Goal: Communication & Community: Answer question/provide support

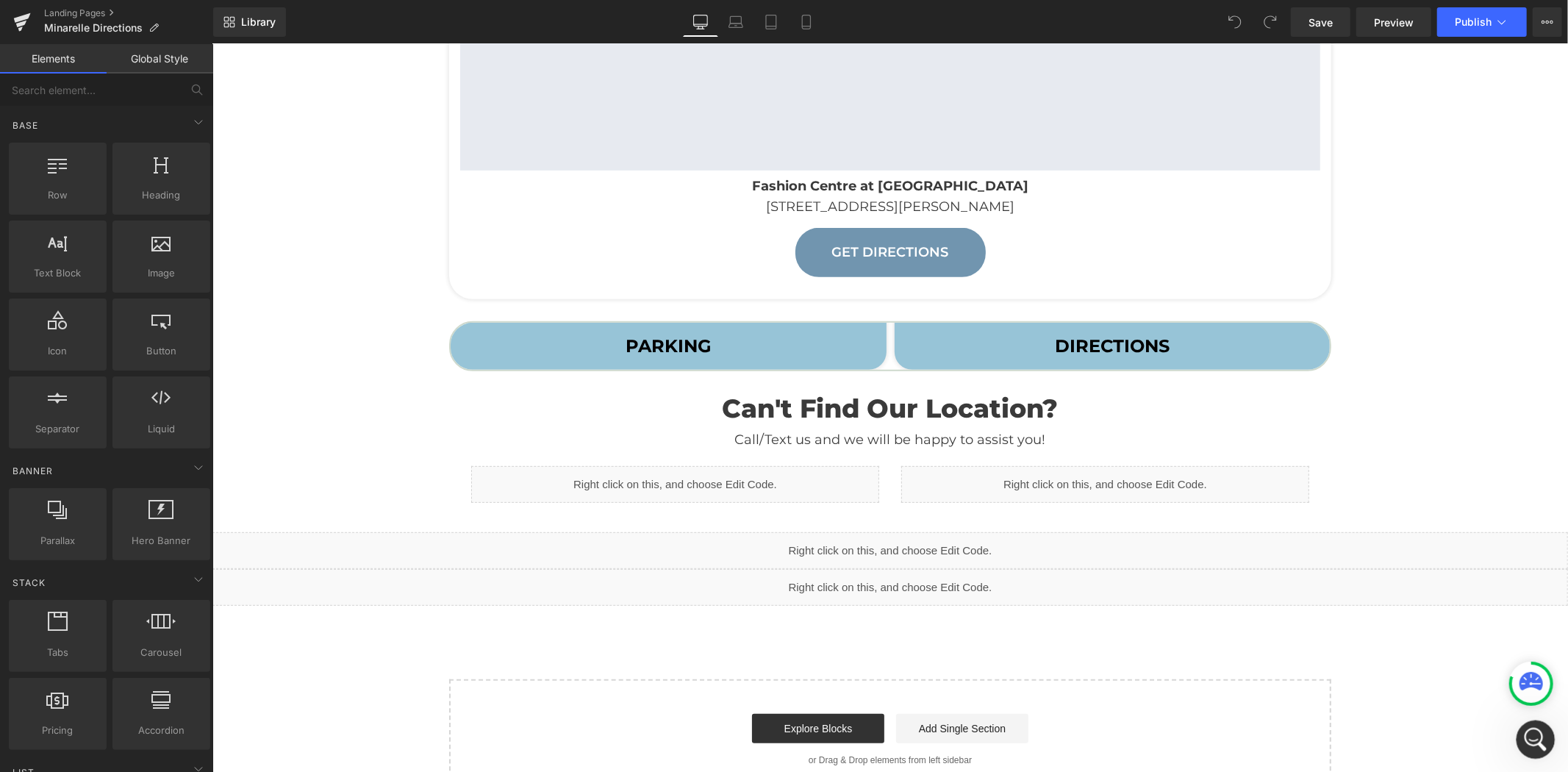
click at [1531, 735] on icon "Open Intercom Messenger" at bounding box center [1534, 738] width 24 height 24
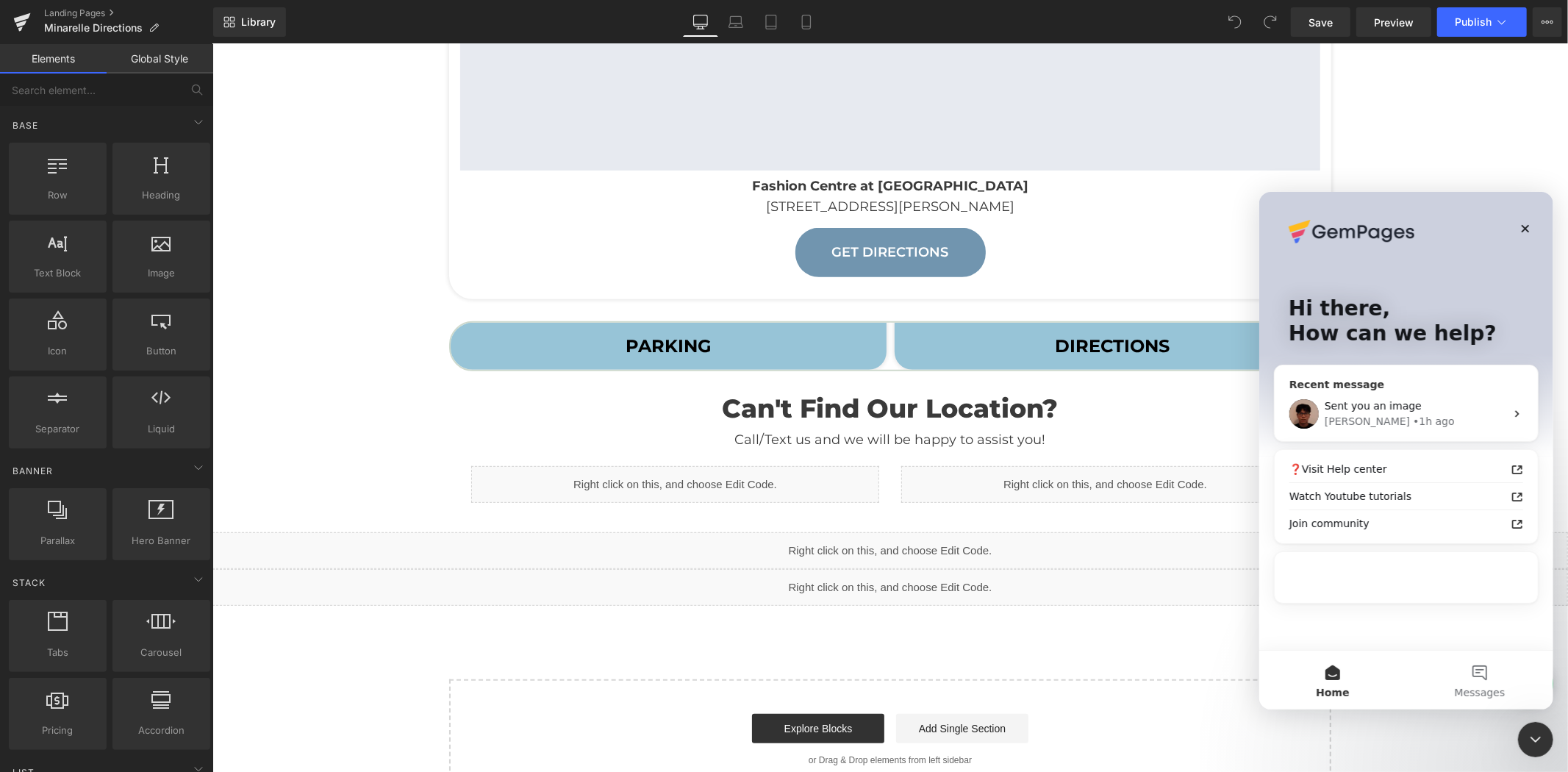
click at [1400, 406] on span "Sent you an image" at bounding box center [1372, 405] width 97 height 11
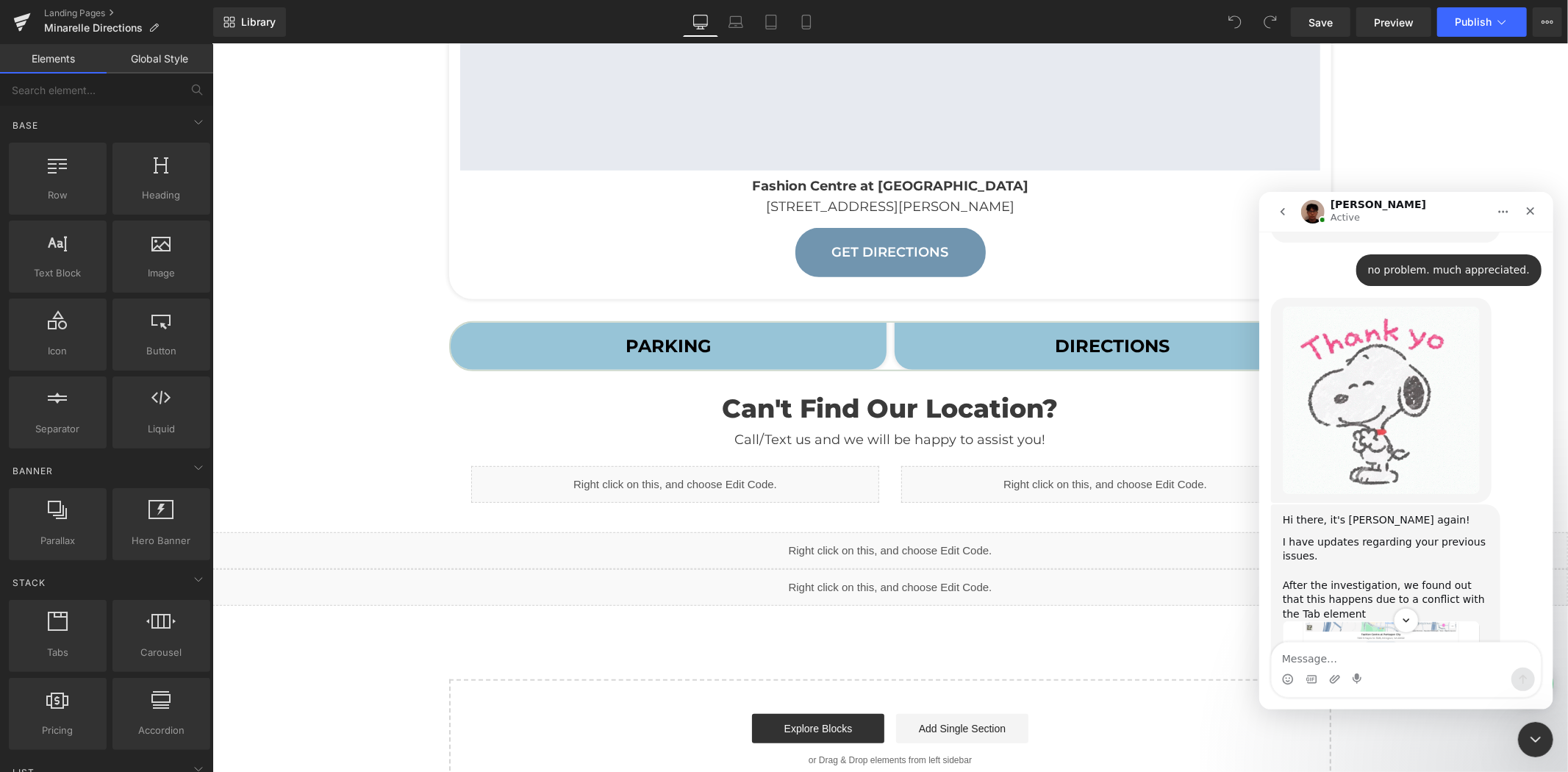
scroll to position [3073, 0]
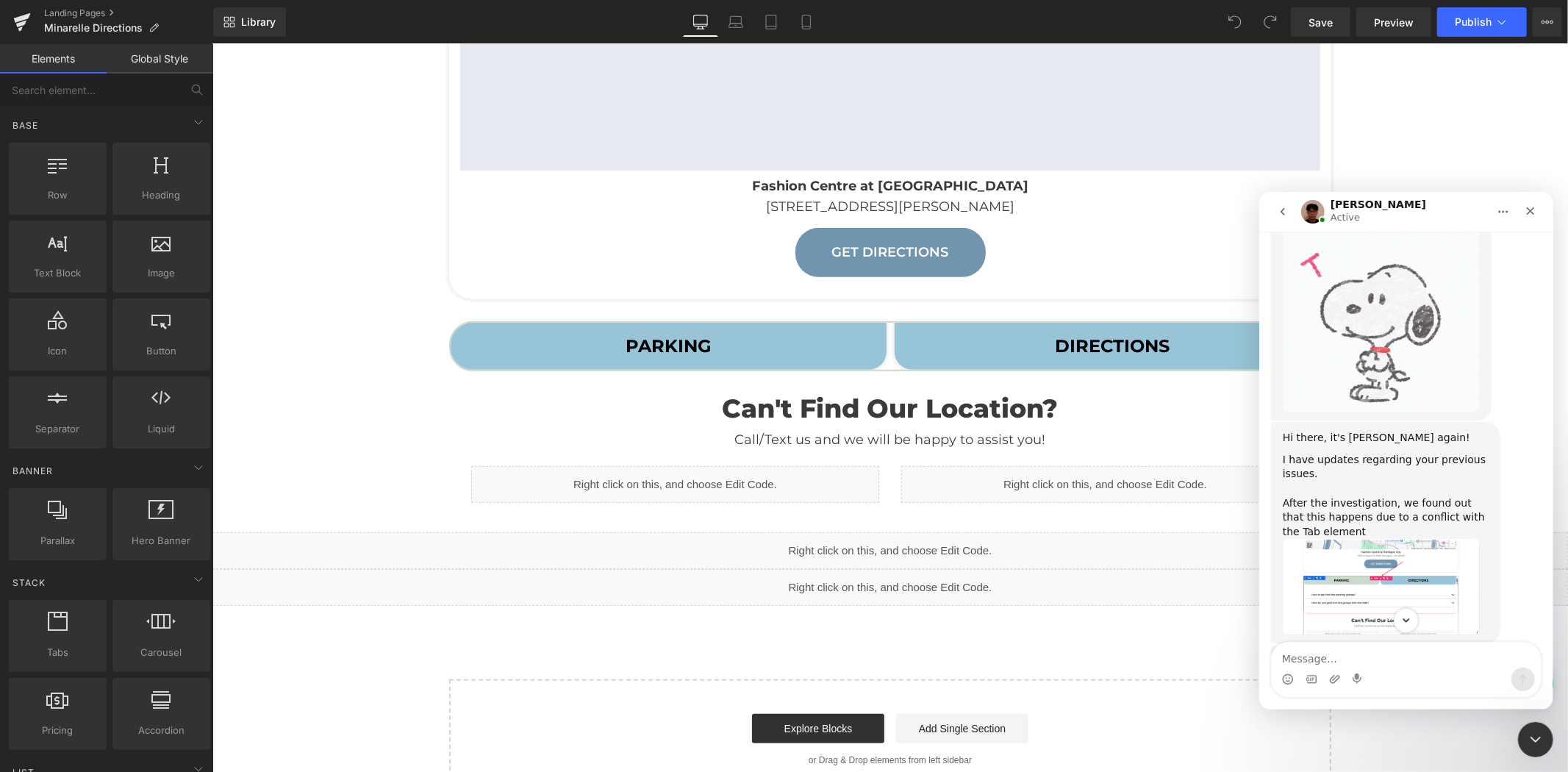
click at [1376, 538] on img "Kyle says…" at bounding box center [1381, 585] width 197 height 96
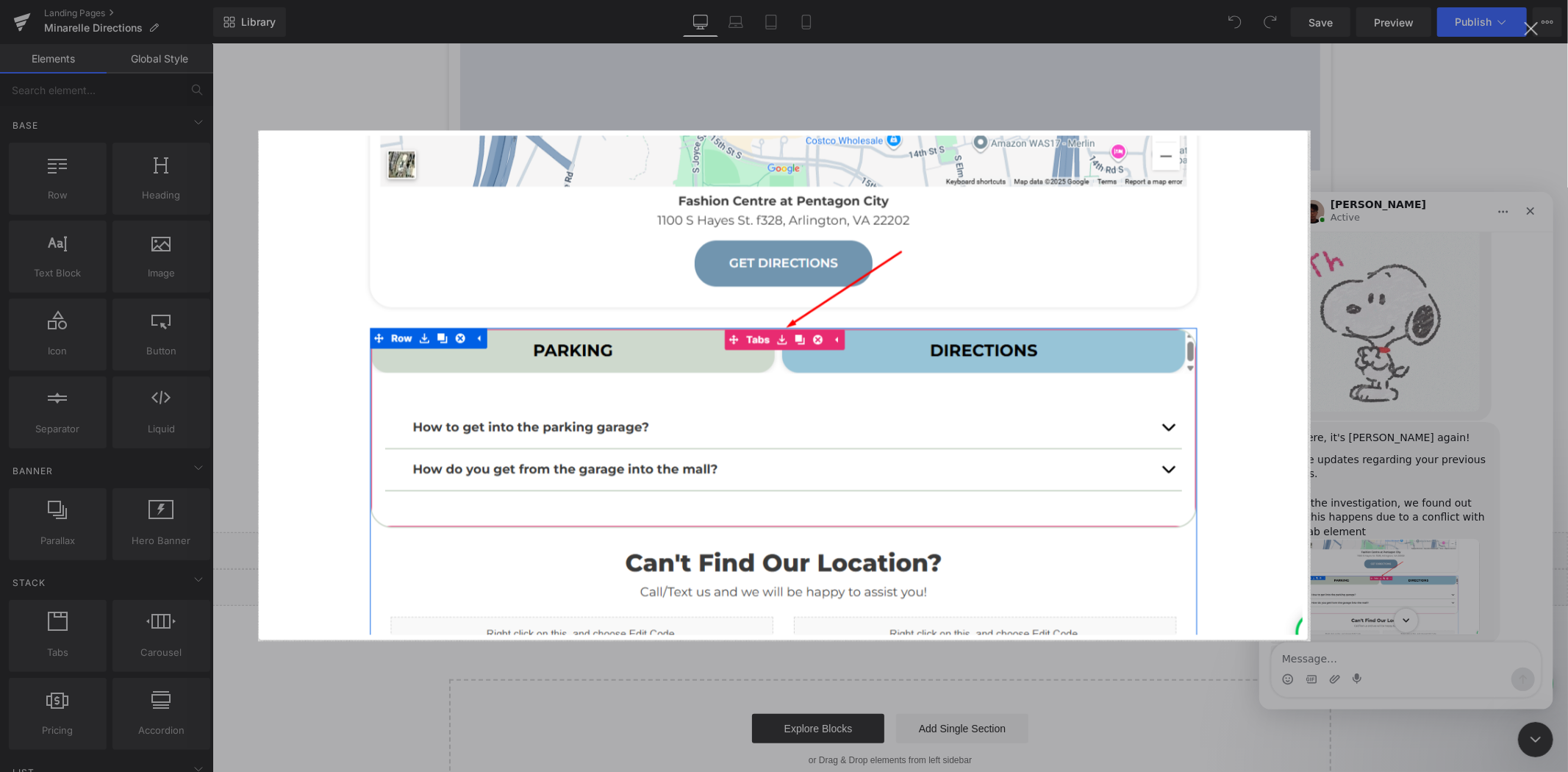
click at [1407, 457] on div "Intercom messenger" at bounding box center [784, 386] width 1568 height 772
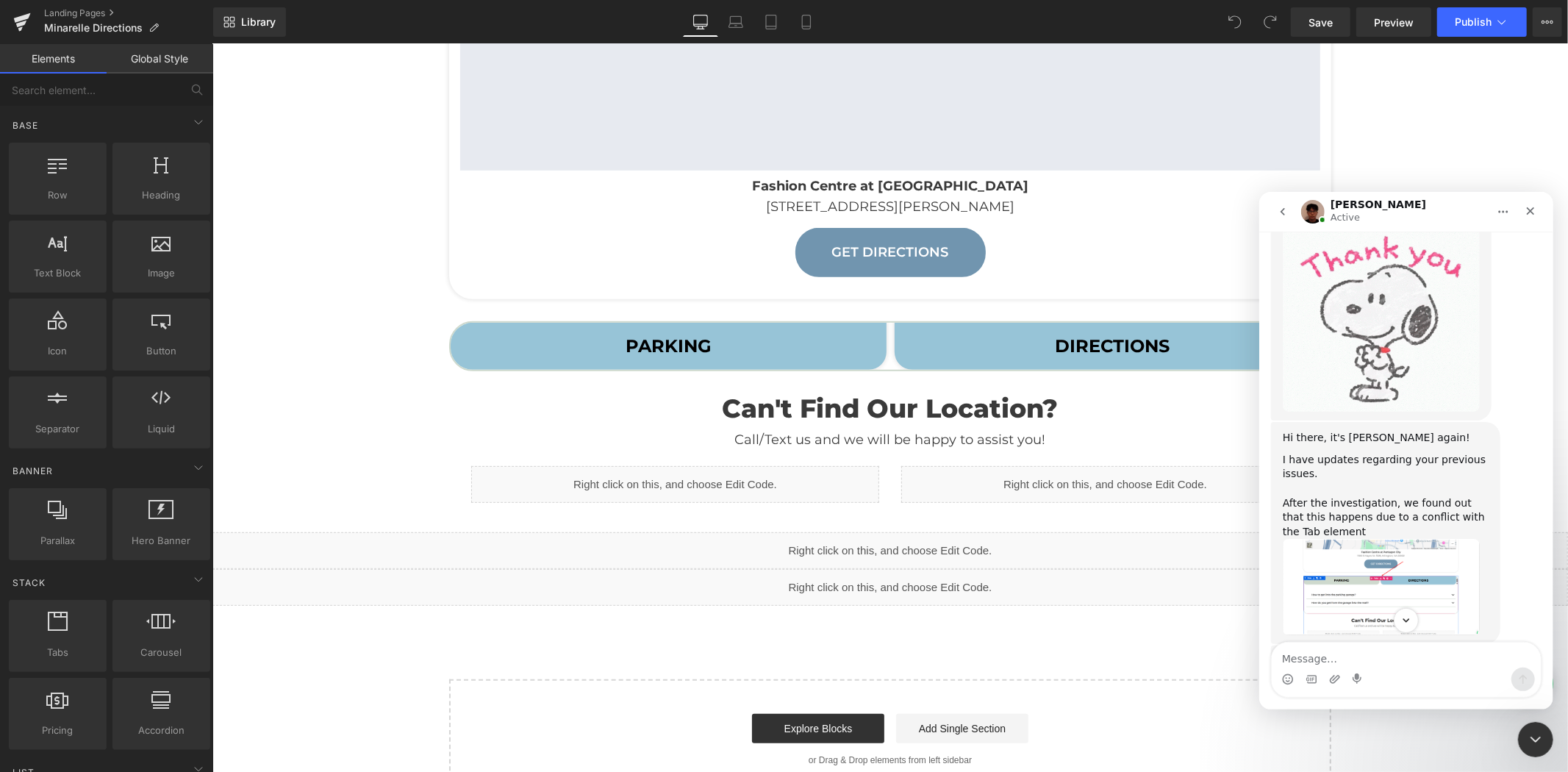
scroll to position [3155, 0]
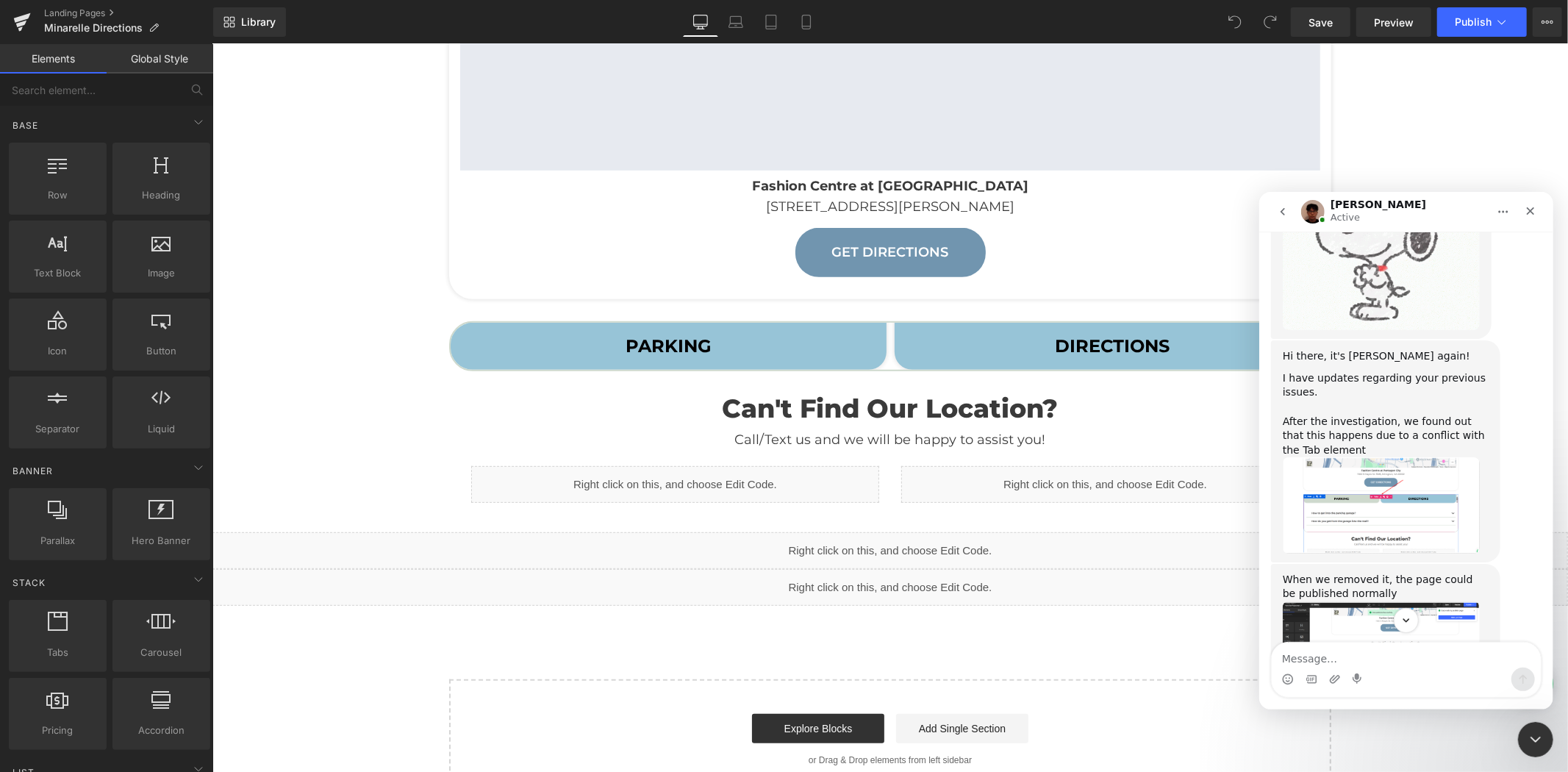
click at [1373, 601] on img "Kyle says…" at bounding box center [1381, 643] width 197 height 86
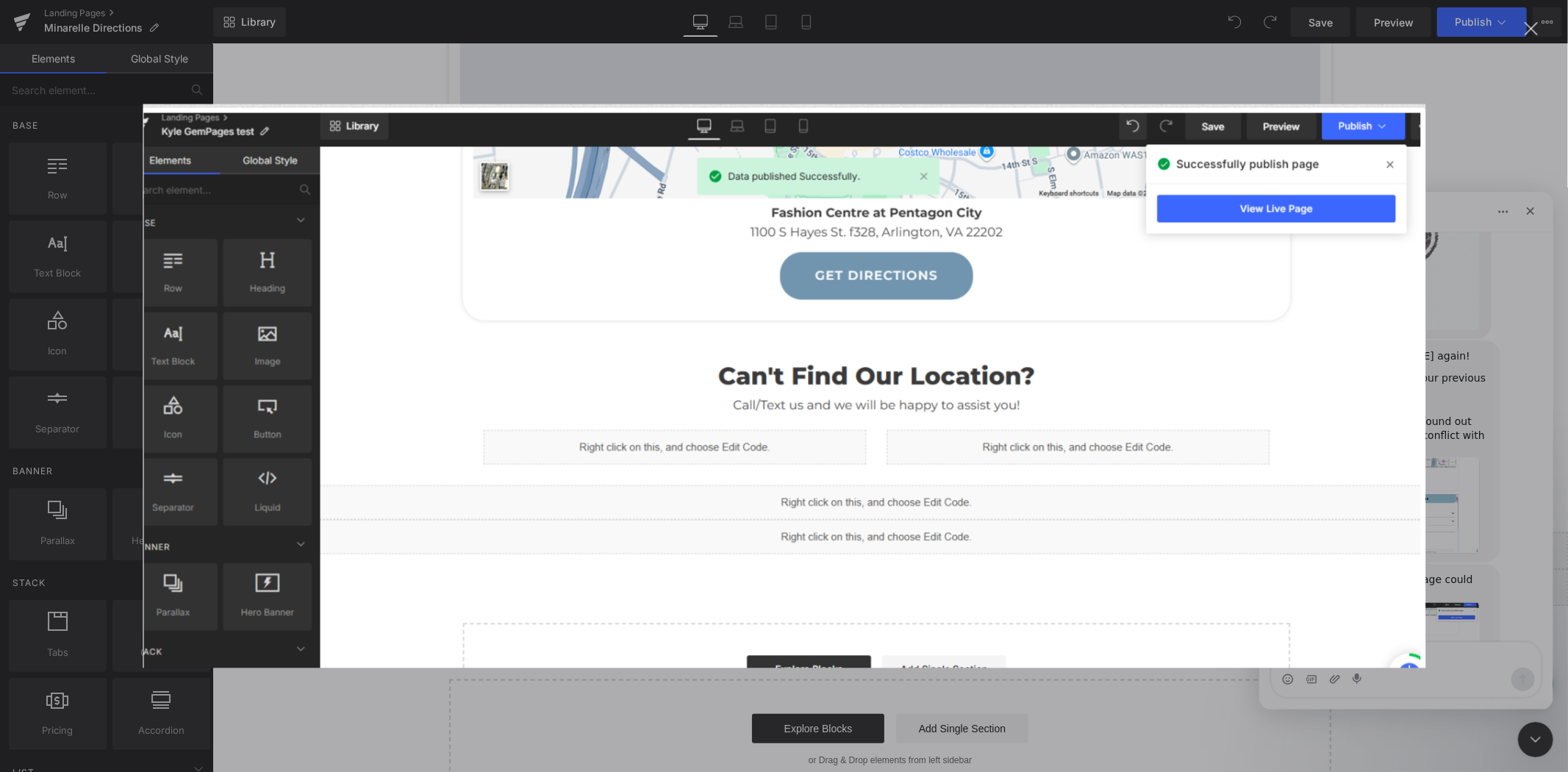
click at [1456, 408] on div "Intercom messenger" at bounding box center [784, 386] width 1568 height 772
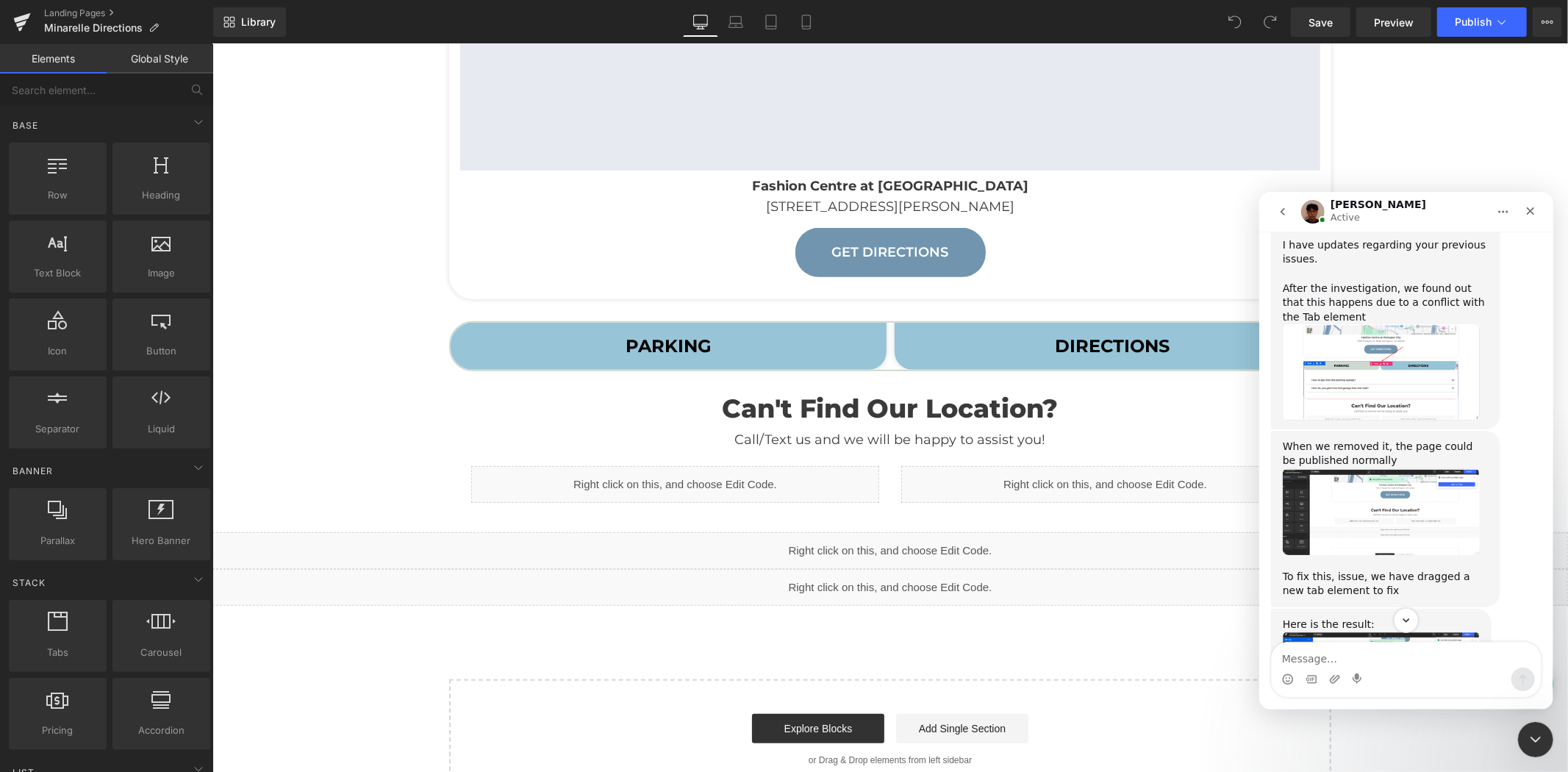
scroll to position [3399, 0]
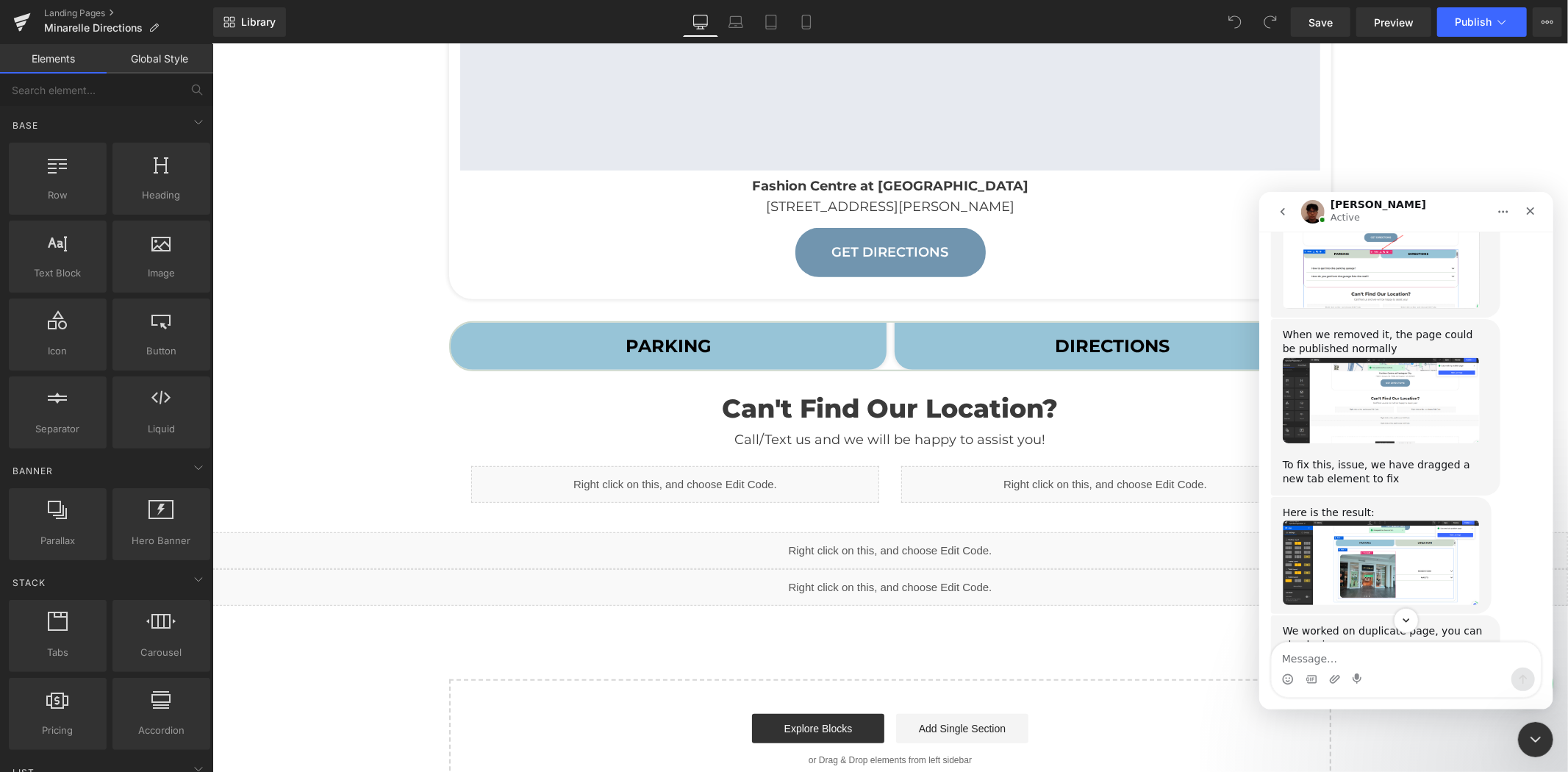
click at [1378, 519] on img "Kyle says…" at bounding box center [1381, 561] width 197 height 84
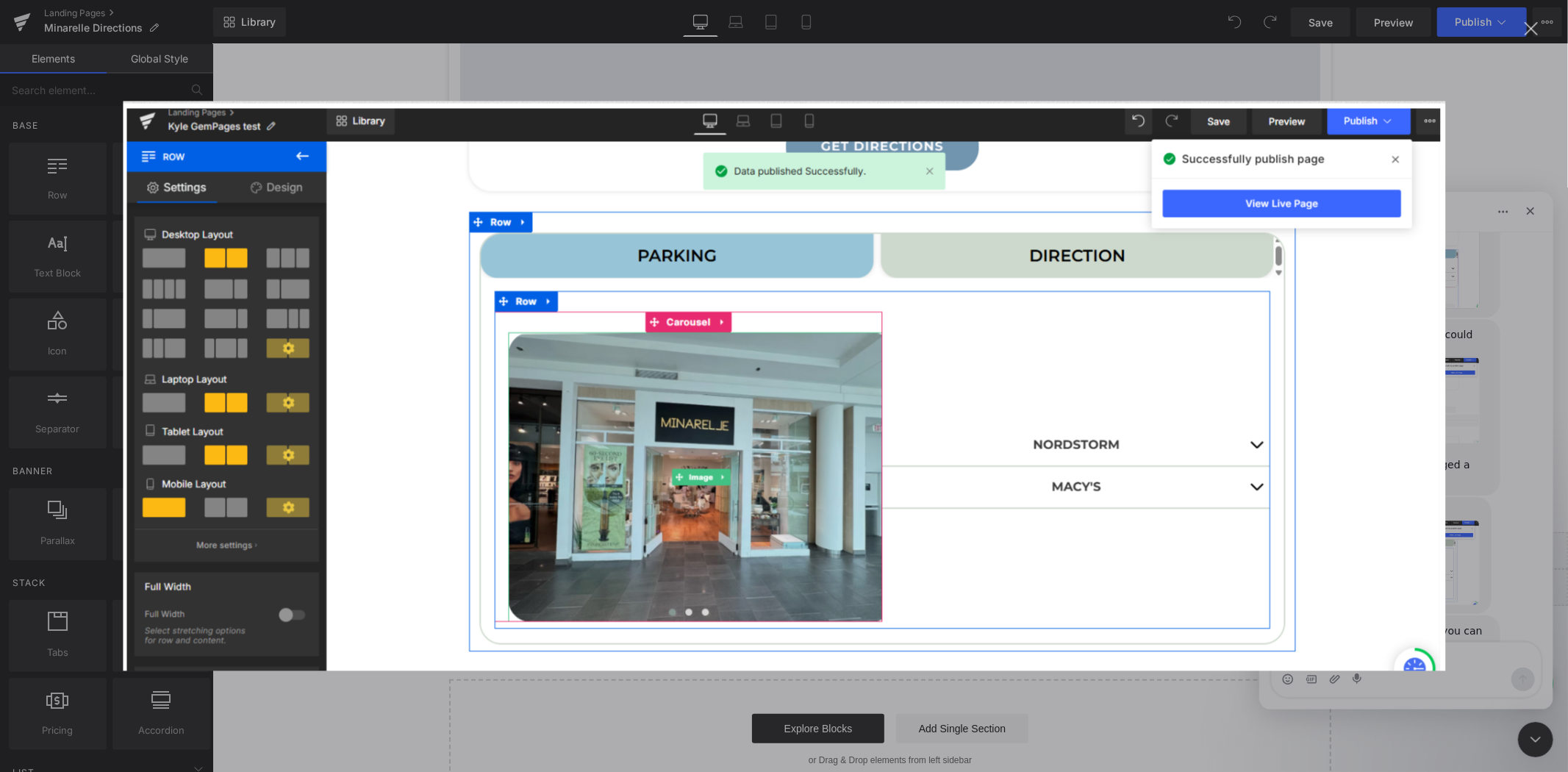
scroll to position [0, 0]
click at [1471, 426] on div "Intercom messenger" at bounding box center [784, 386] width 1568 height 772
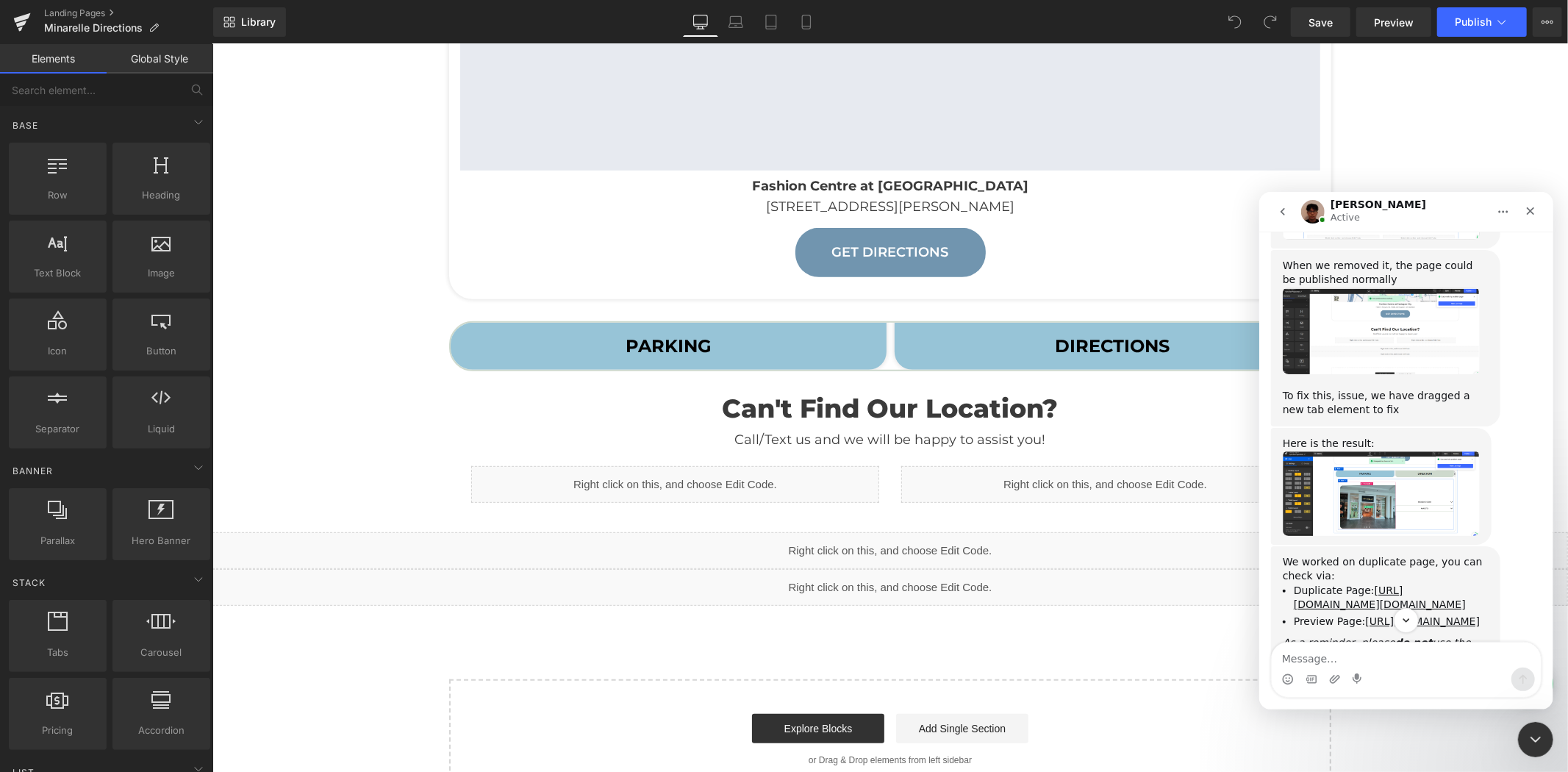
scroll to position [3562, 0]
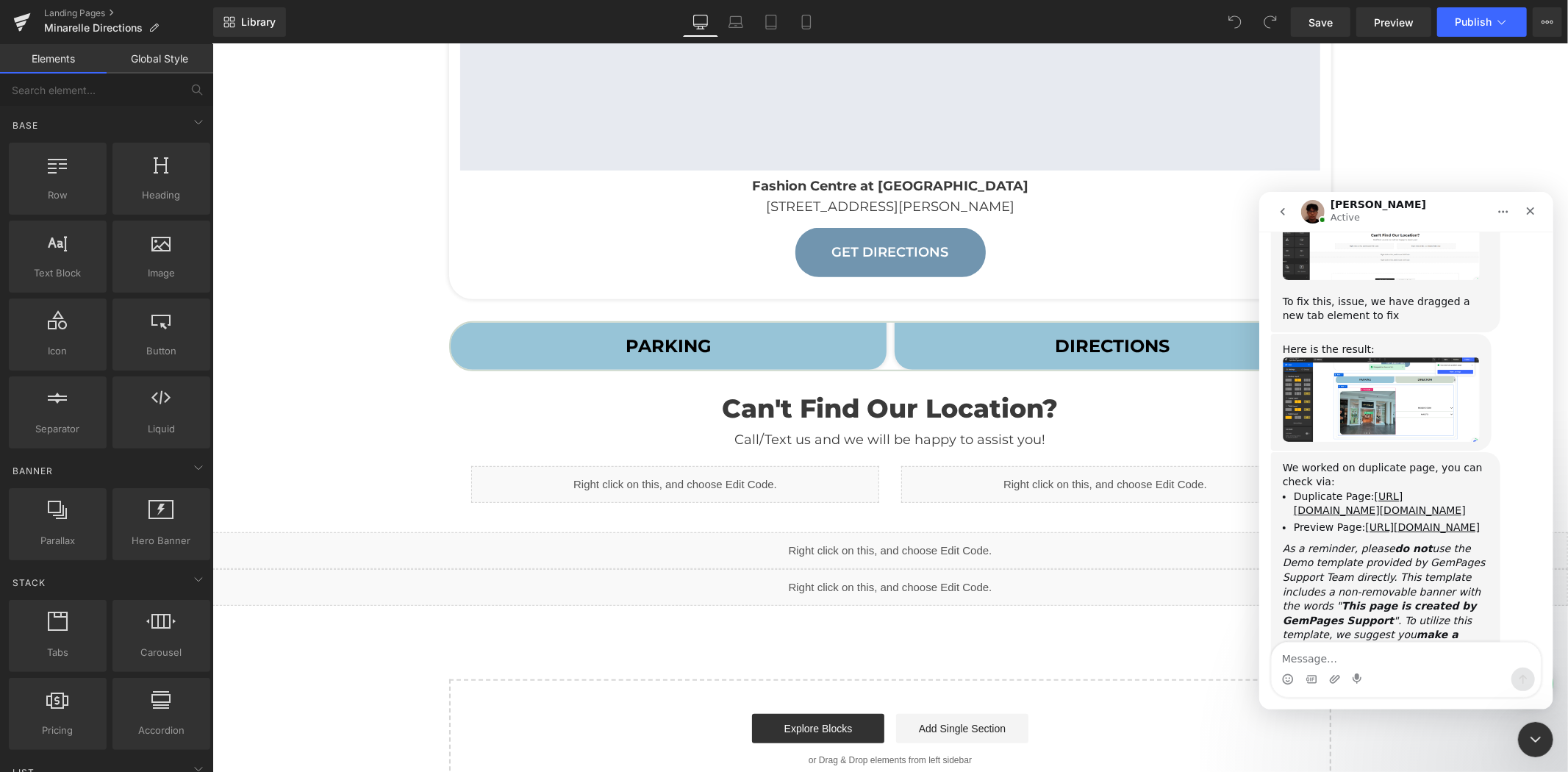
click at [1367, 699] on img "Kyle says…" at bounding box center [1381, 707] width 197 height 15
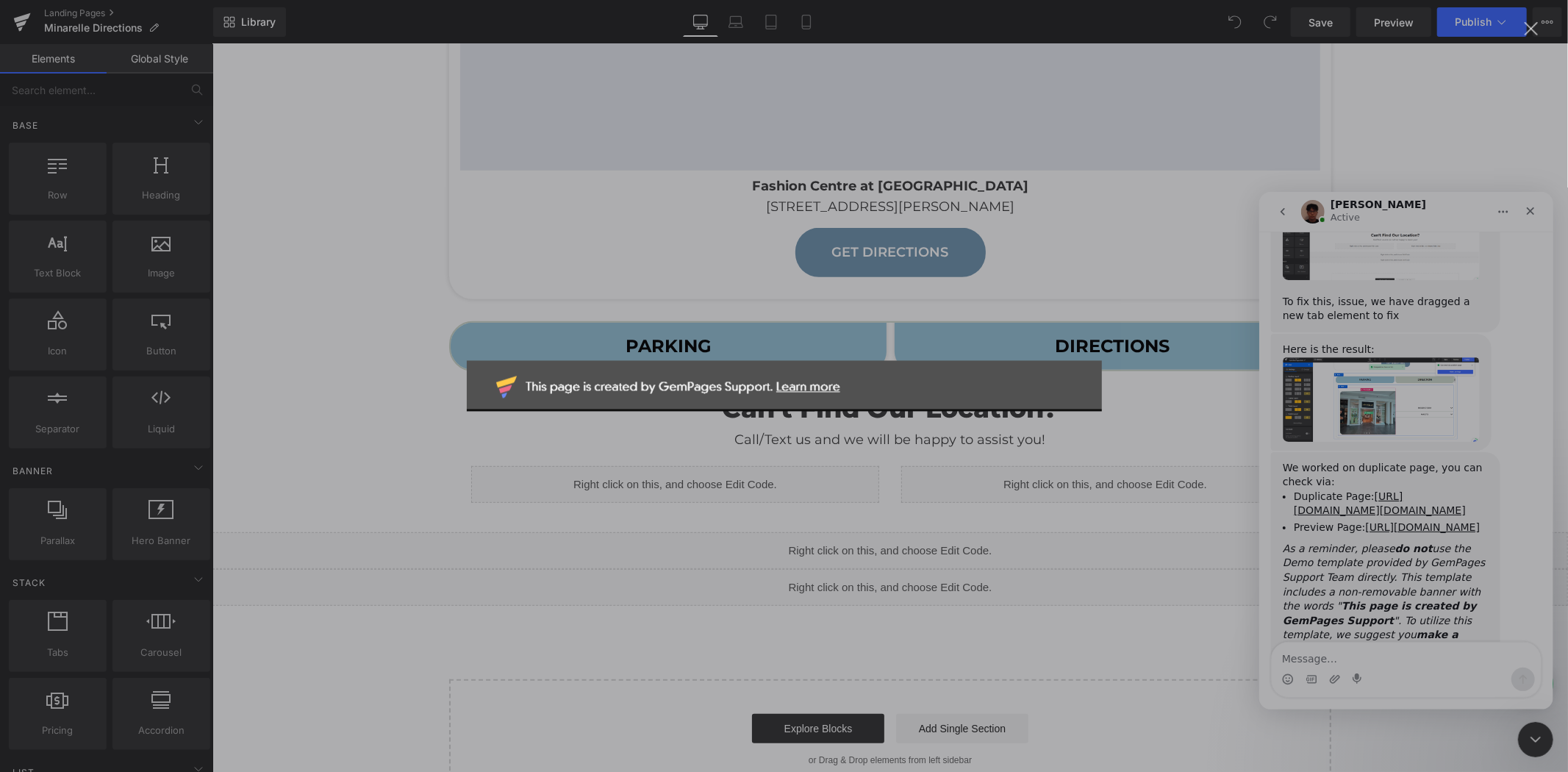
scroll to position [0, 0]
click at [1369, 541] on div "Intercom messenger" at bounding box center [784, 386] width 1568 height 772
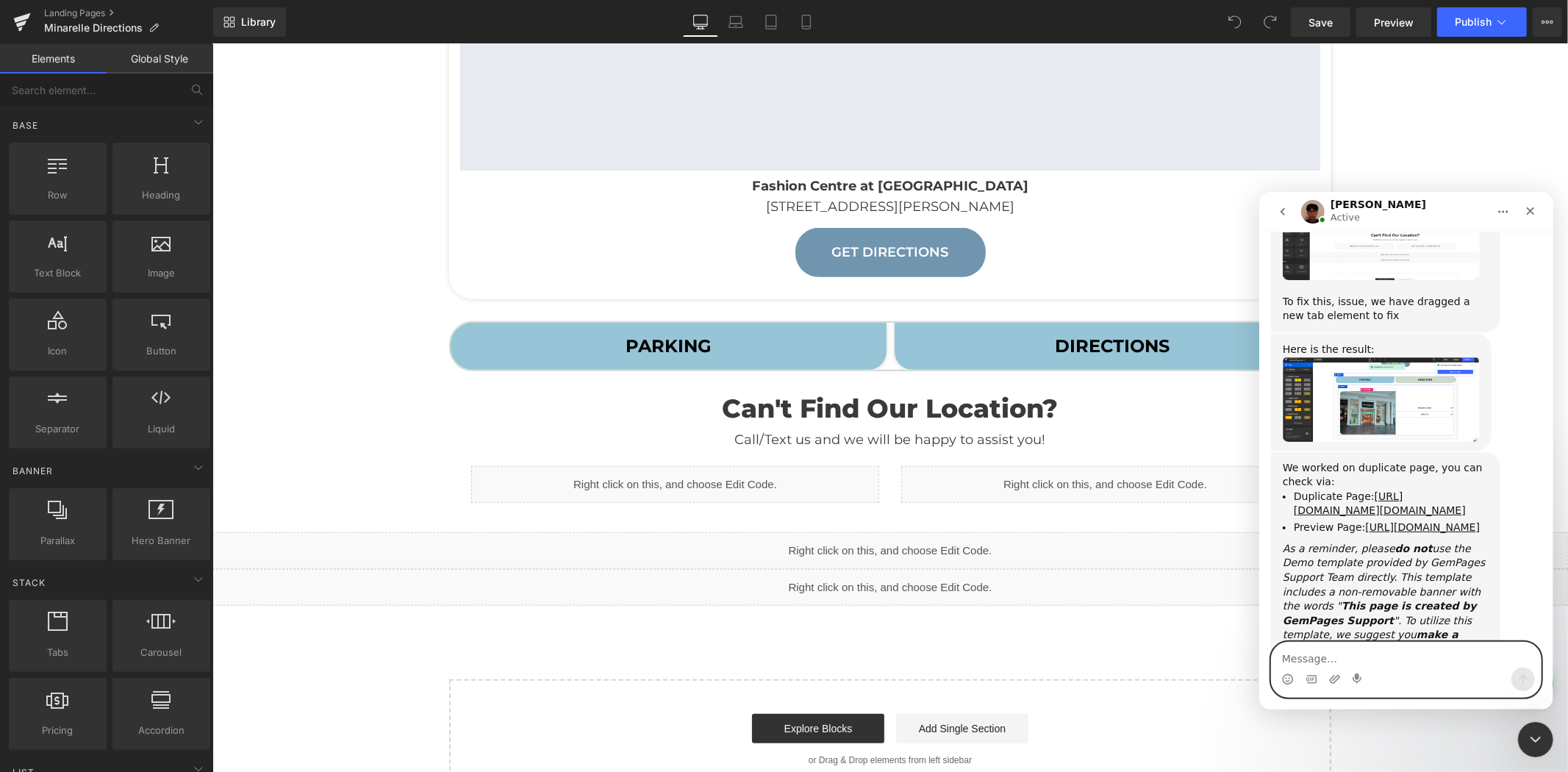
click at [1374, 666] on textarea "Message…" at bounding box center [1405, 654] width 269 height 25
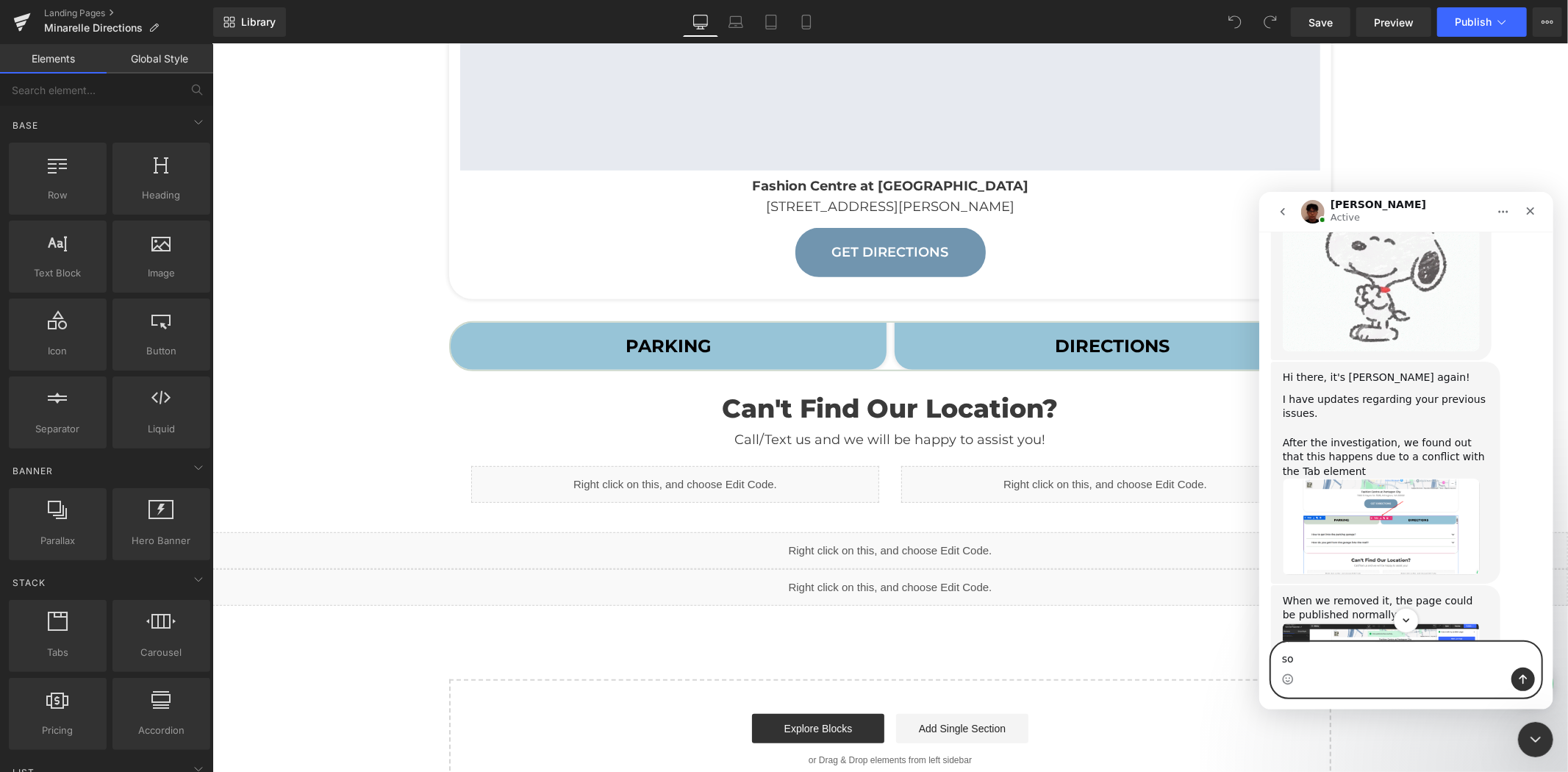
scroll to position [3073, 0]
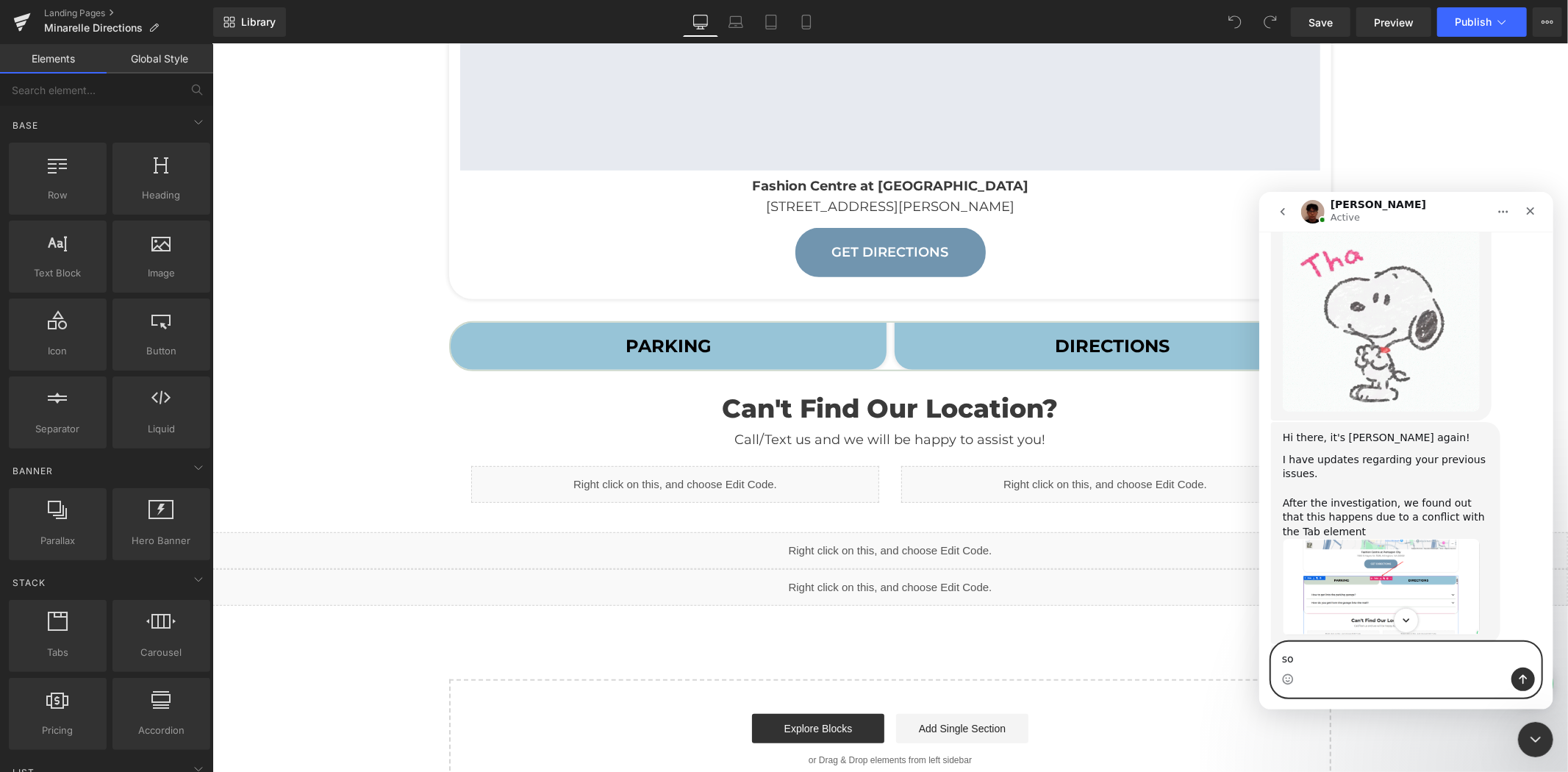
type textarea "so"
click at [1341, 538] on img "Kyle says…" at bounding box center [1381, 585] width 197 height 96
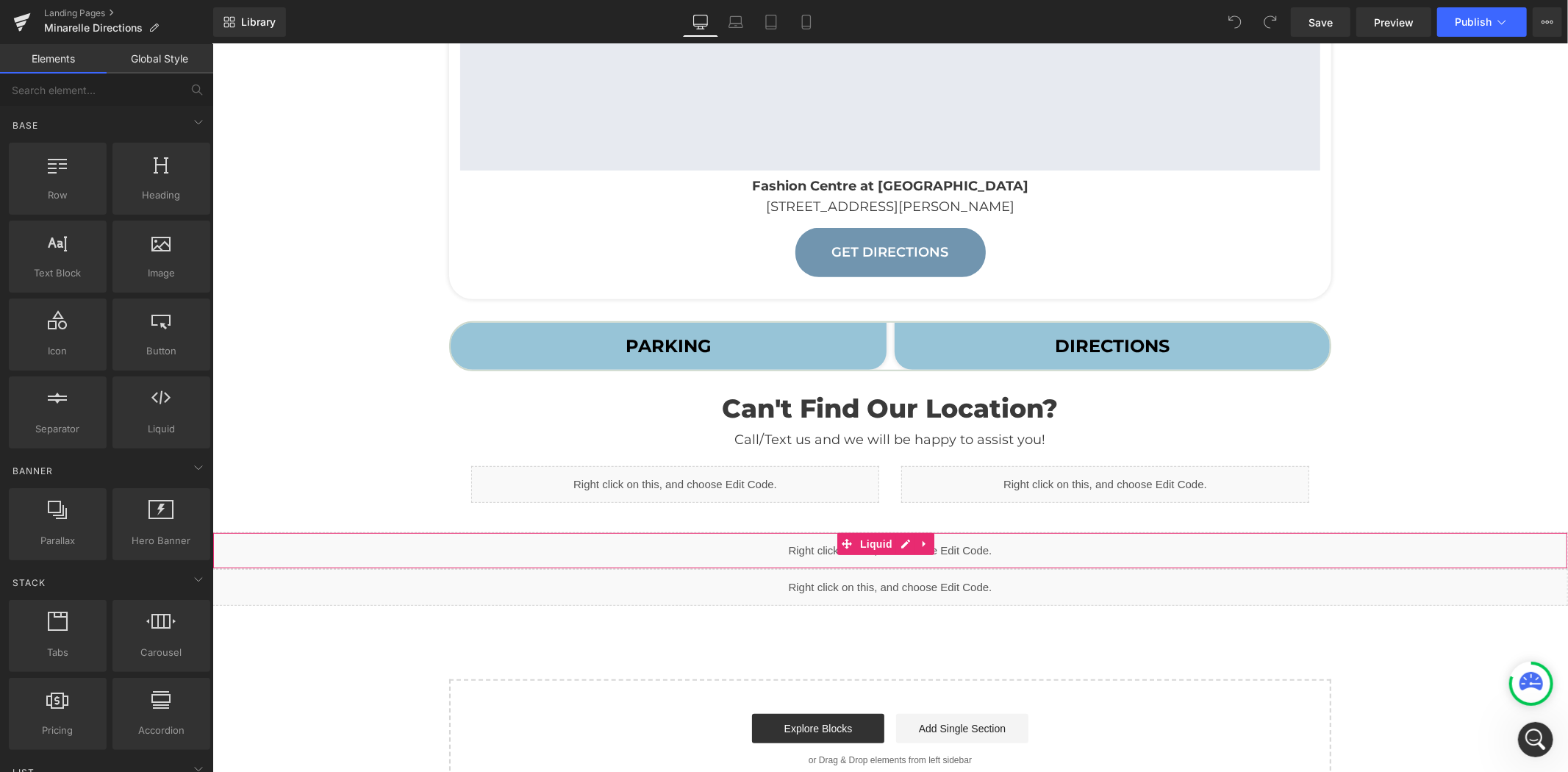
scroll to position [3562, 0]
click at [1521, 731] on div "Open Intercom Messenger" at bounding box center [1533, 737] width 48 height 48
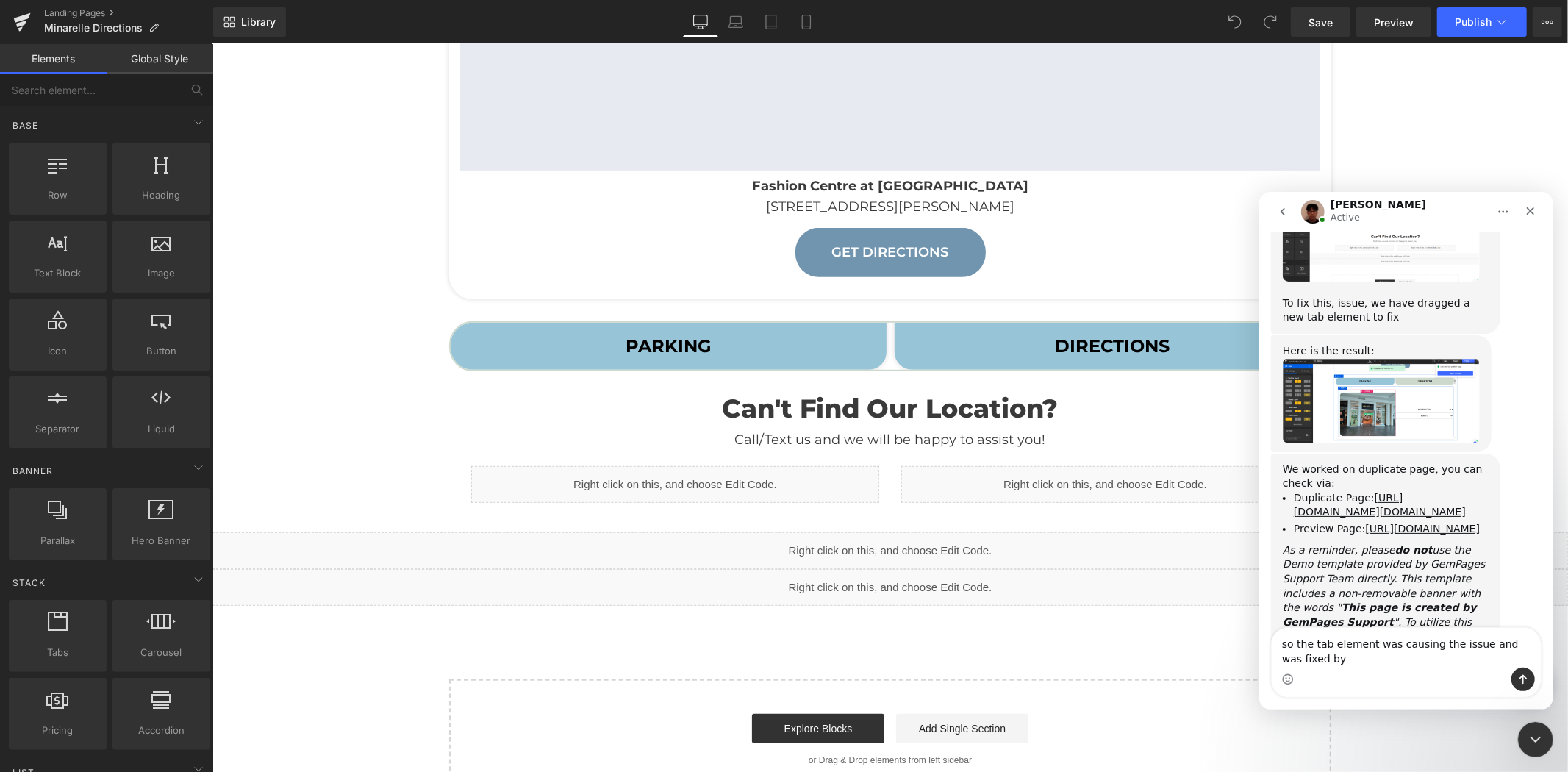
scroll to position [3578, 0]
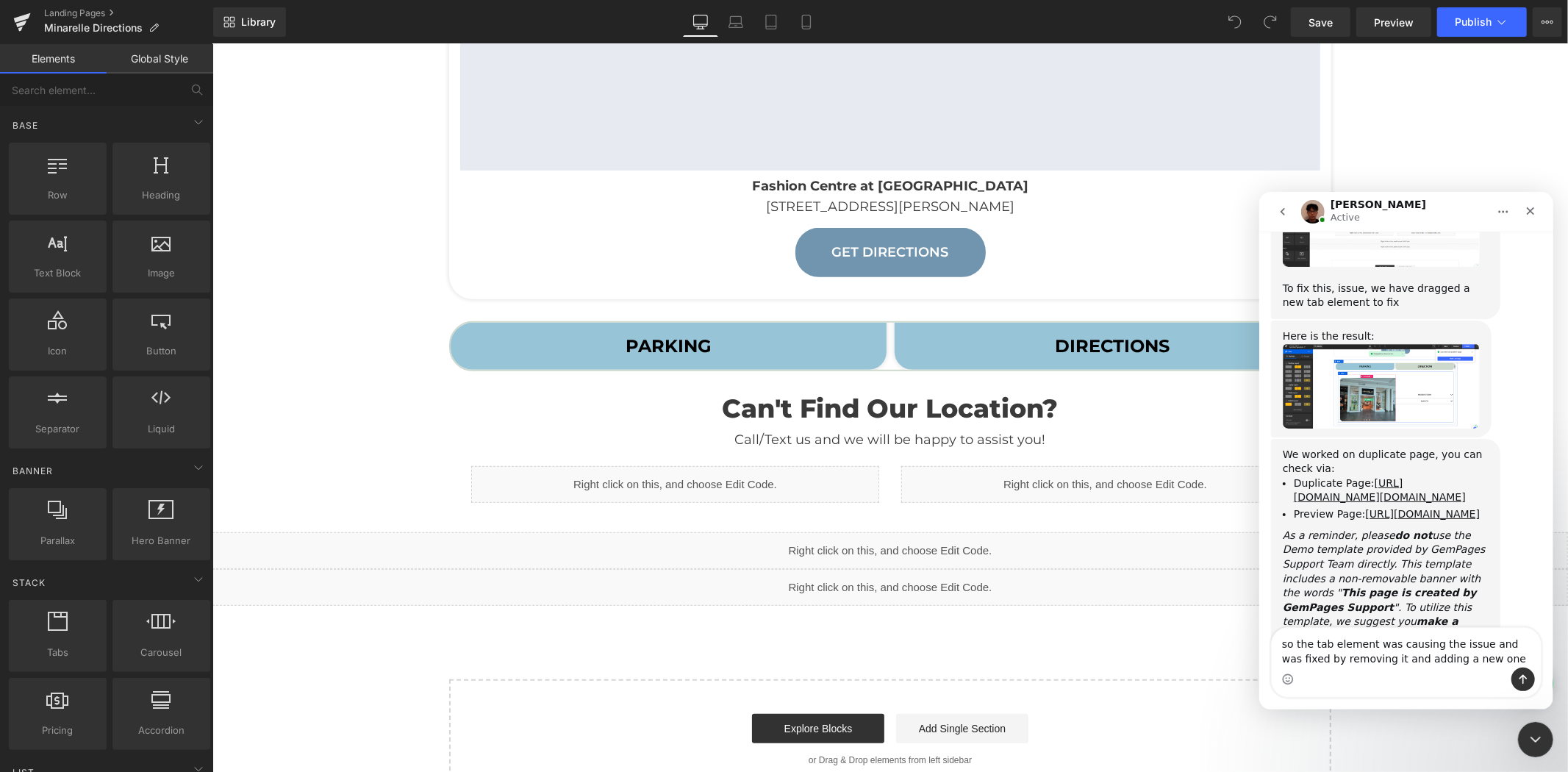
type textarea "so the tab element was causing the issue and was fixed by removing it and addin…"
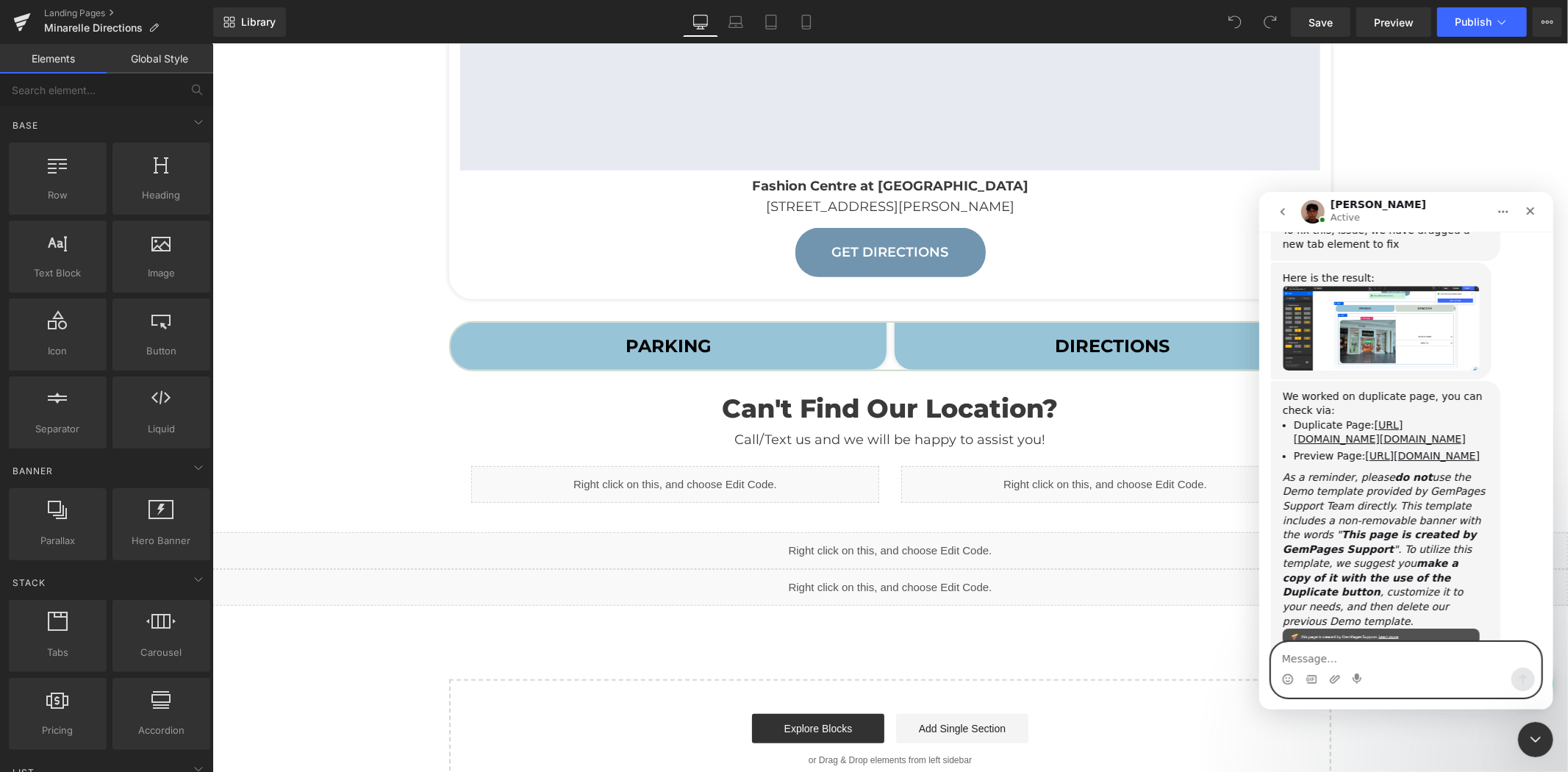
scroll to position [3679, 0]
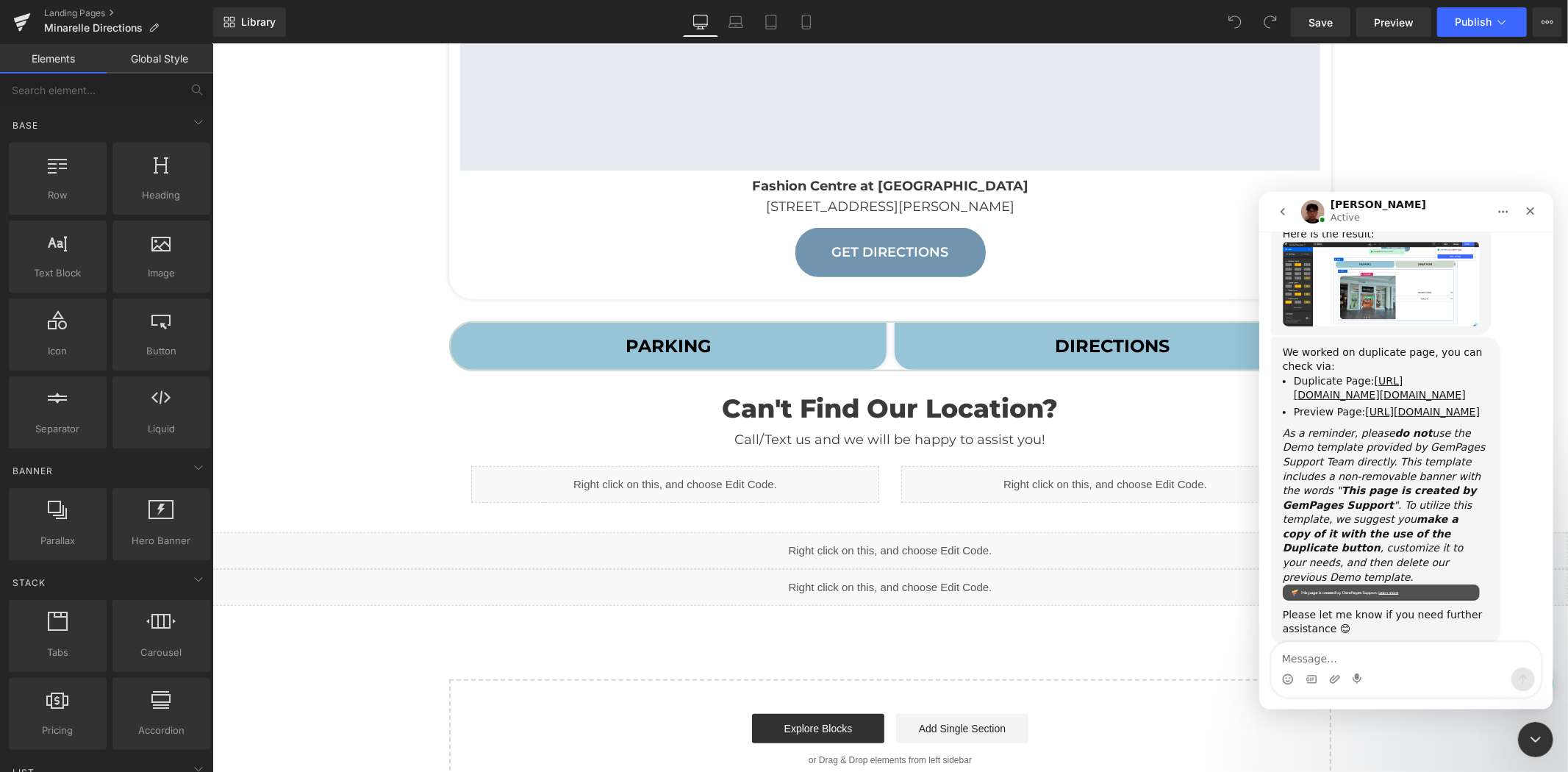
click at [0, 0] on div at bounding box center [0, 0] width 0 height 0
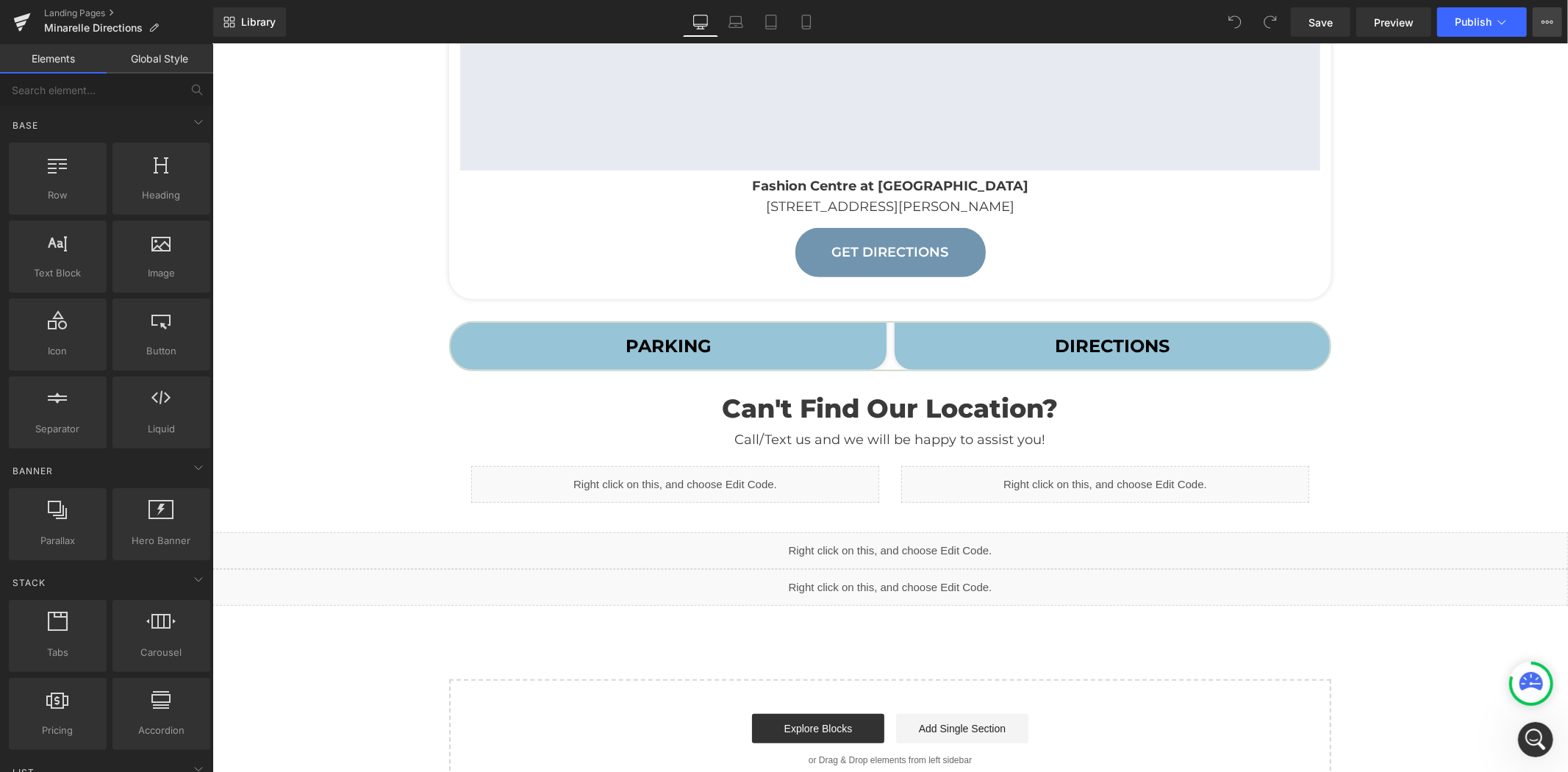
click at [1539, 25] on button "View Live Page View with current Template Save Template to Library Schedule Pub…" at bounding box center [1547, 22] width 29 height 29
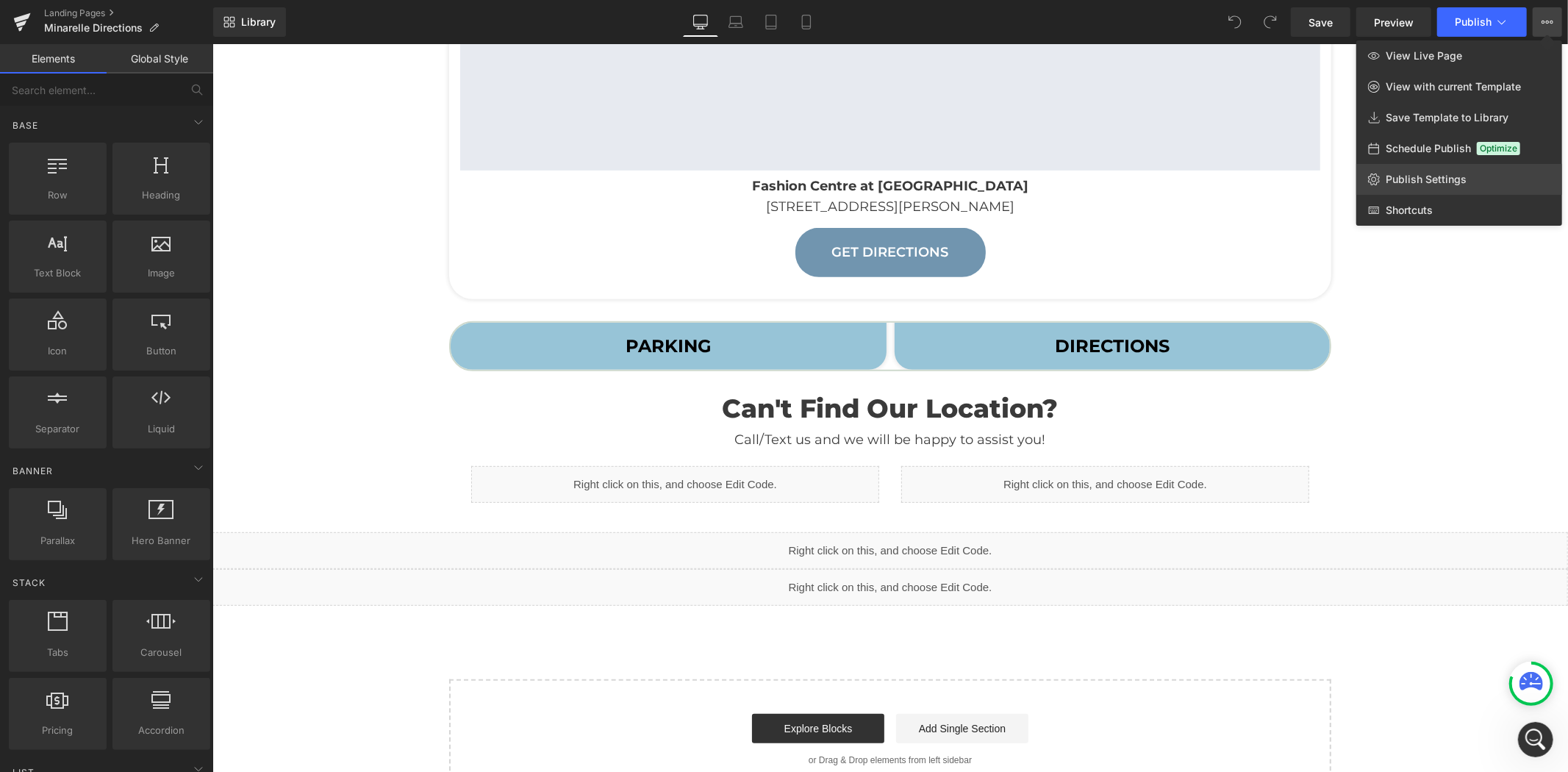
click at [1423, 171] on link "Publish Settings" at bounding box center [1459, 179] width 206 height 31
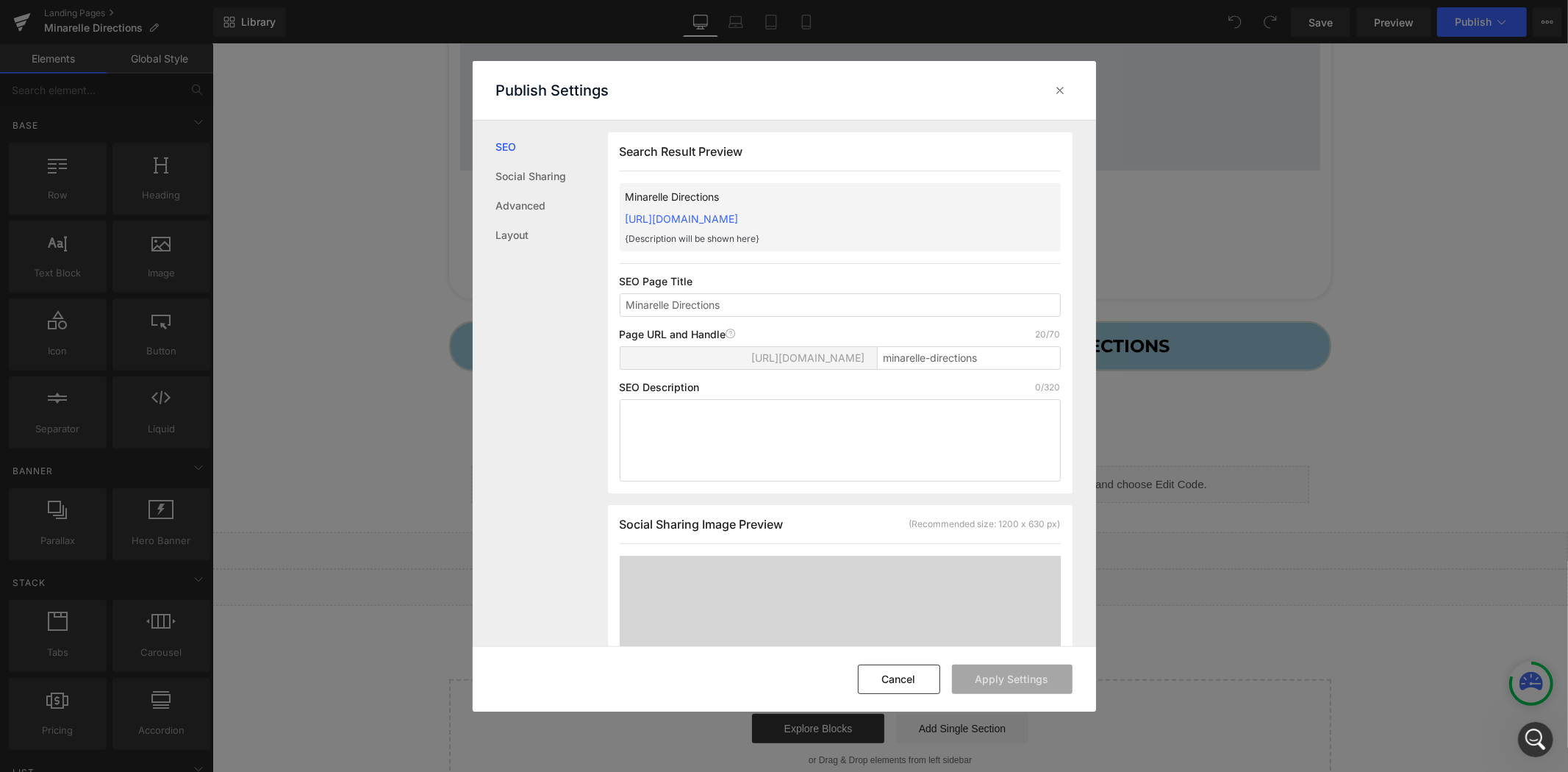
scroll to position [1, 0]
click at [909, 678] on button "Cancel" at bounding box center [899, 679] width 83 height 29
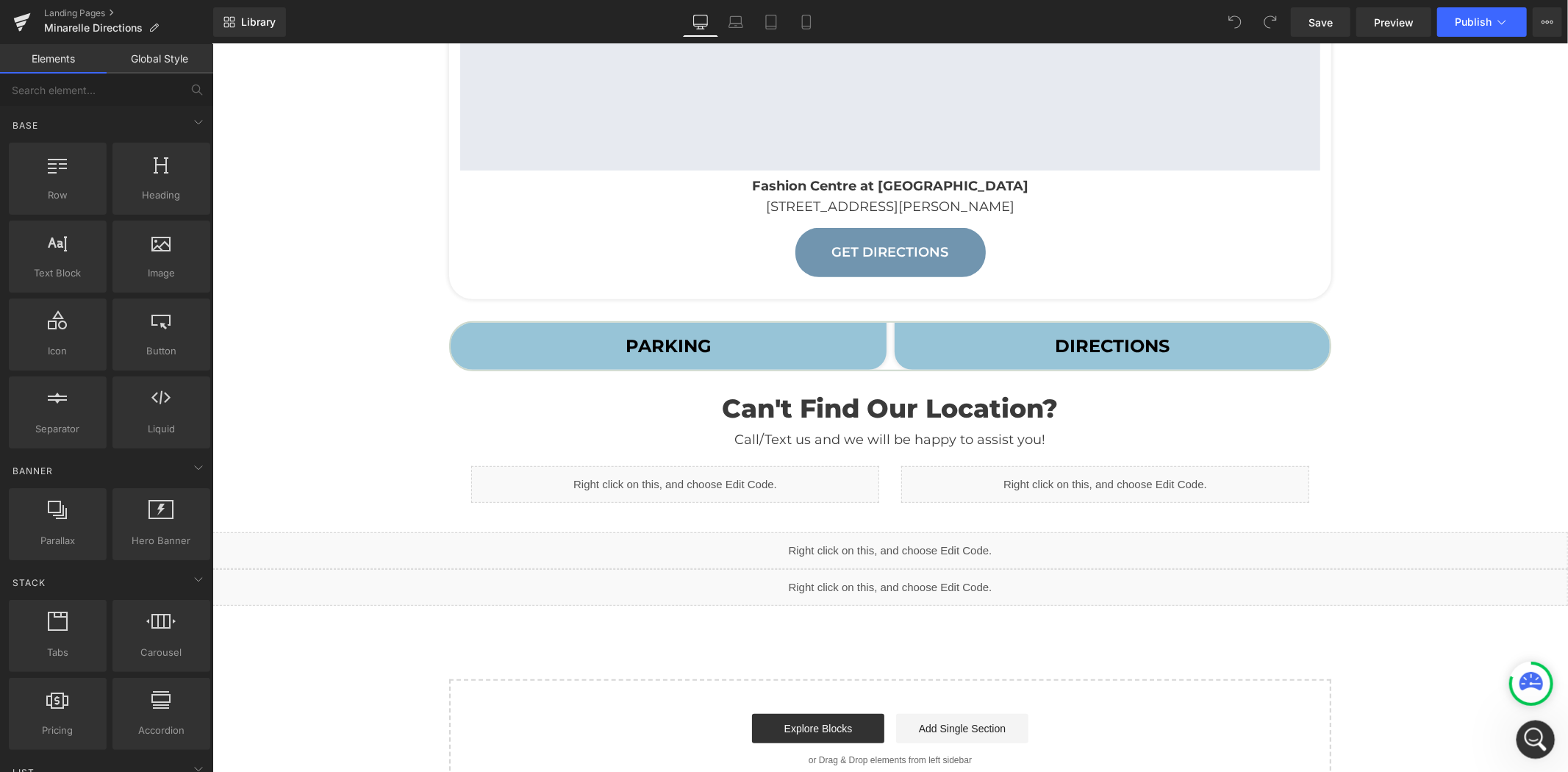
click at [1529, 737] on icon "Open Intercom Messenger" at bounding box center [1534, 738] width 24 height 24
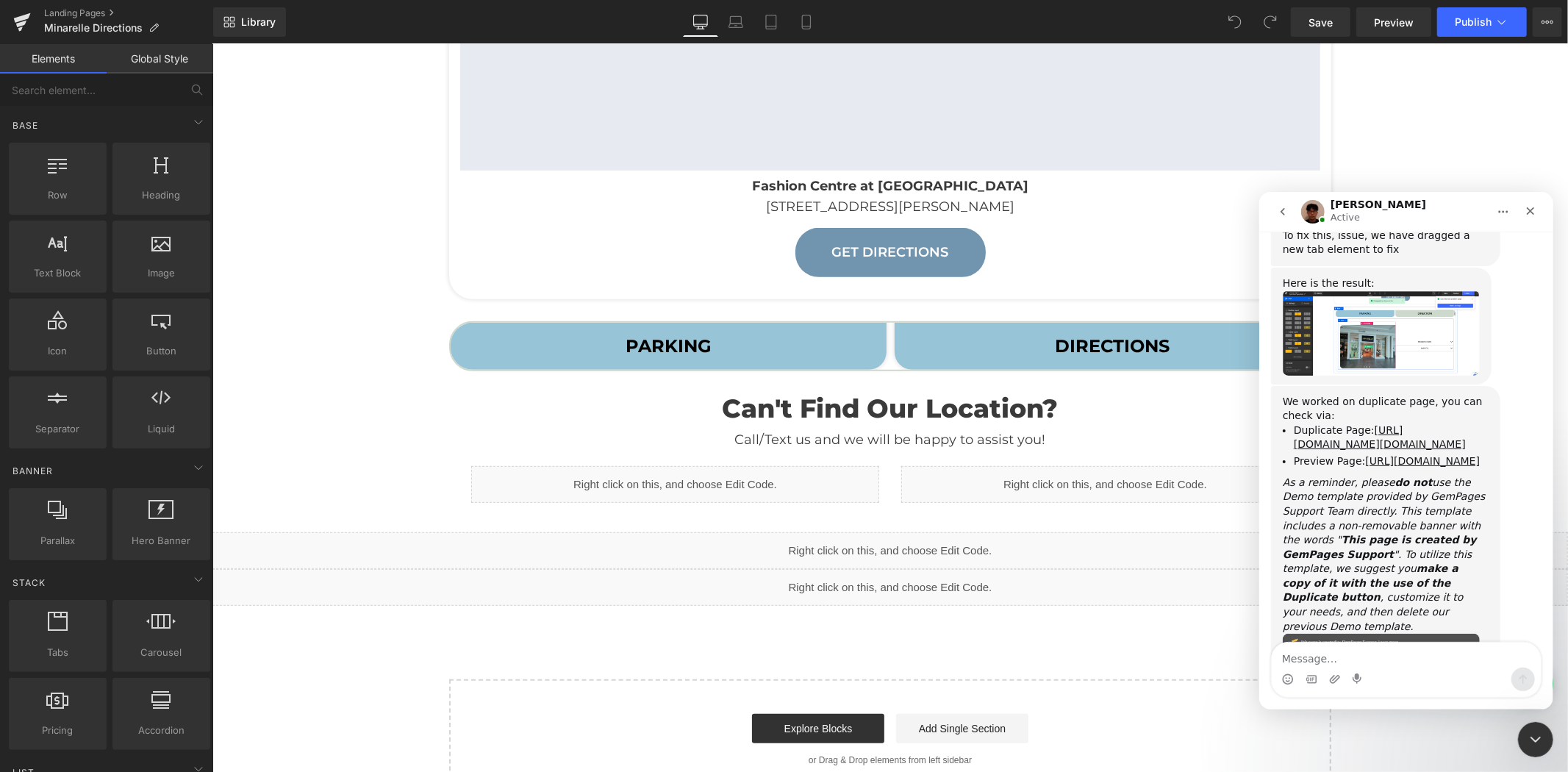
scroll to position [3679, 0]
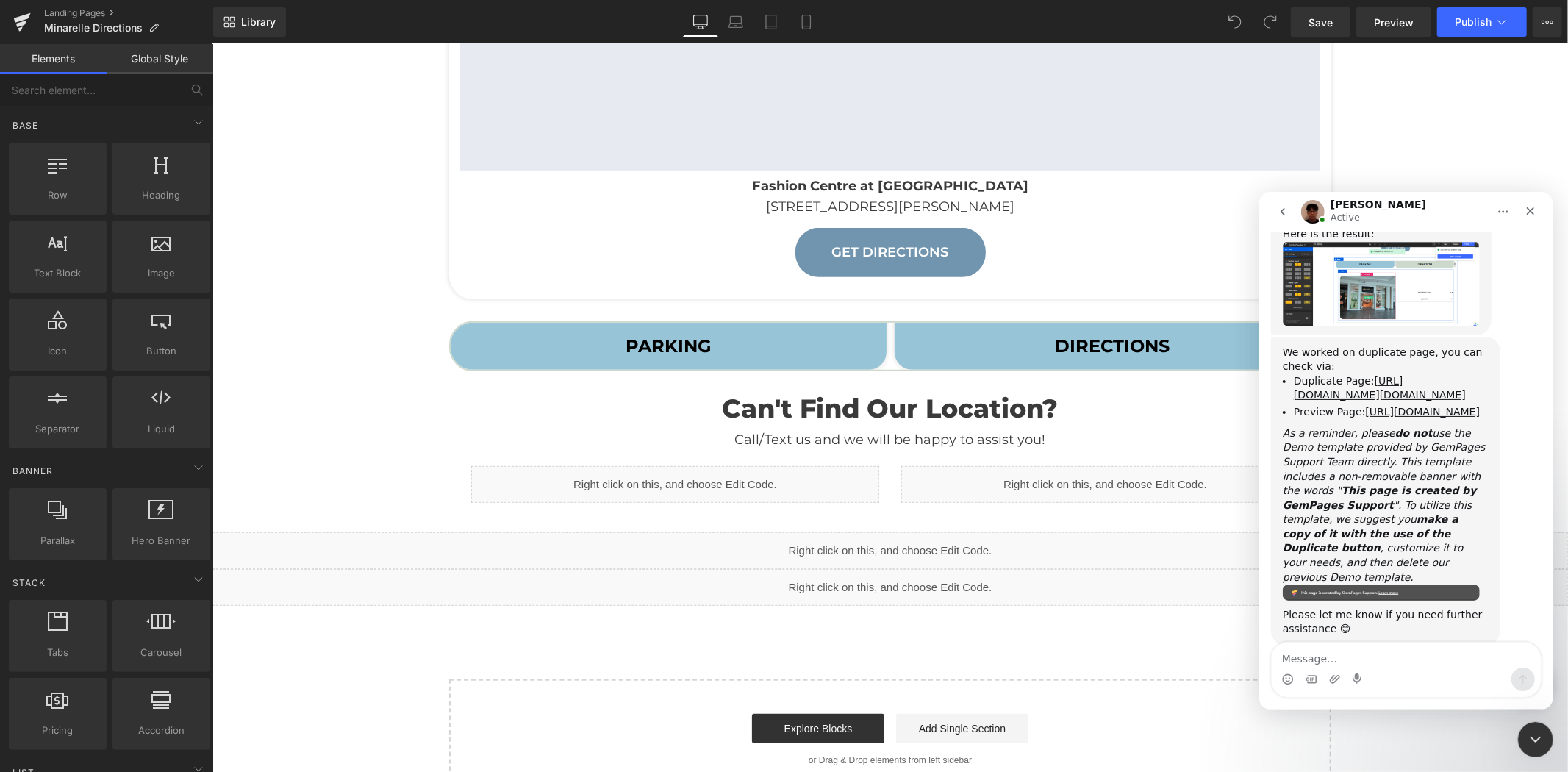
click at [1385, 663] on textarea "Message…" at bounding box center [1405, 654] width 269 height 25
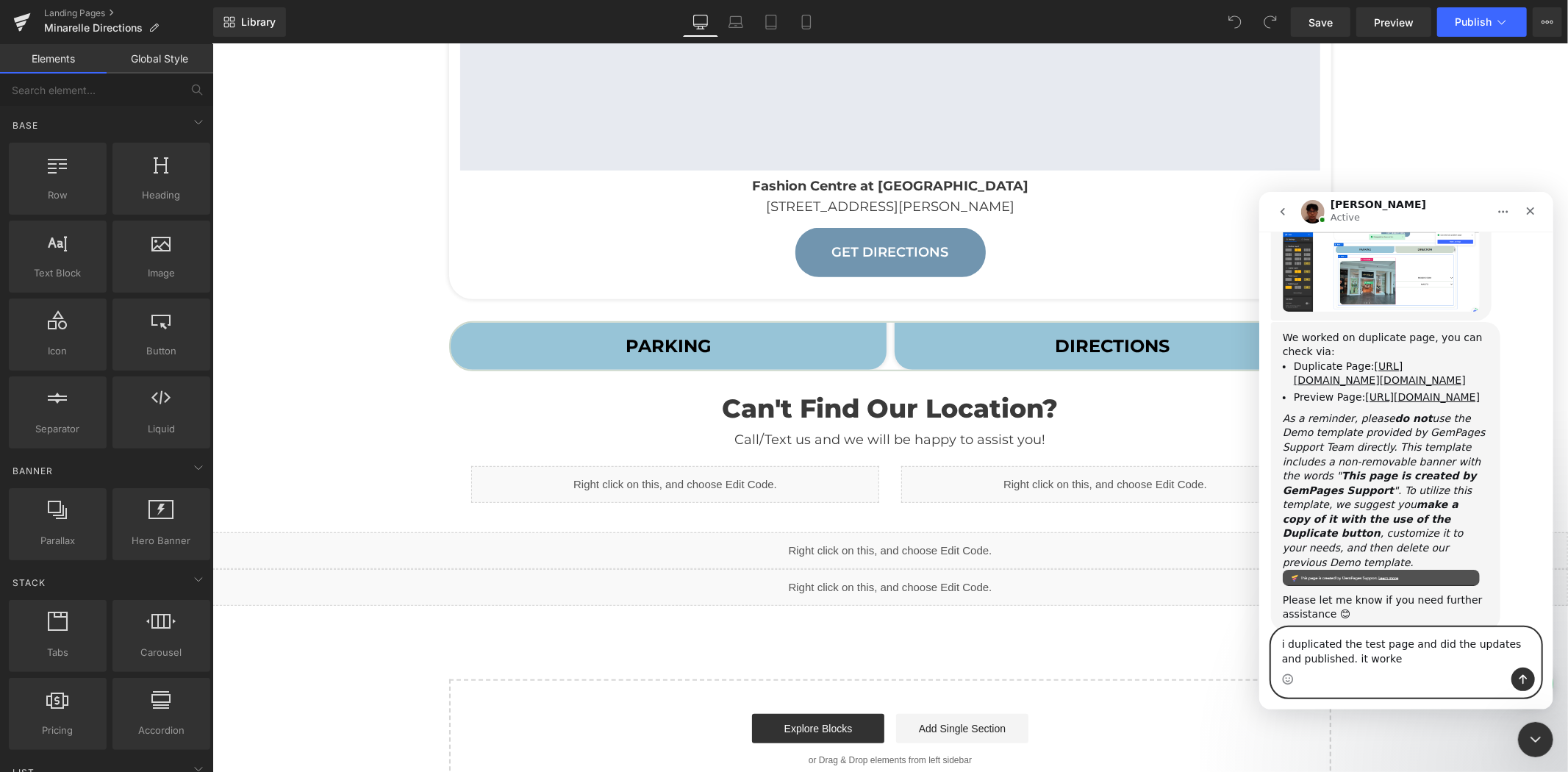
type textarea "i duplicated the test page and did the updates and published. it worked"
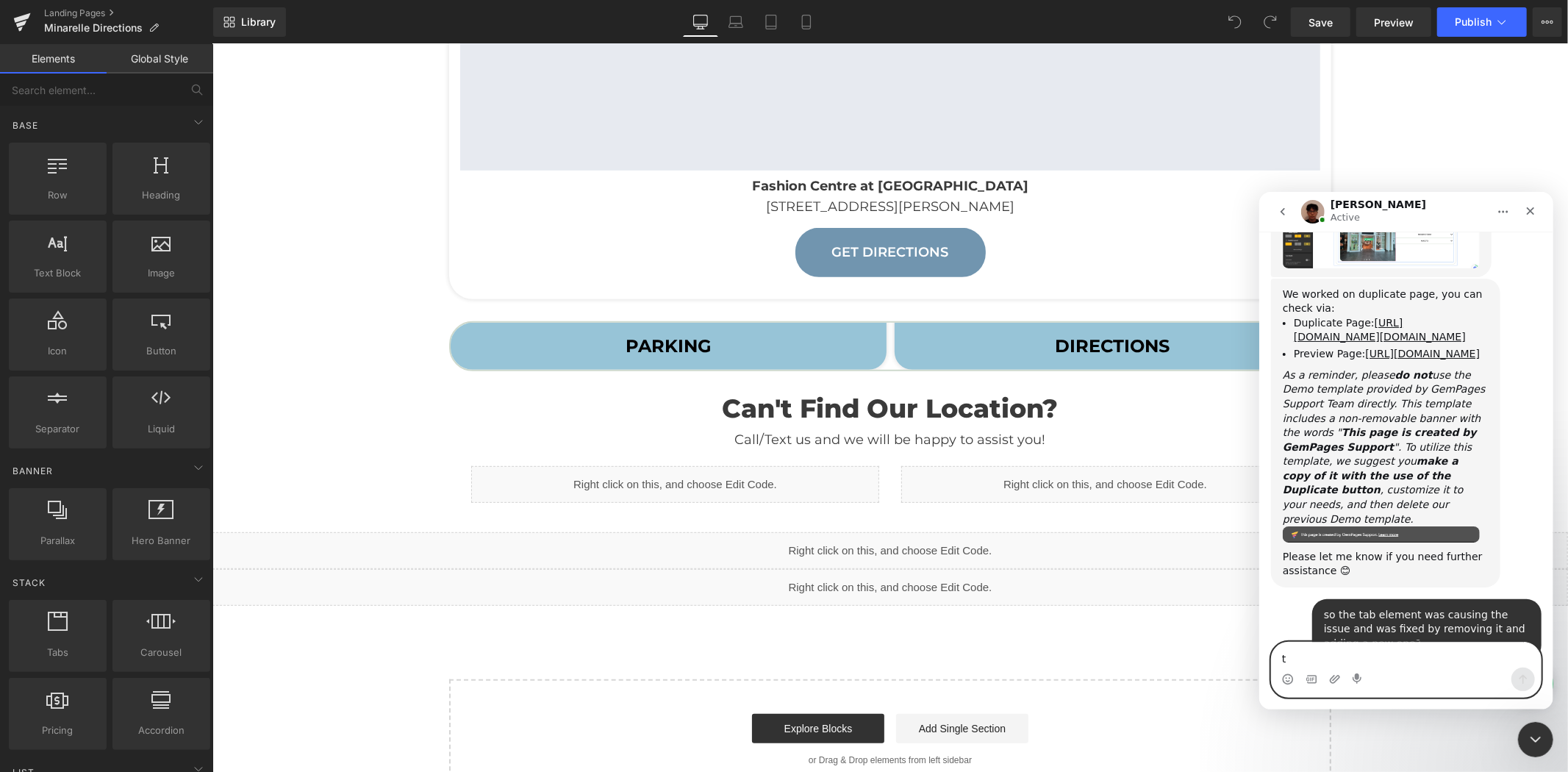
scroll to position [3737, 0]
type textarea "thanks very much! good work!"
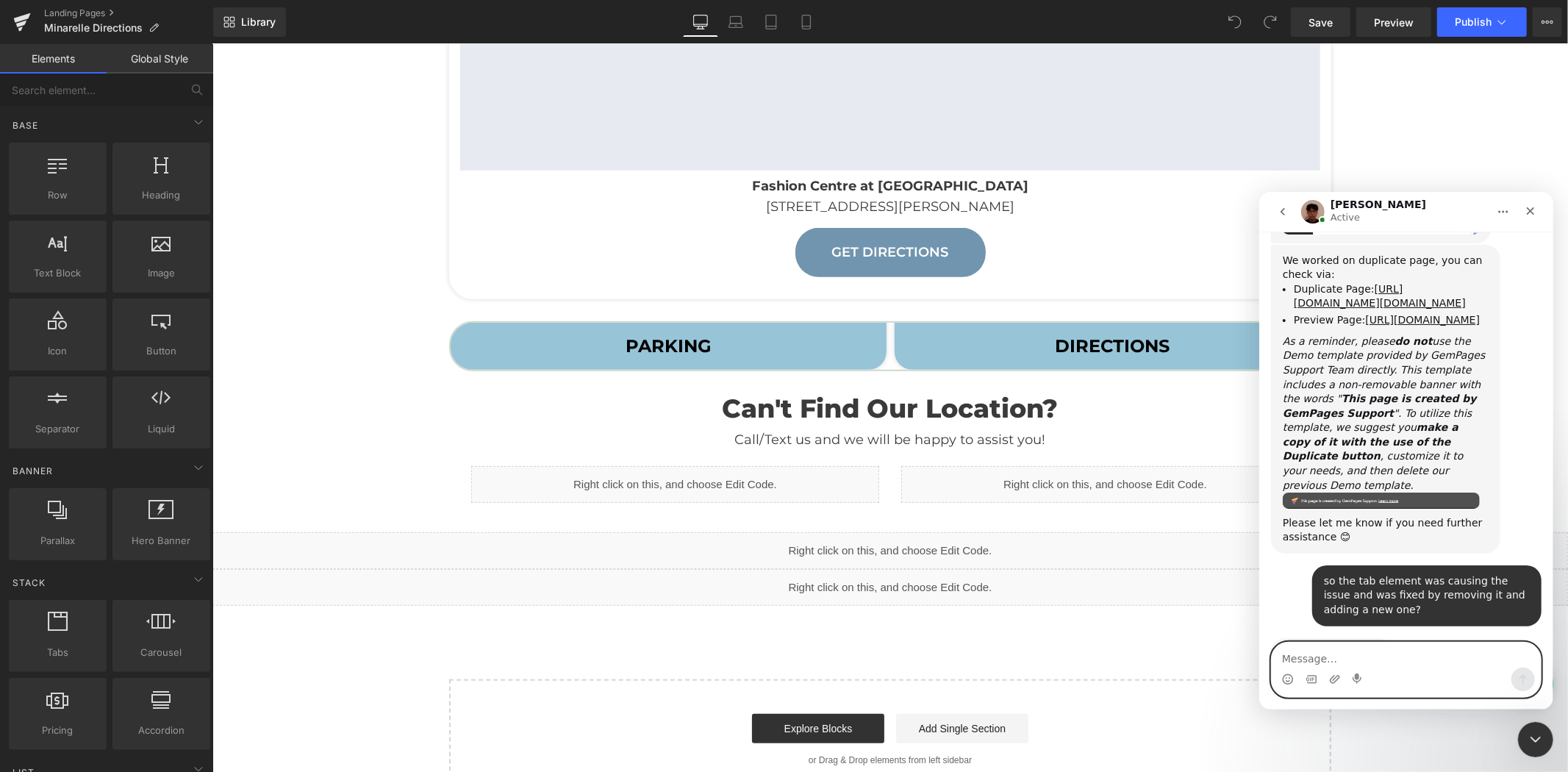
scroll to position [3770, 0]
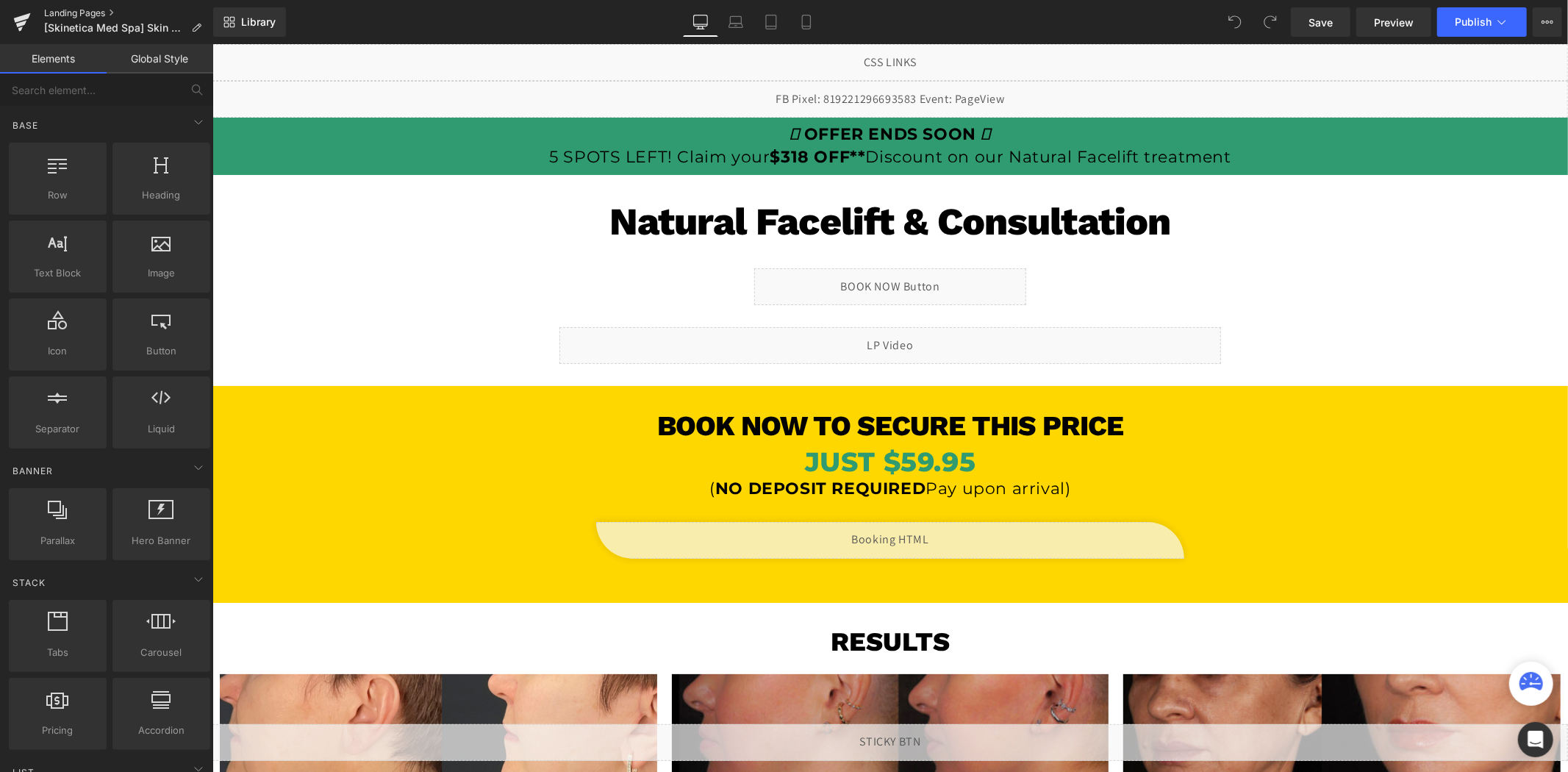
click at [89, 10] on link "Landing Pages" at bounding box center [128, 13] width 169 height 11
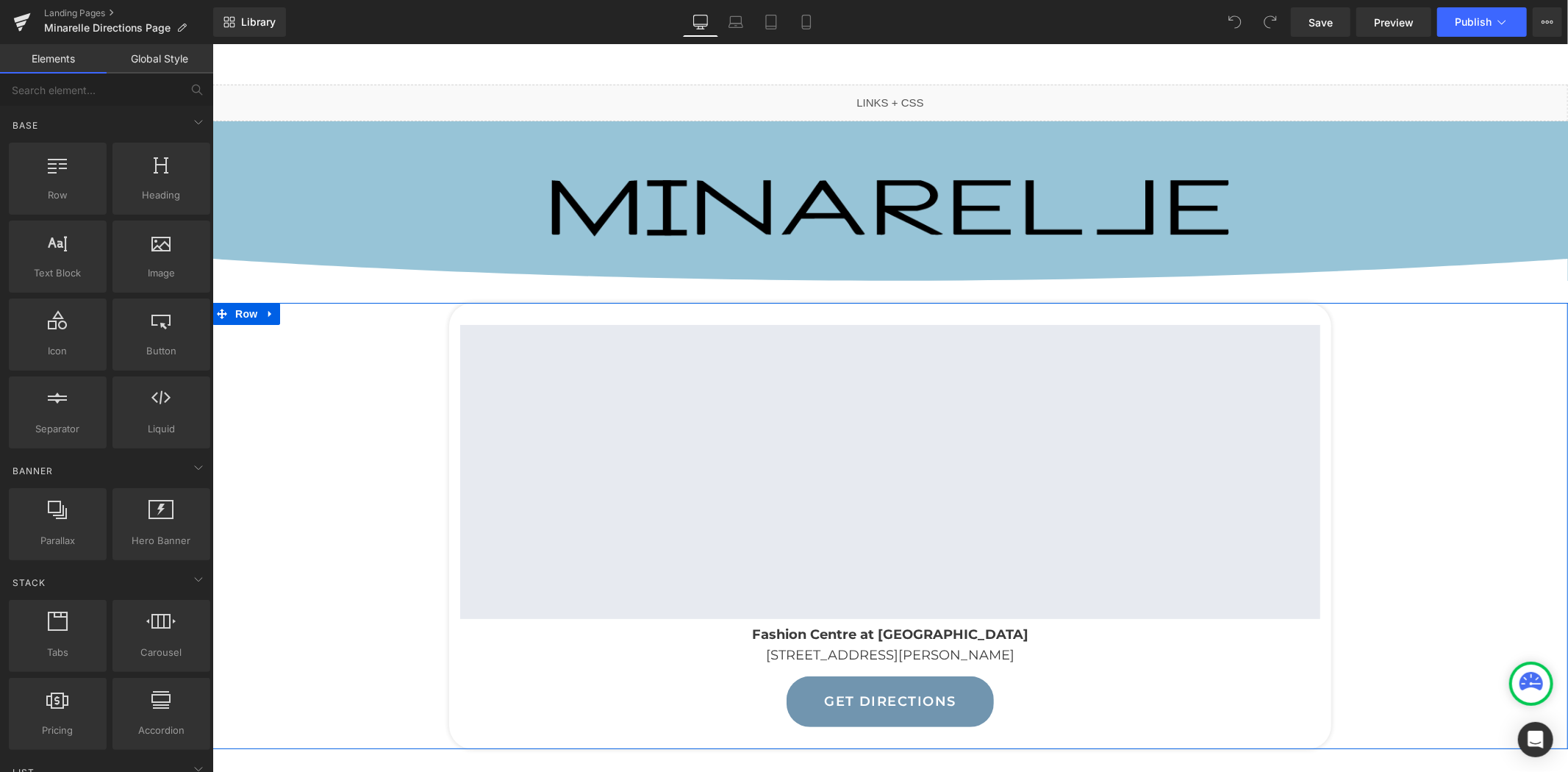
click at [329, 407] on div "Google Maps Fashion Centre at [GEOGRAPHIC_DATA] [STREET_ADDRESS][PERSON_NAME] T…" at bounding box center [889, 525] width 1333 height 446
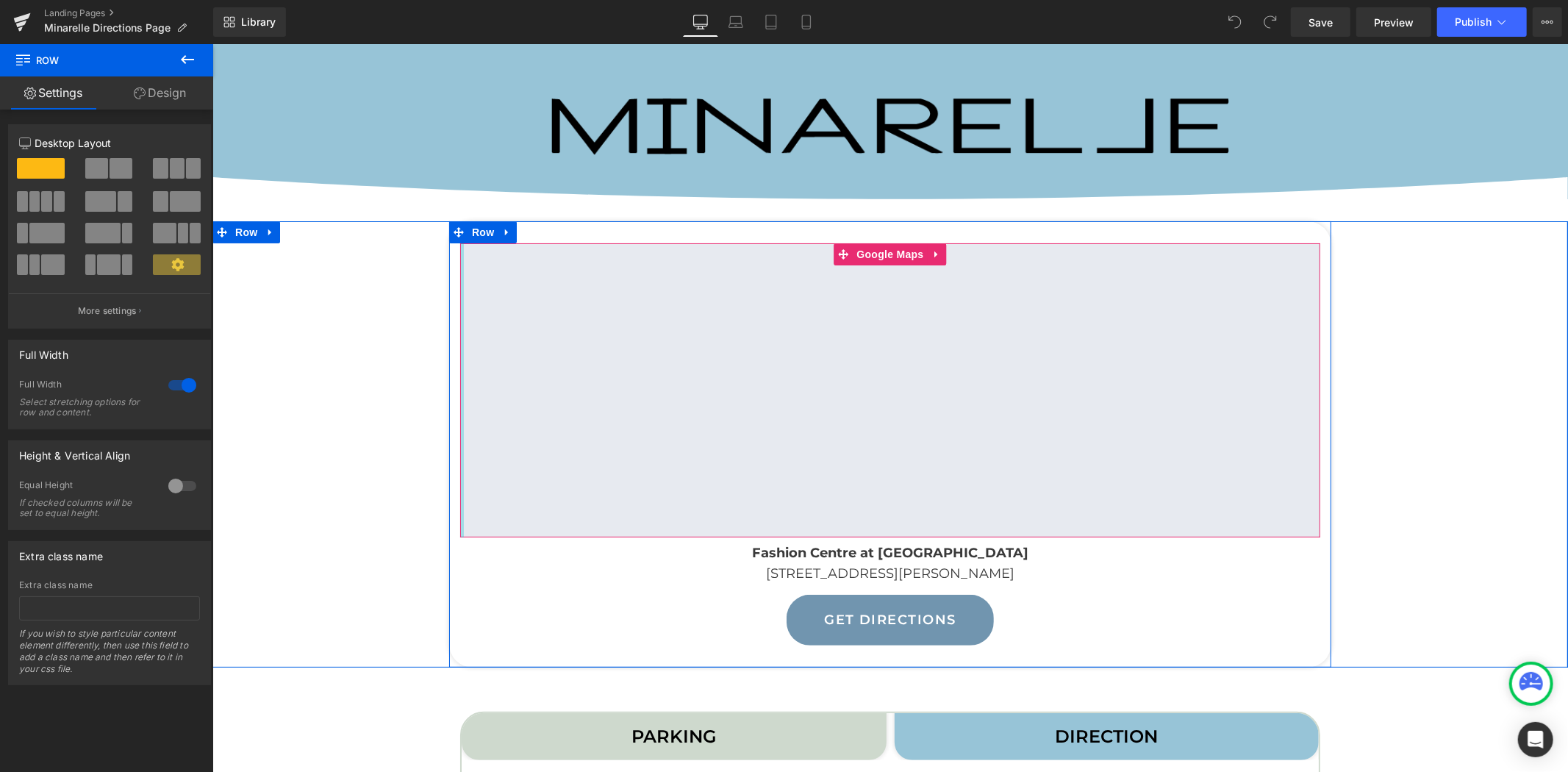
scroll to position [408, 0]
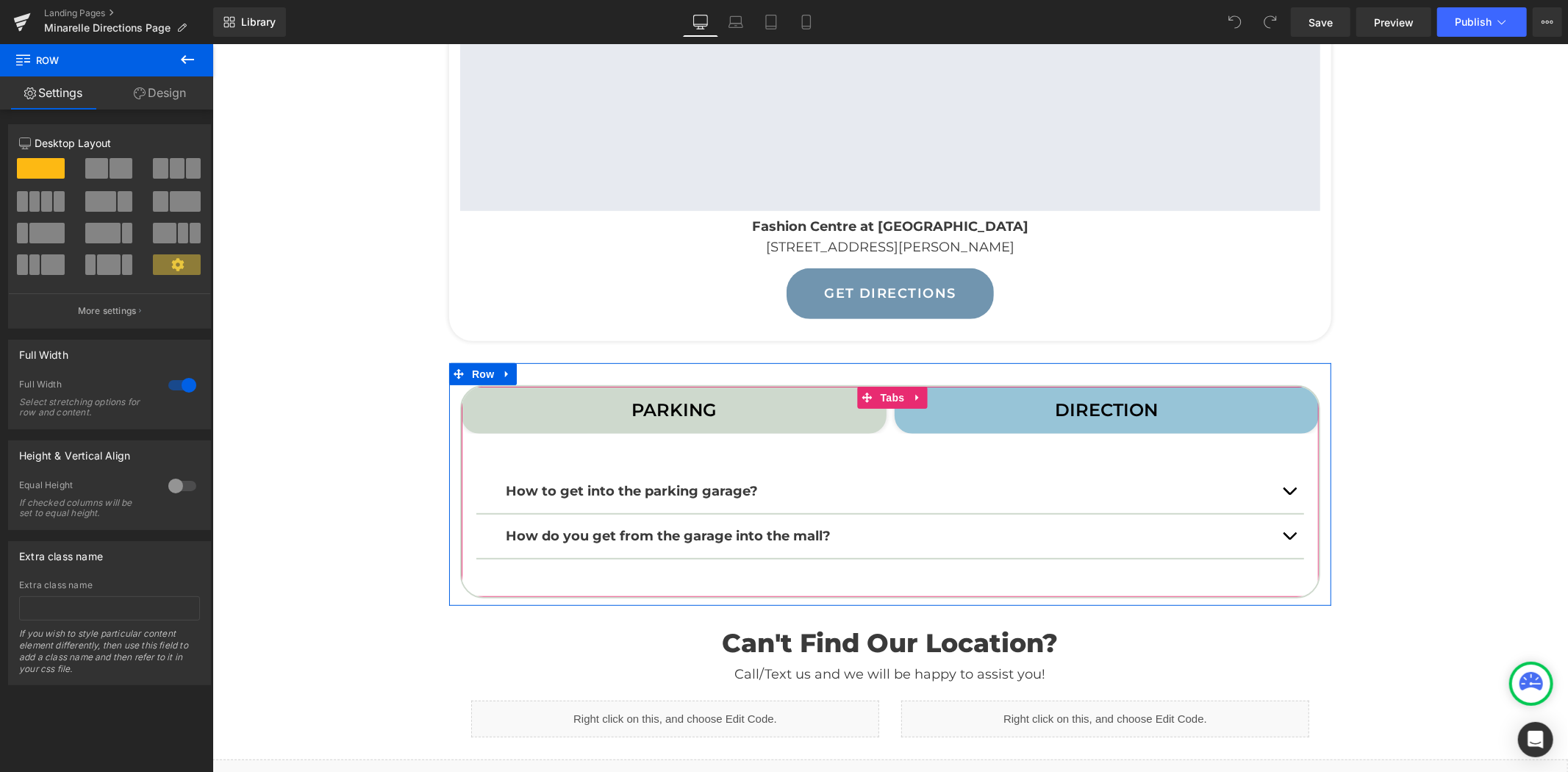
click at [746, 422] on span "PARKING Text Block" at bounding box center [672, 409] width 425 height 47
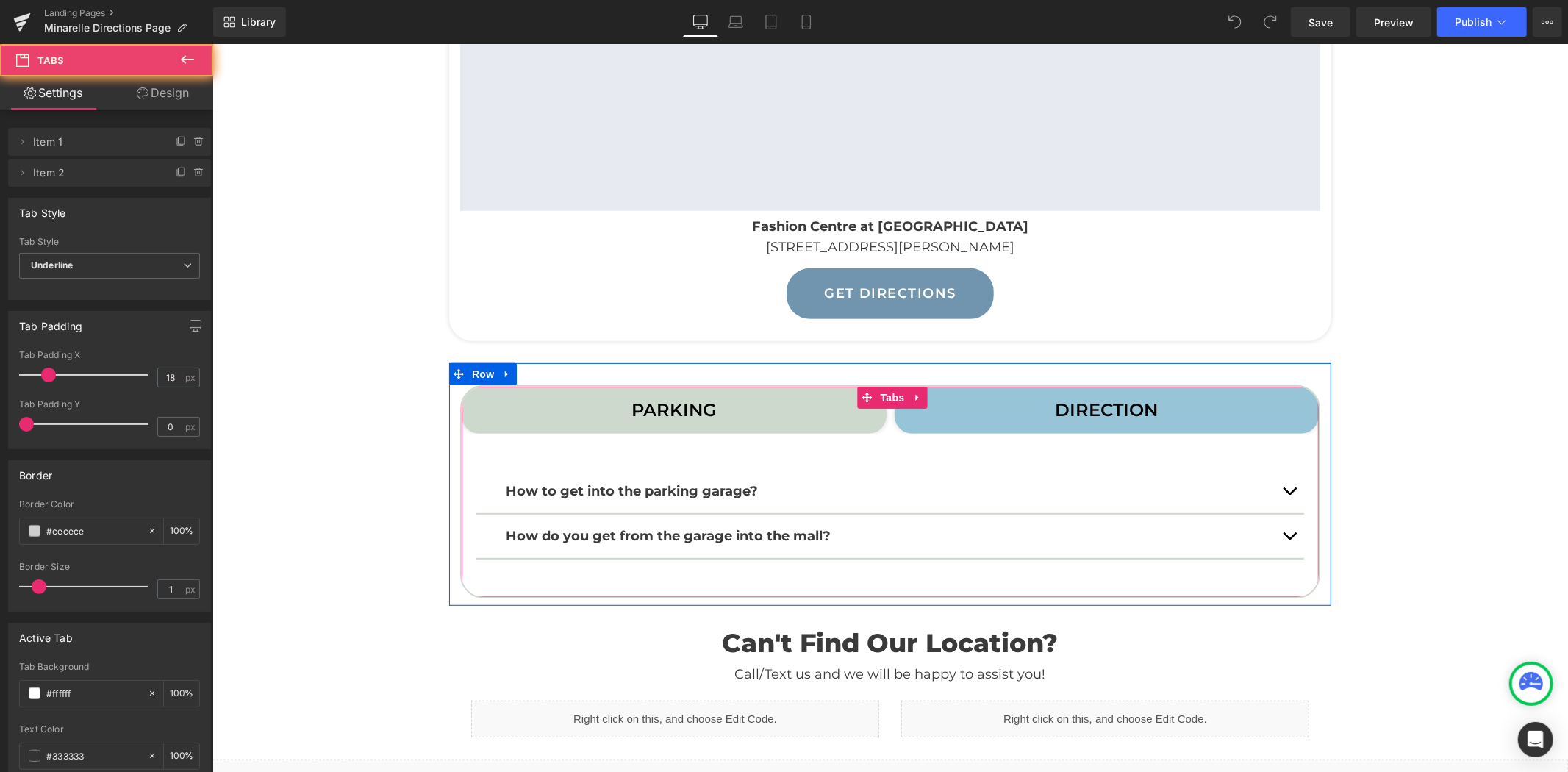
click at [1047, 409] on span "DIRECTION Text Block" at bounding box center [1105, 409] width 425 height 47
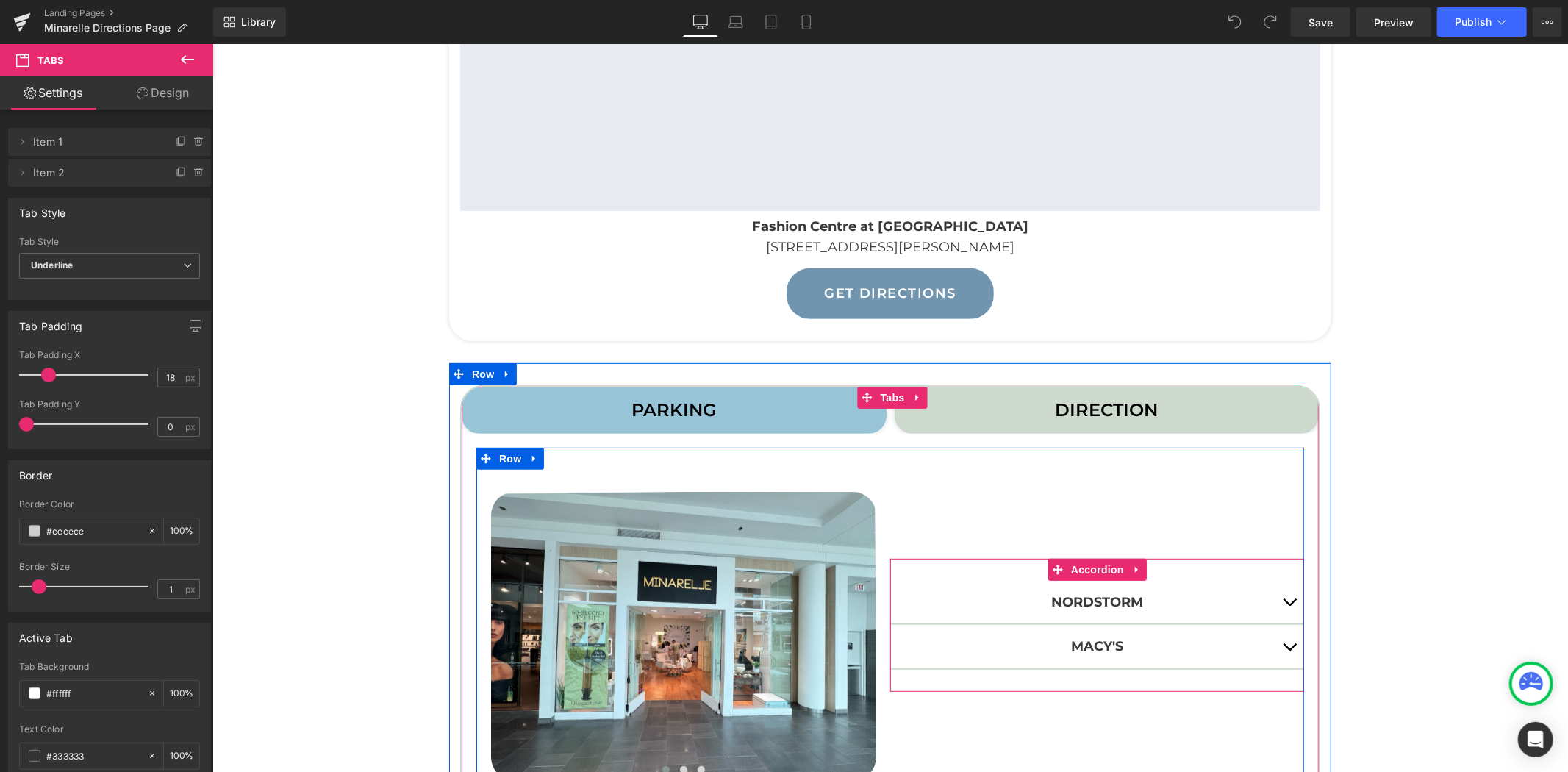
click at [1287, 645] on button "button" at bounding box center [1288, 646] width 29 height 44
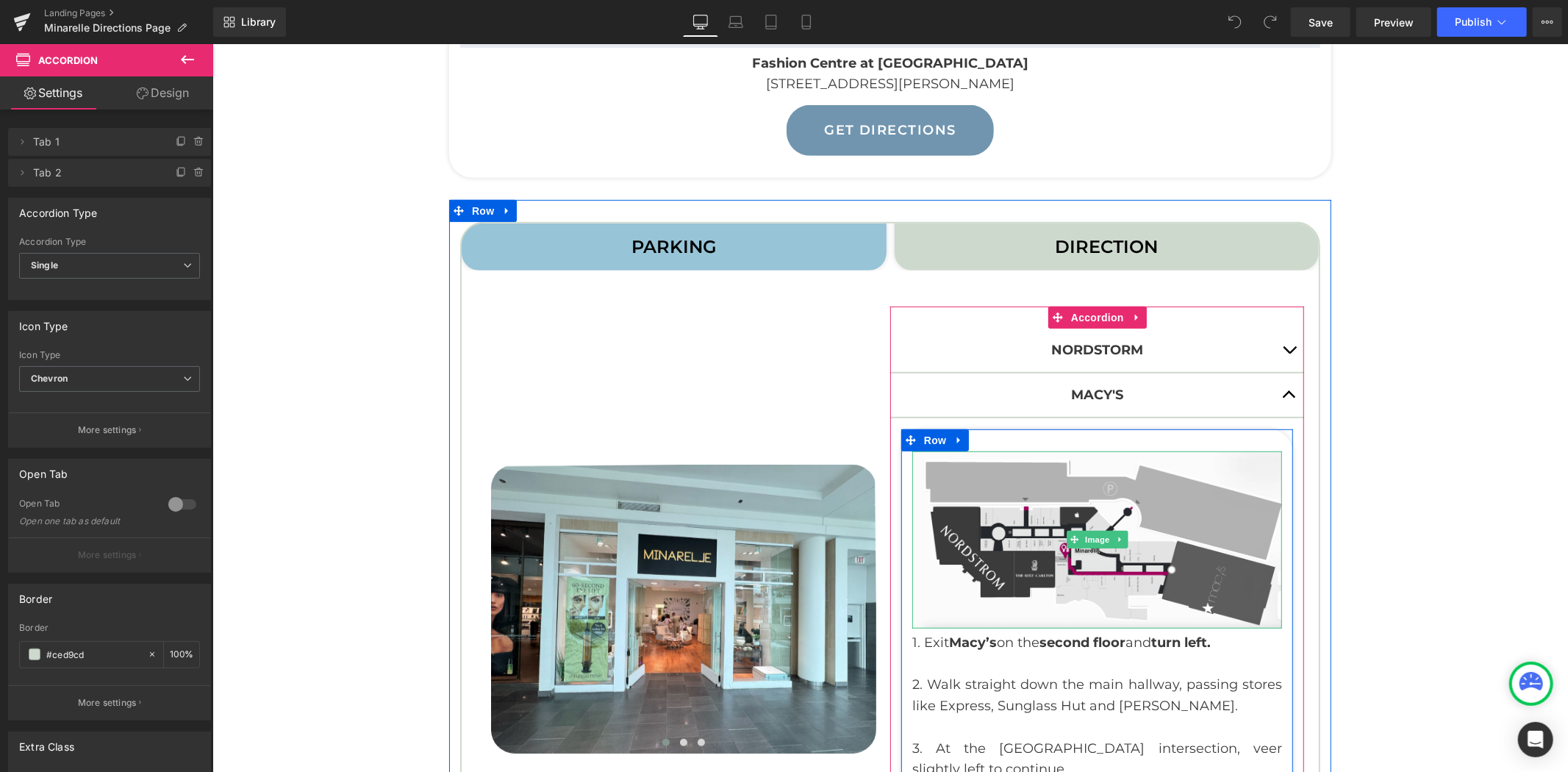
scroll to position [735, 0]
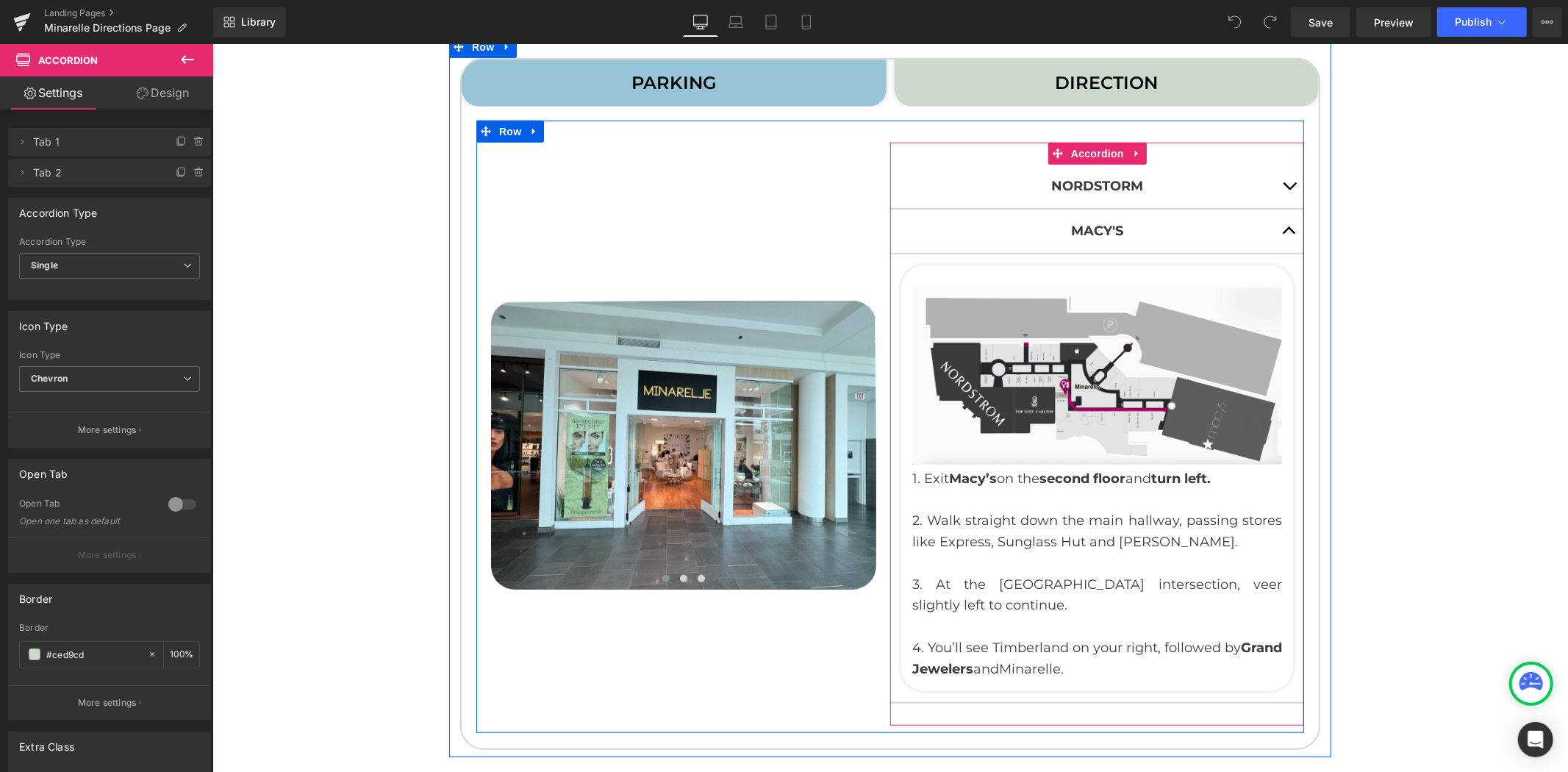
click at [1281, 224] on button "button" at bounding box center [1288, 230] width 29 height 44
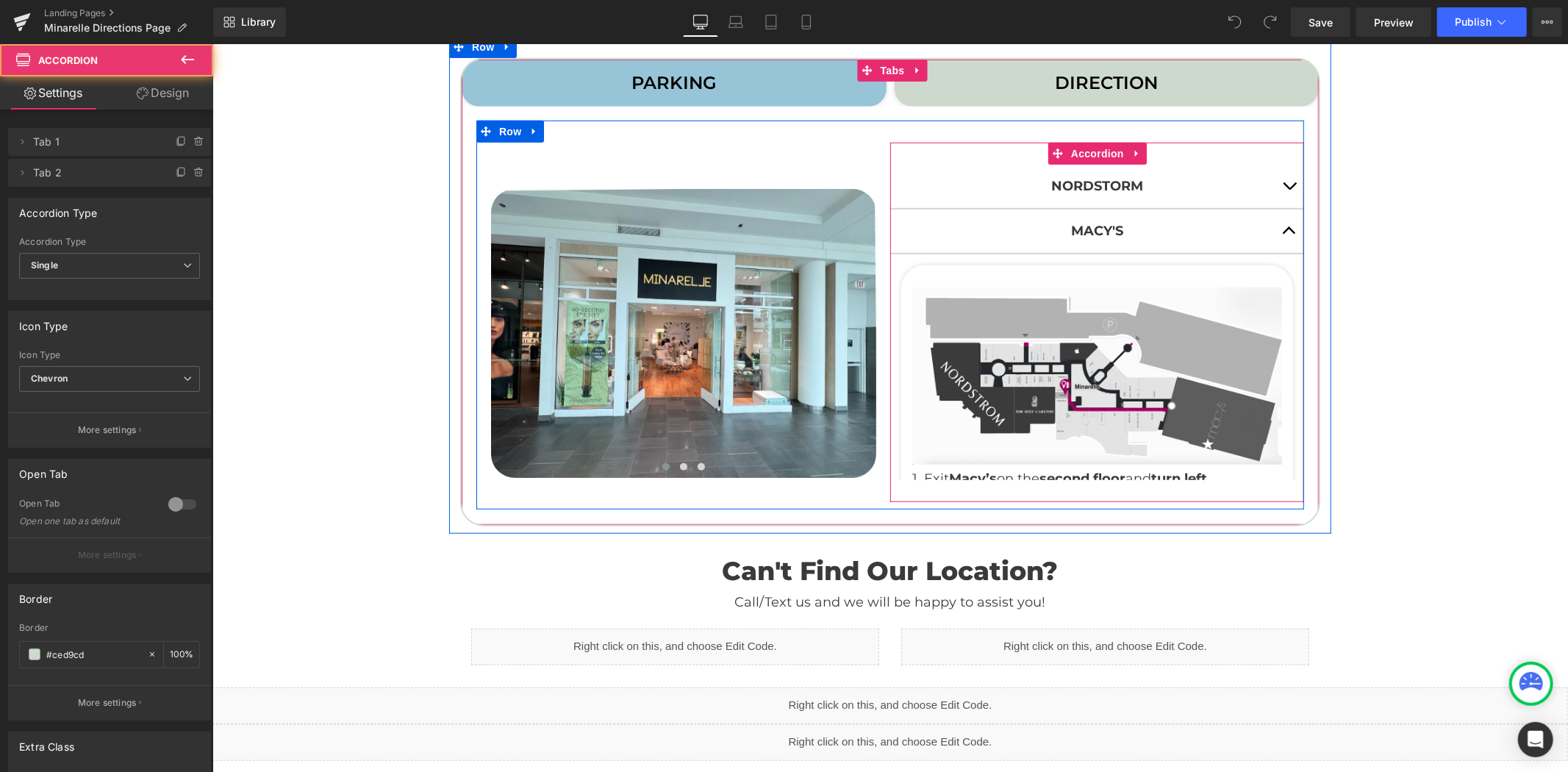
click at [1280, 181] on div "Nordstorm Text Block Image 1. Exit Nordstrom on the second floor and turn right…" at bounding box center [1096, 321] width 414 height 360
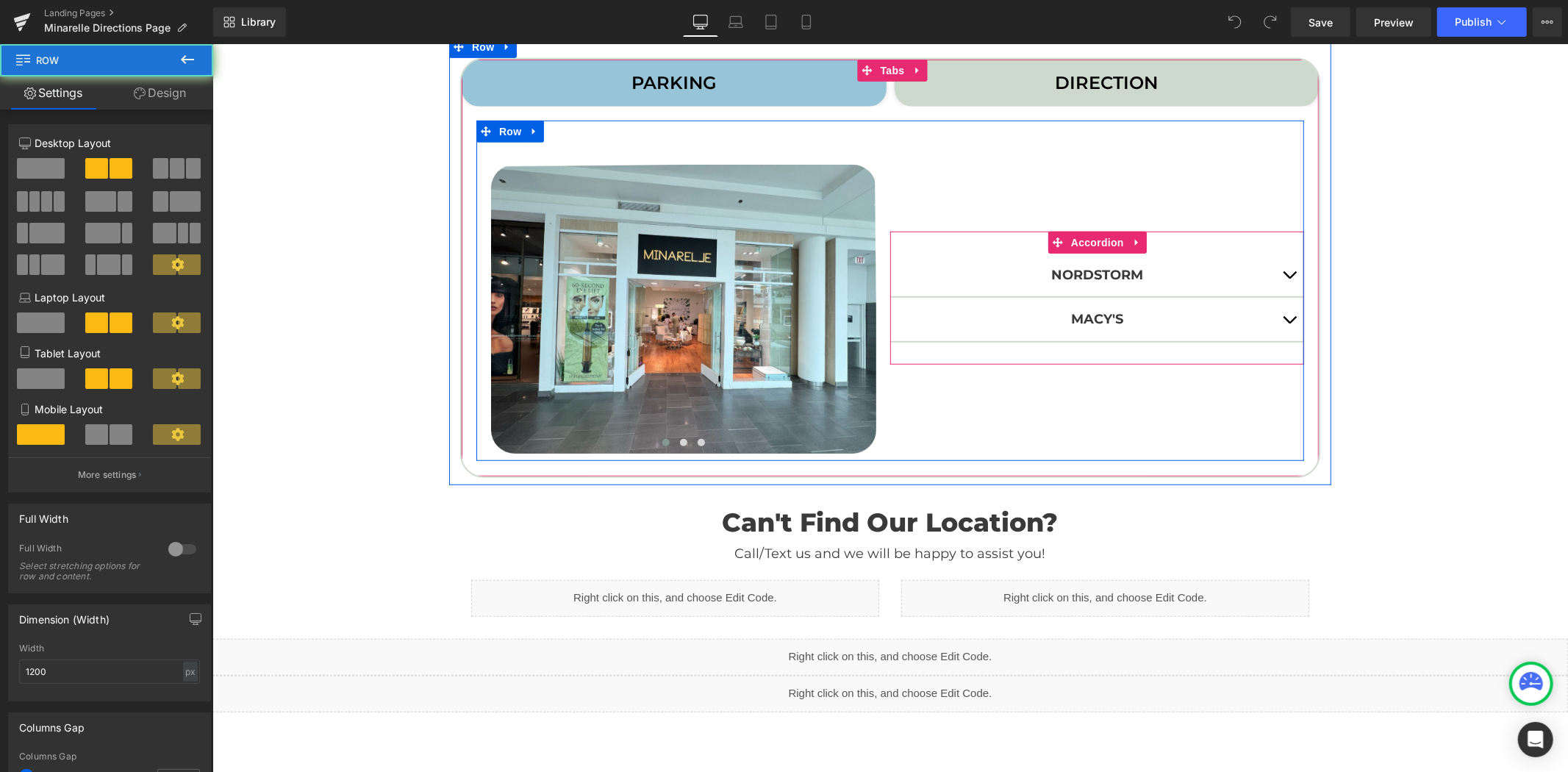
click at [1277, 277] on button "button" at bounding box center [1288, 275] width 29 height 44
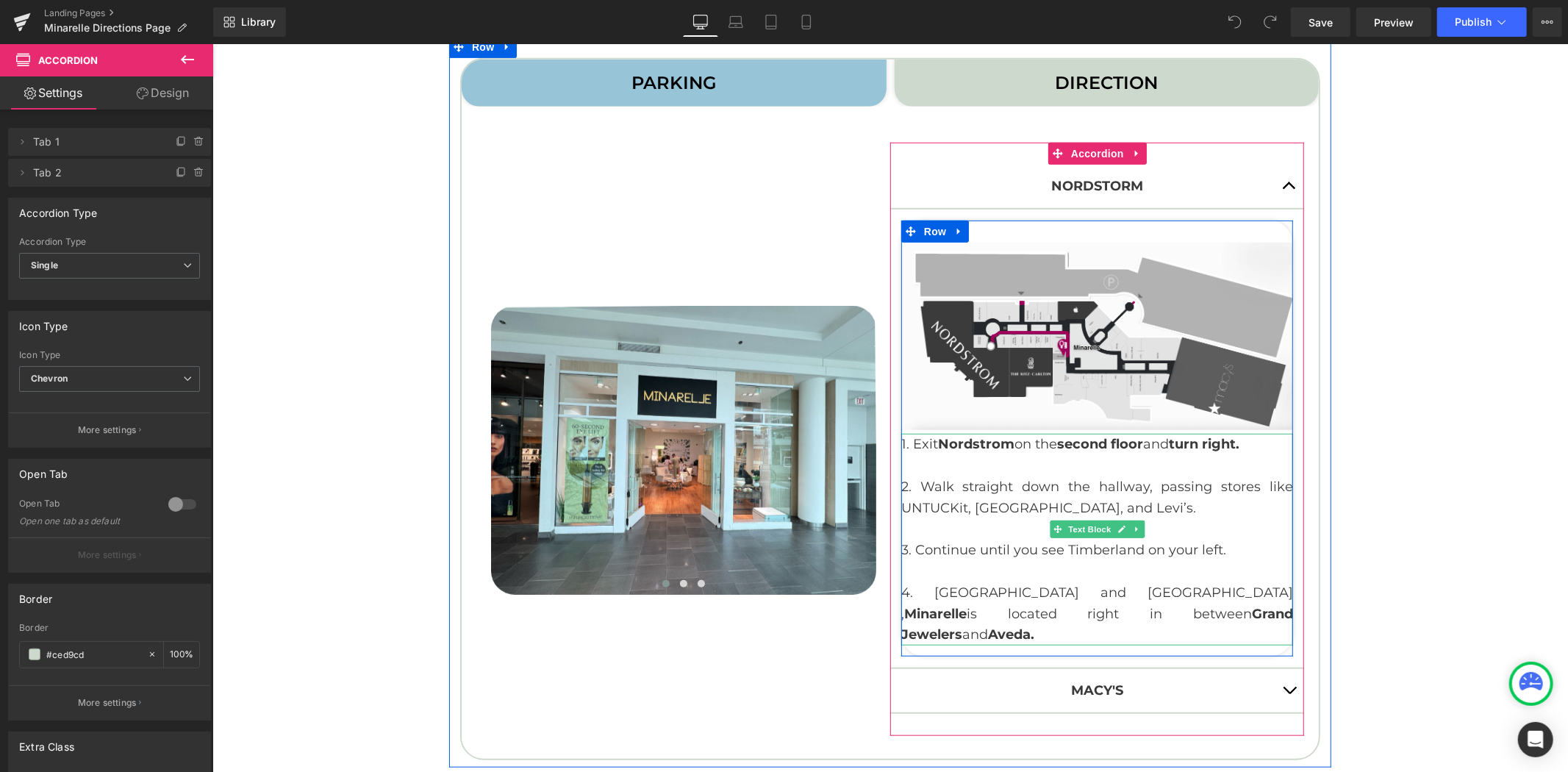
click at [1211, 548] on p "3. Continue until you see Timberland on your left." at bounding box center [1096, 549] width 392 height 21
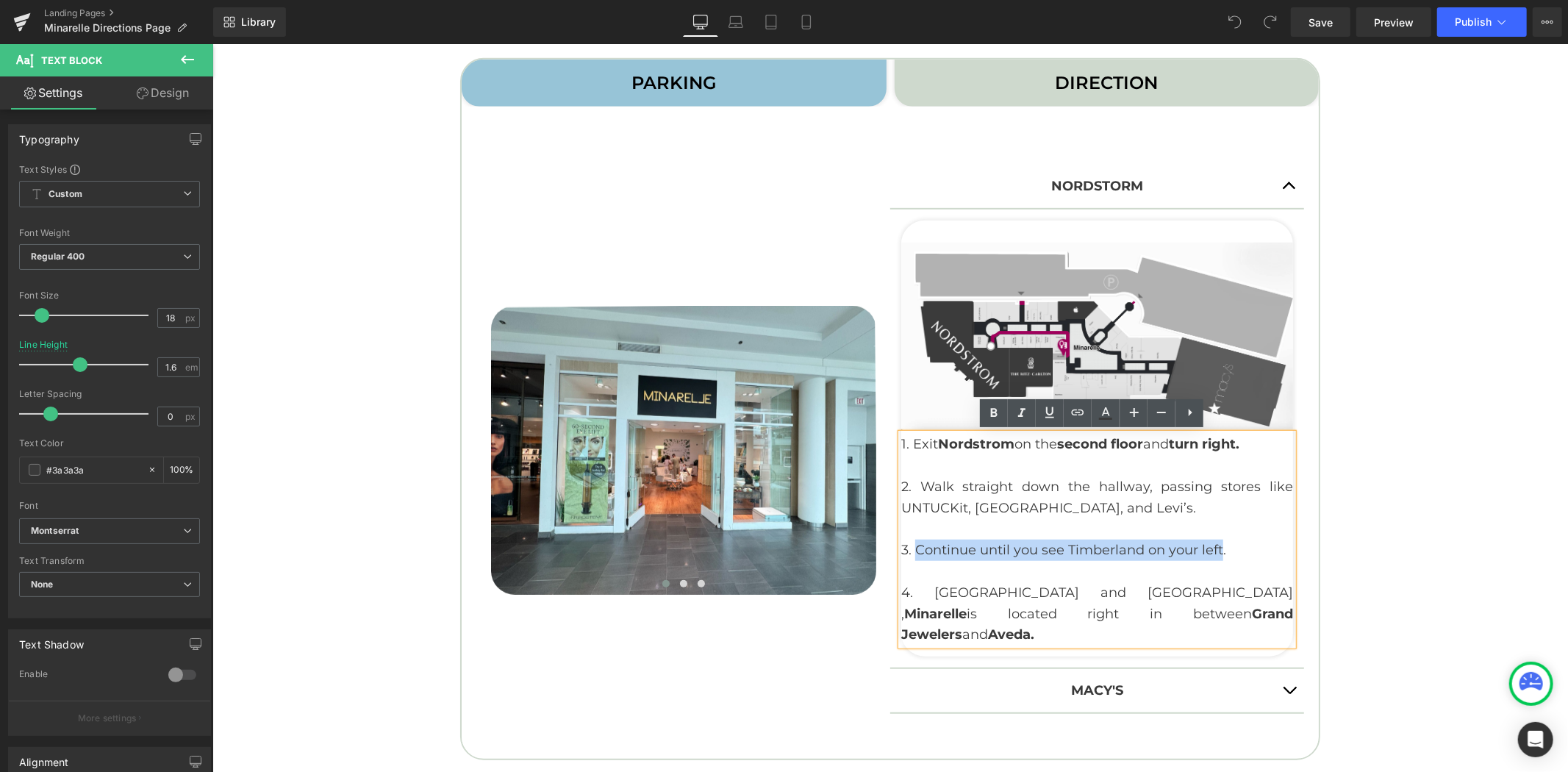
drag, startPoint x: 1213, startPoint y: 549, endPoint x: 911, endPoint y: 552, distance: 302.0
click at [911, 552] on p "3. Continue until you see Timberland on your left." at bounding box center [1096, 549] width 392 height 21
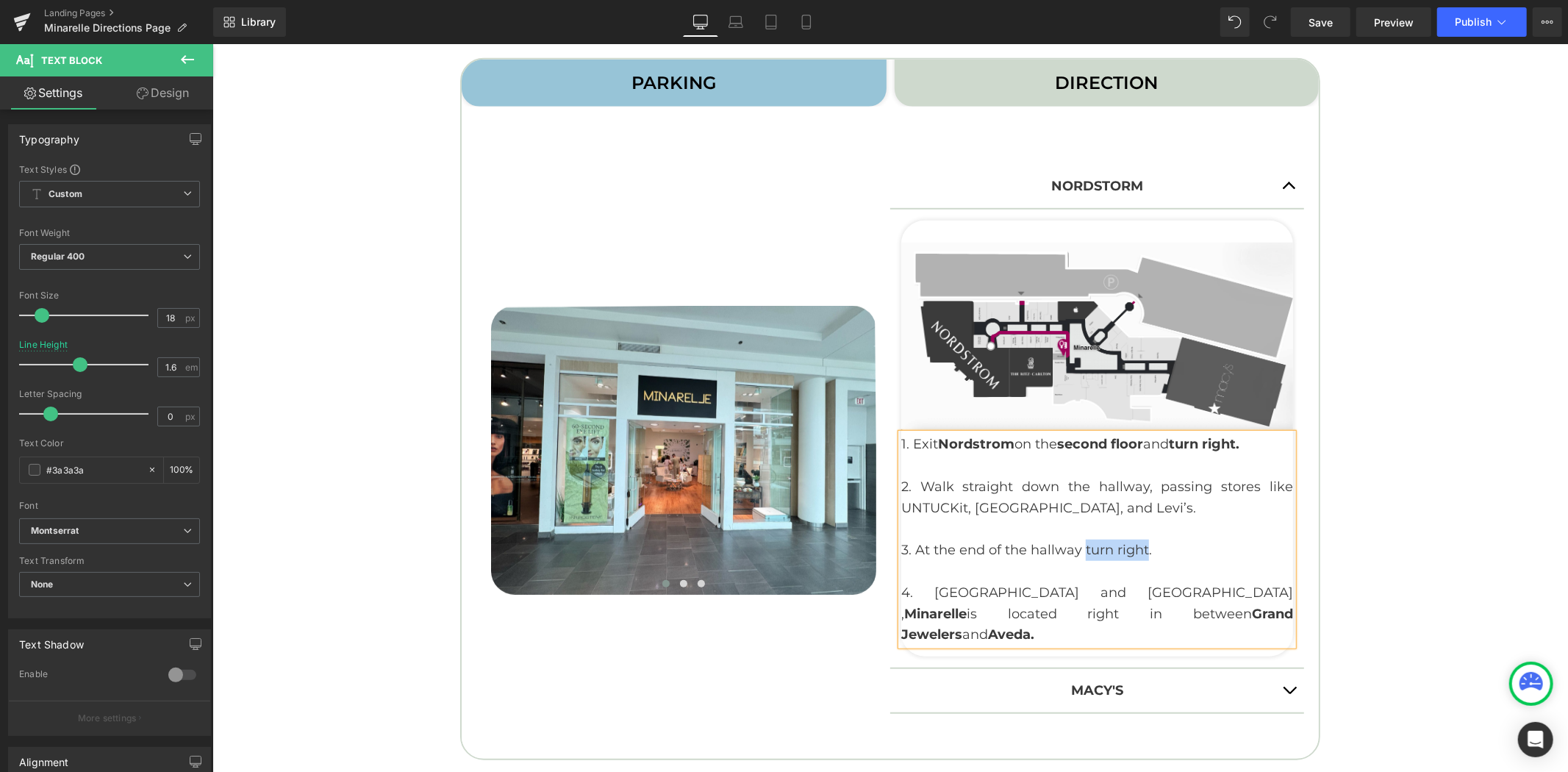
drag, startPoint x: 1077, startPoint y: 549, endPoint x: 1139, endPoint y: 552, distance: 62.1
click at [1139, 552] on p "3. At the end of the hallway turn right." at bounding box center [1096, 549] width 392 height 21
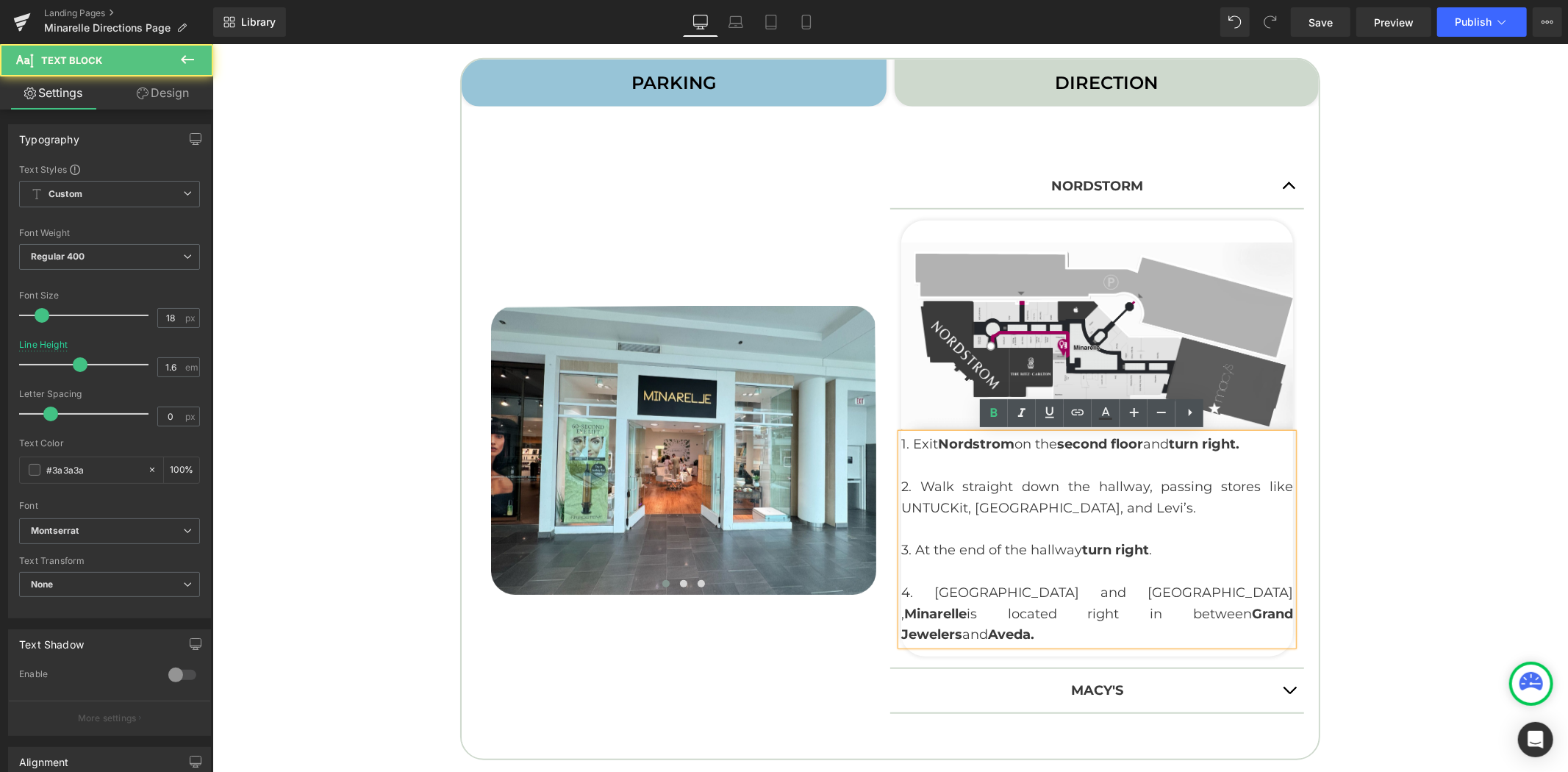
click at [1014, 596] on p "4. Pass Timberland and Grand Jewelers , Minarelle is located right in between G…" at bounding box center [1096, 613] width 392 height 64
drag, startPoint x: 1031, startPoint y: 592, endPoint x: 956, endPoint y: 591, distance: 75.0
click at [956, 591] on p "4. Pass Timberland and Grand Jewelers , Minarelle is located right in between G…" at bounding box center [1096, 613] width 392 height 64
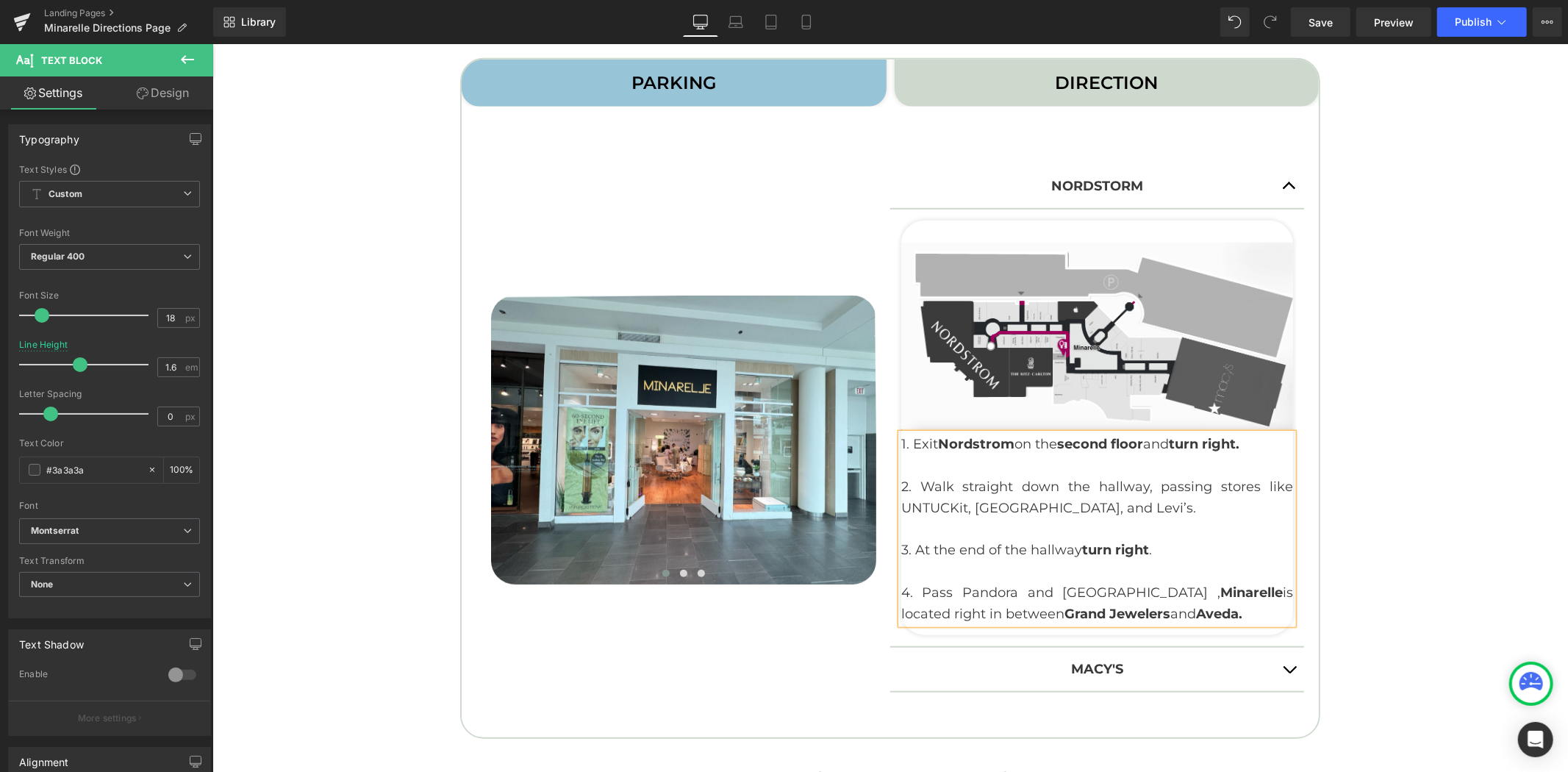
click at [1144, 591] on p "4. Pass Pandora and Grand Jewelers , Minarelle is located right in between Gran…" at bounding box center [1096, 603] width 392 height 43
click at [1283, 664] on button "button" at bounding box center [1288, 669] width 29 height 44
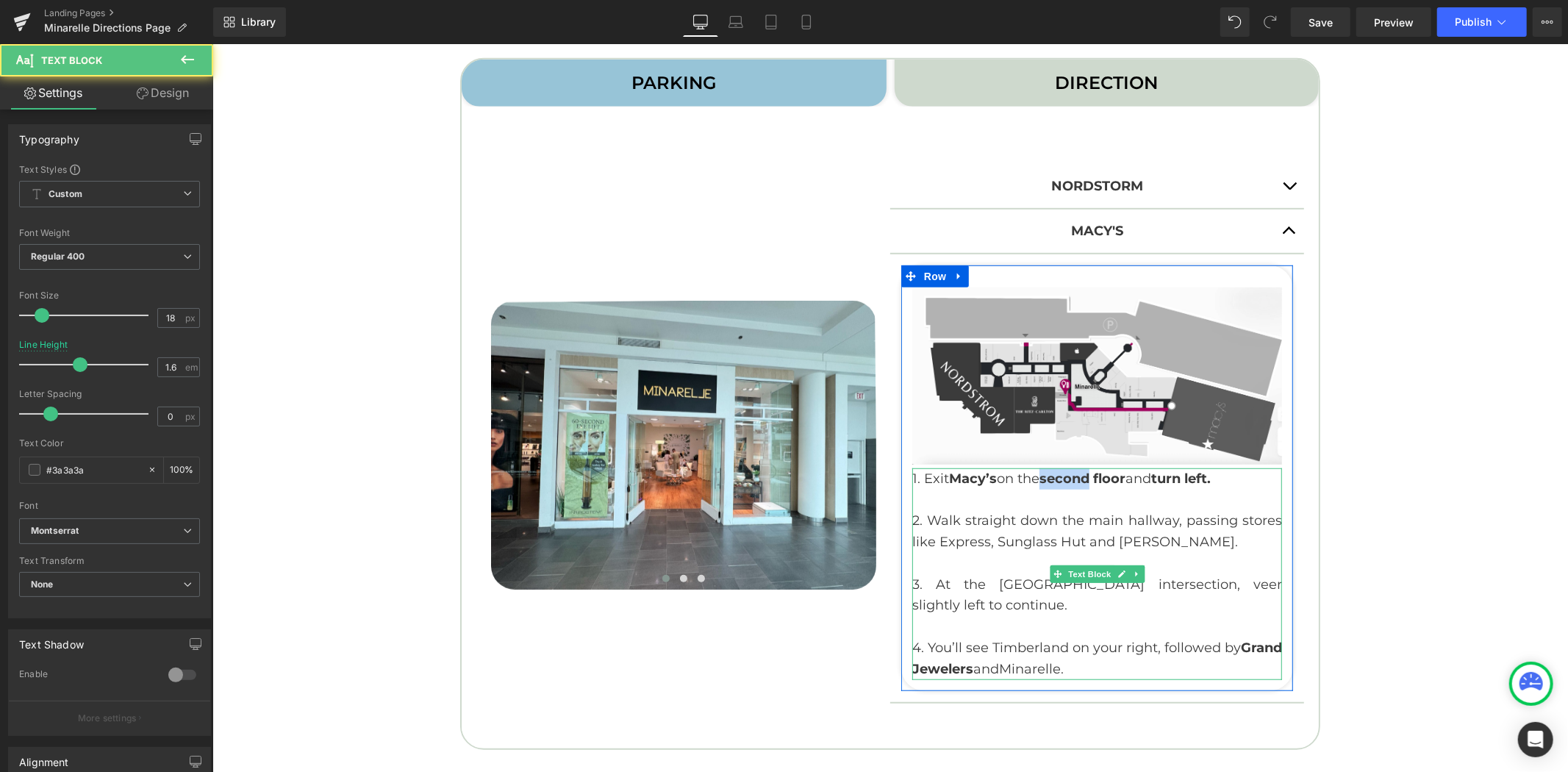
drag, startPoint x: 1091, startPoint y: 476, endPoint x: 1043, endPoint y: 478, distance: 48.0
click at [1043, 478] on strong "second floor" at bounding box center [1082, 477] width 86 height 16
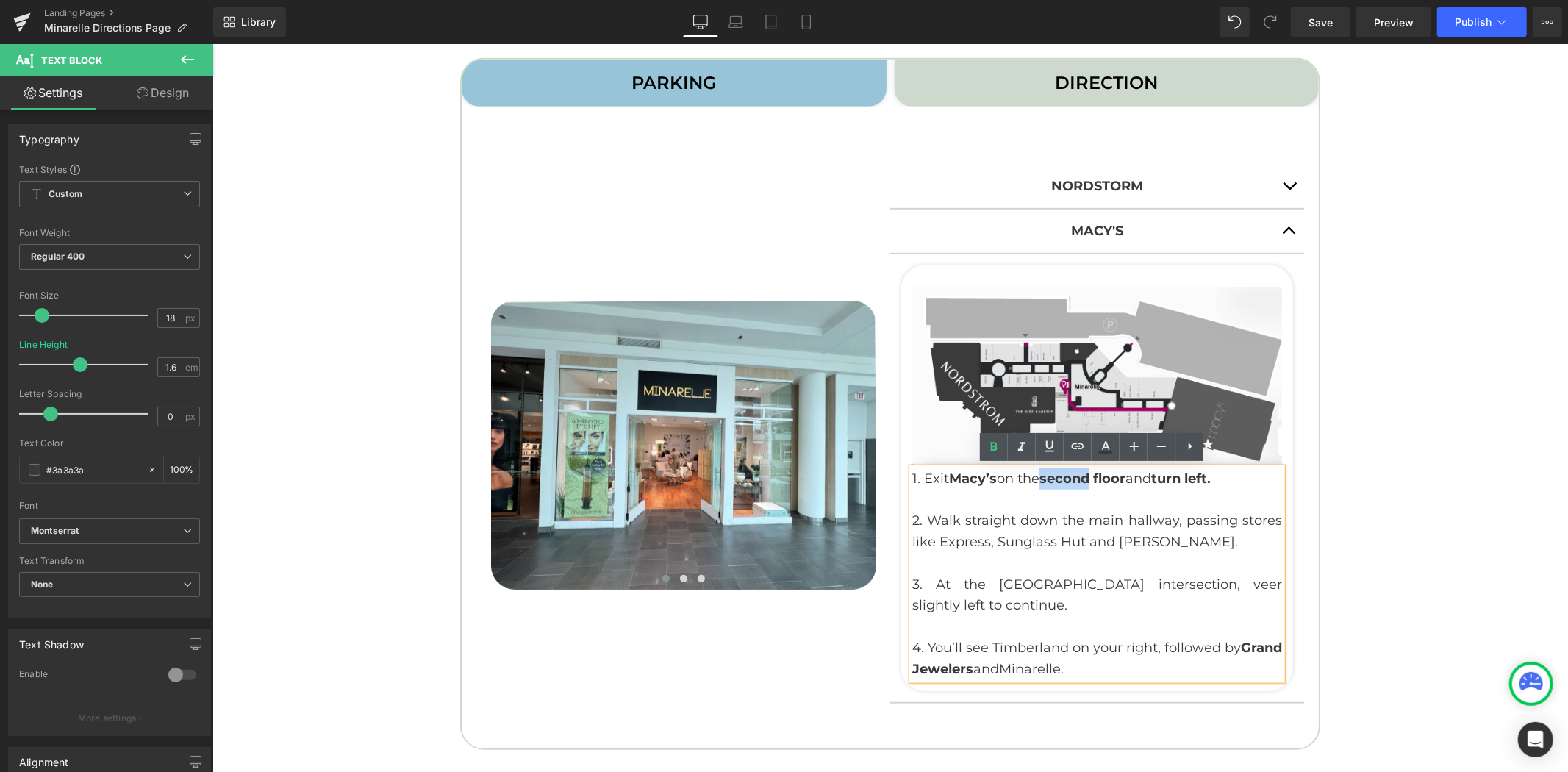
click at [1043, 478] on strong "second floor" at bounding box center [1082, 477] width 86 height 16
drag, startPoint x: 1041, startPoint y: 479, endPoint x: 1088, endPoint y: 480, distance: 47.0
click at [1088, 480] on strong "second floor" at bounding box center [1082, 477] width 86 height 16
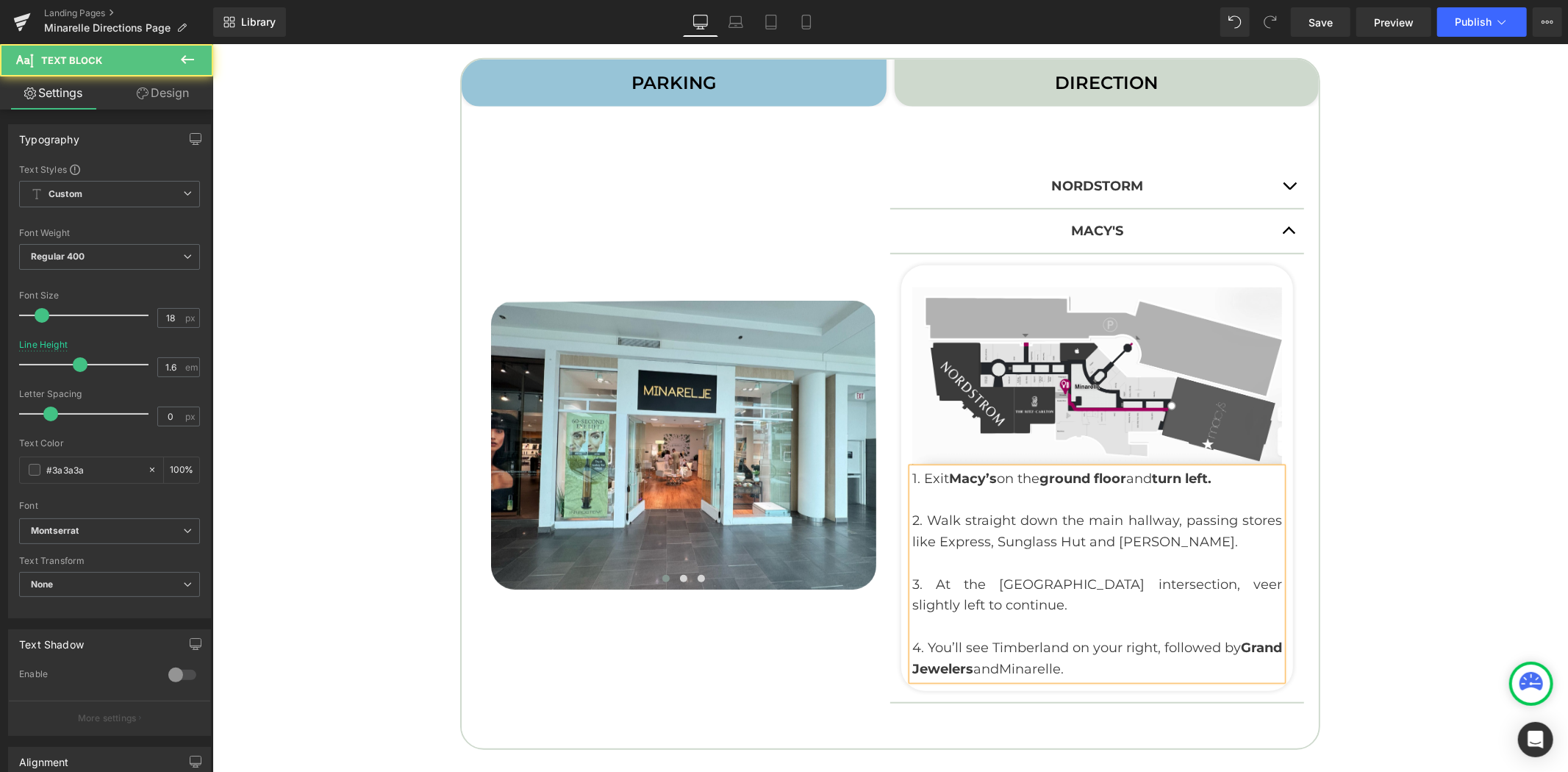
click at [1211, 476] on strong "turn left." at bounding box center [1181, 477] width 60 height 16
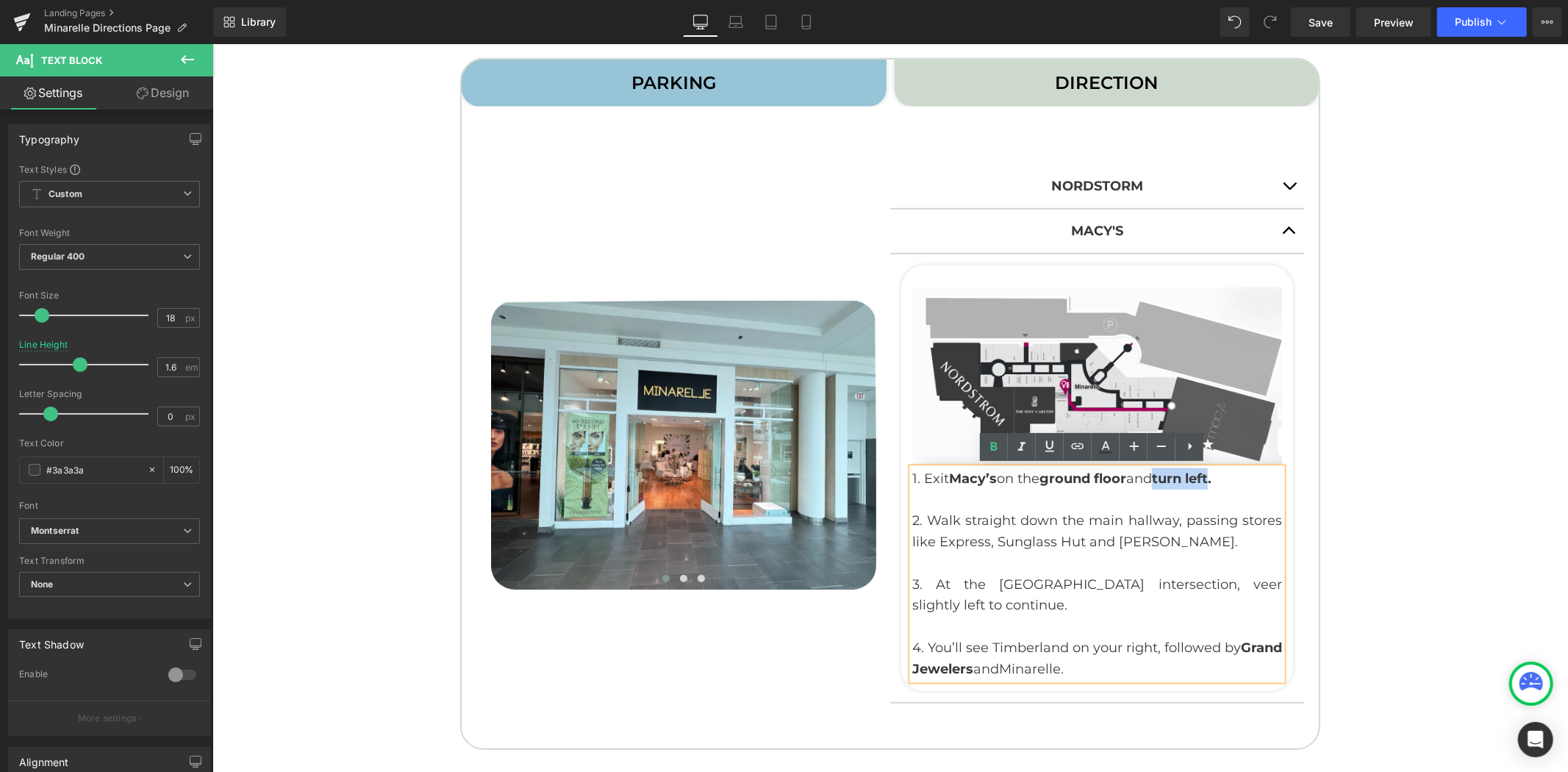
drag, startPoint x: 1217, startPoint y: 477, endPoint x: 1163, endPoint y: 478, distance: 54.0
click at [1163, 478] on strong "turn left." at bounding box center [1181, 477] width 60 height 16
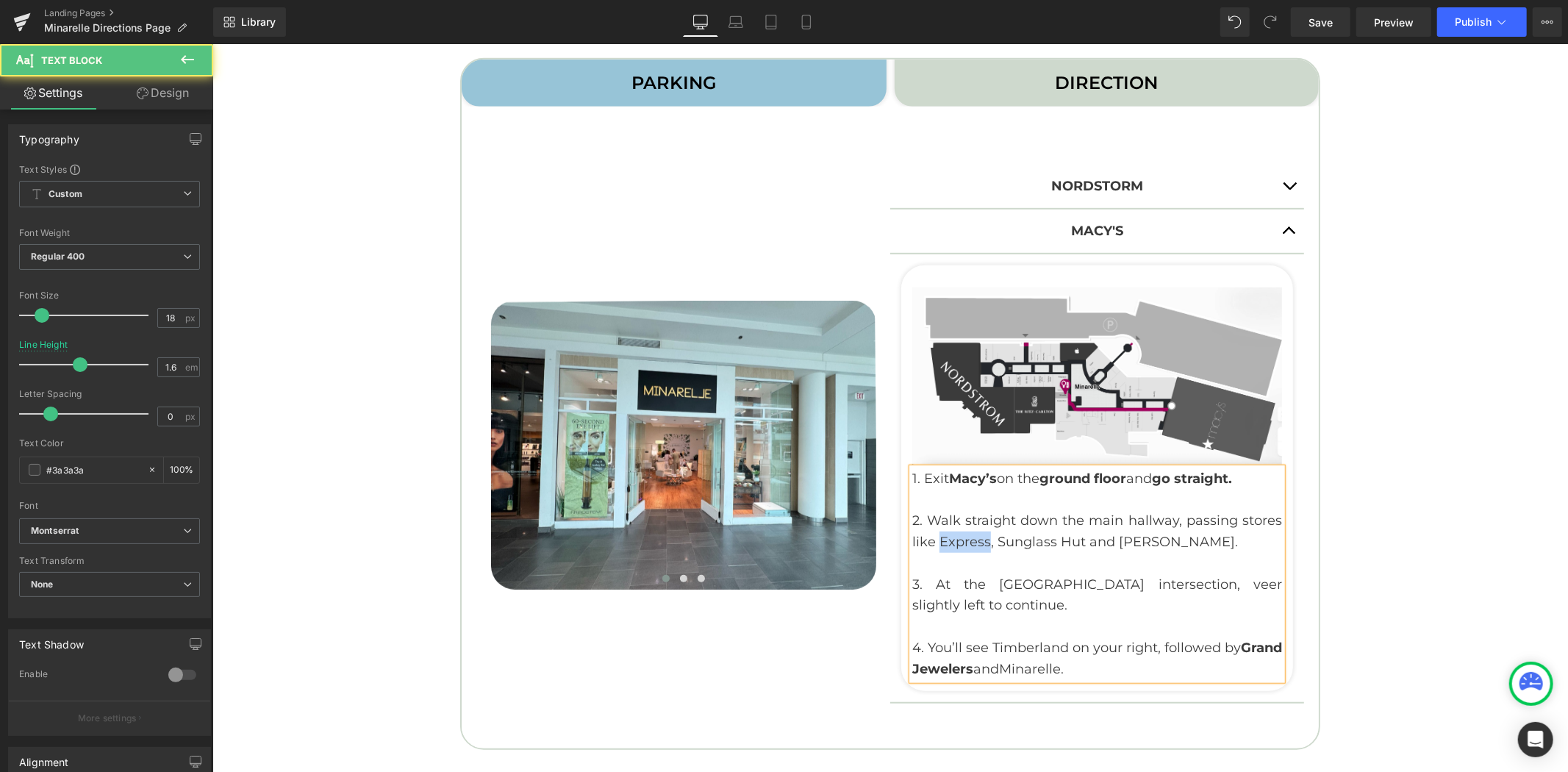
drag, startPoint x: 983, startPoint y: 542, endPoint x: 933, endPoint y: 538, distance: 50.2
click at [933, 538] on p "2. Walk straight down the main hallway, passing stores like Express, Sunglass H…" at bounding box center [1095, 531] width 369 height 43
drag, startPoint x: 1040, startPoint y: 544, endPoint x: 1033, endPoint y: 545, distance: 7.1
click at [1033, 545] on p "2. Walk straight down the main hallway, passing stores like Uniqlo, Sunglass Hu…" at bounding box center [1095, 531] width 369 height 43
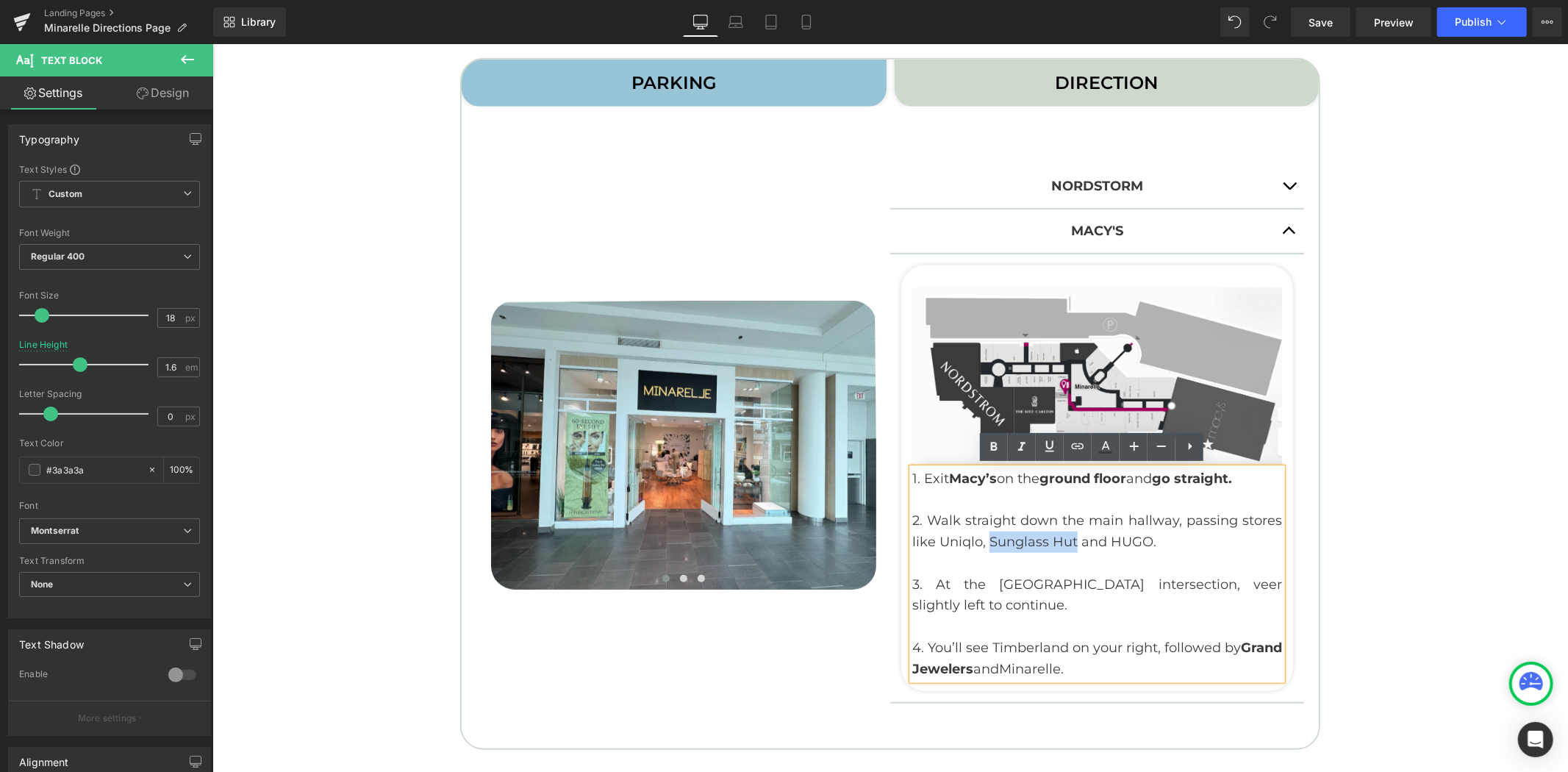
drag, startPoint x: 1069, startPoint y: 541, endPoint x: 984, endPoint y: 542, distance: 85.0
click at [984, 542] on p "2. Walk straight down the main hallway, passing stores like Uniqlo, Sunglass Hu…" at bounding box center [1095, 531] width 369 height 43
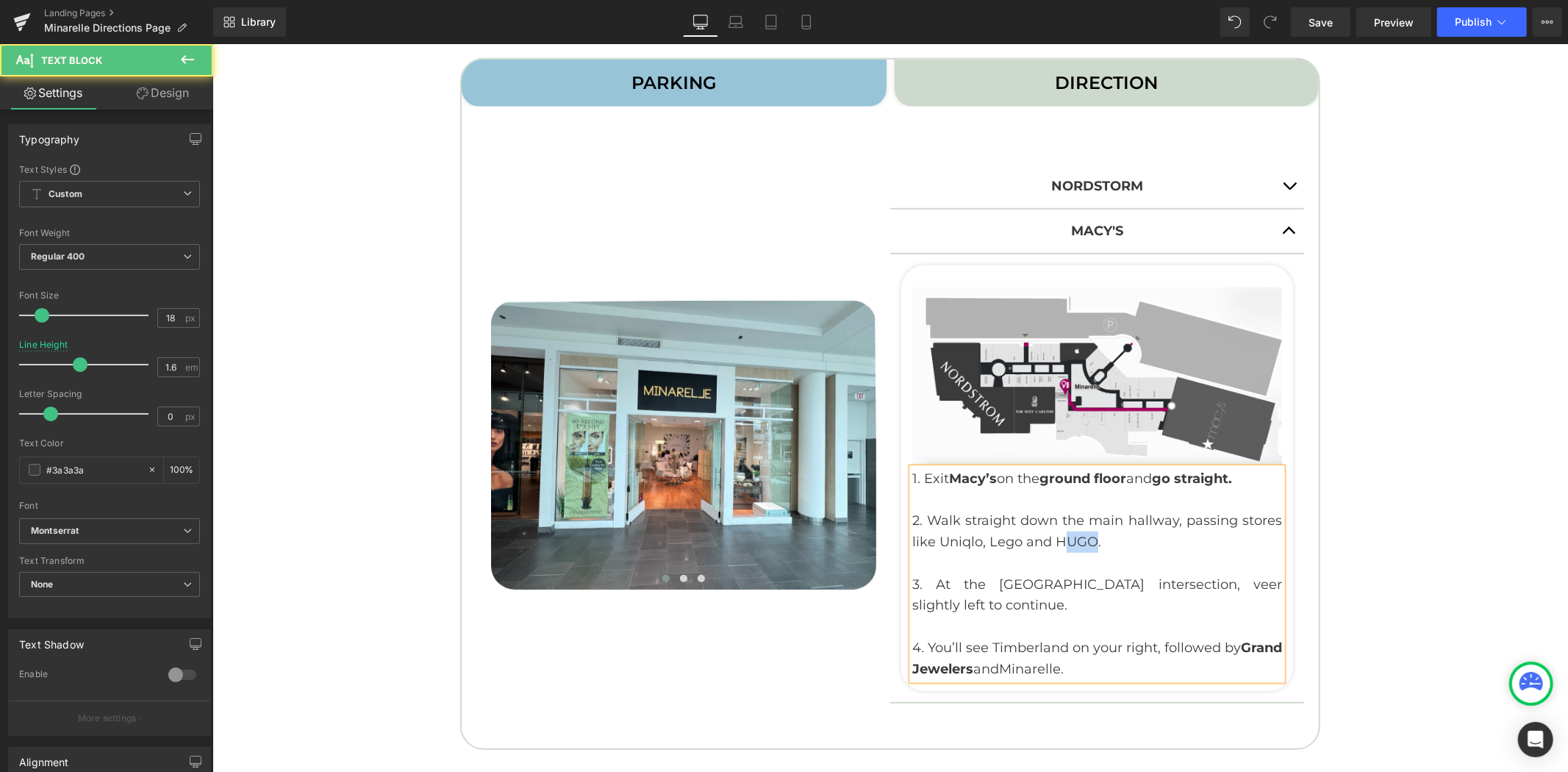
drag, startPoint x: 1088, startPoint y: 539, endPoint x: 1053, endPoint y: 539, distance: 35.0
click at [1053, 539] on p "2. Walk straight down the main hallway, passing stores like Uniqlo, Lego and HU…" at bounding box center [1095, 531] width 369 height 43
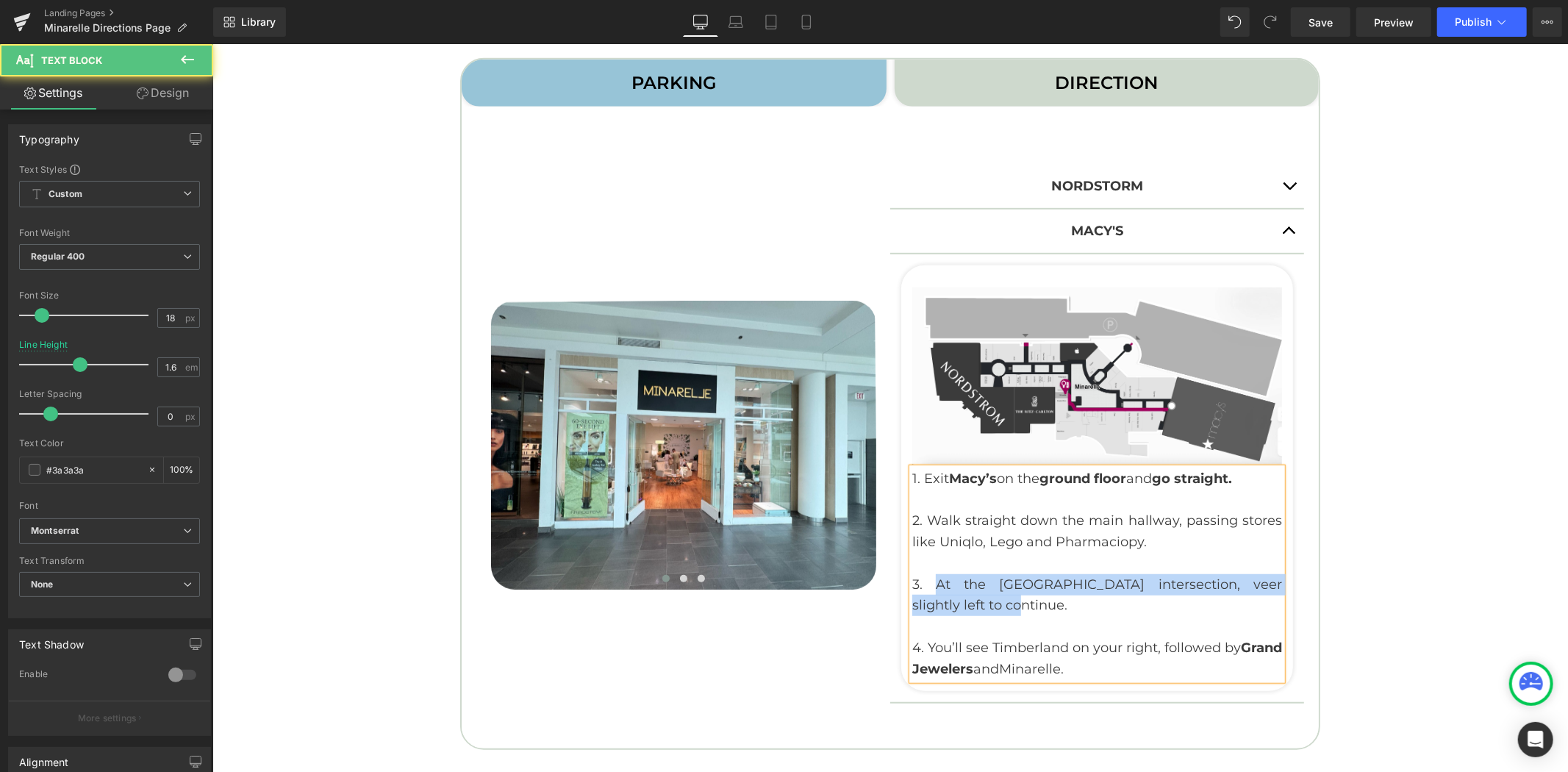
drag, startPoint x: 952, startPoint y: 596, endPoint x: 925, endPoint y: 582, distance: 30.4
click at [925, 582] on p "3. At the [GEOGRAPHIC_DATA] intersection, veer slightly left to continue." at bounding box center [1095, 594] width 369 height 43
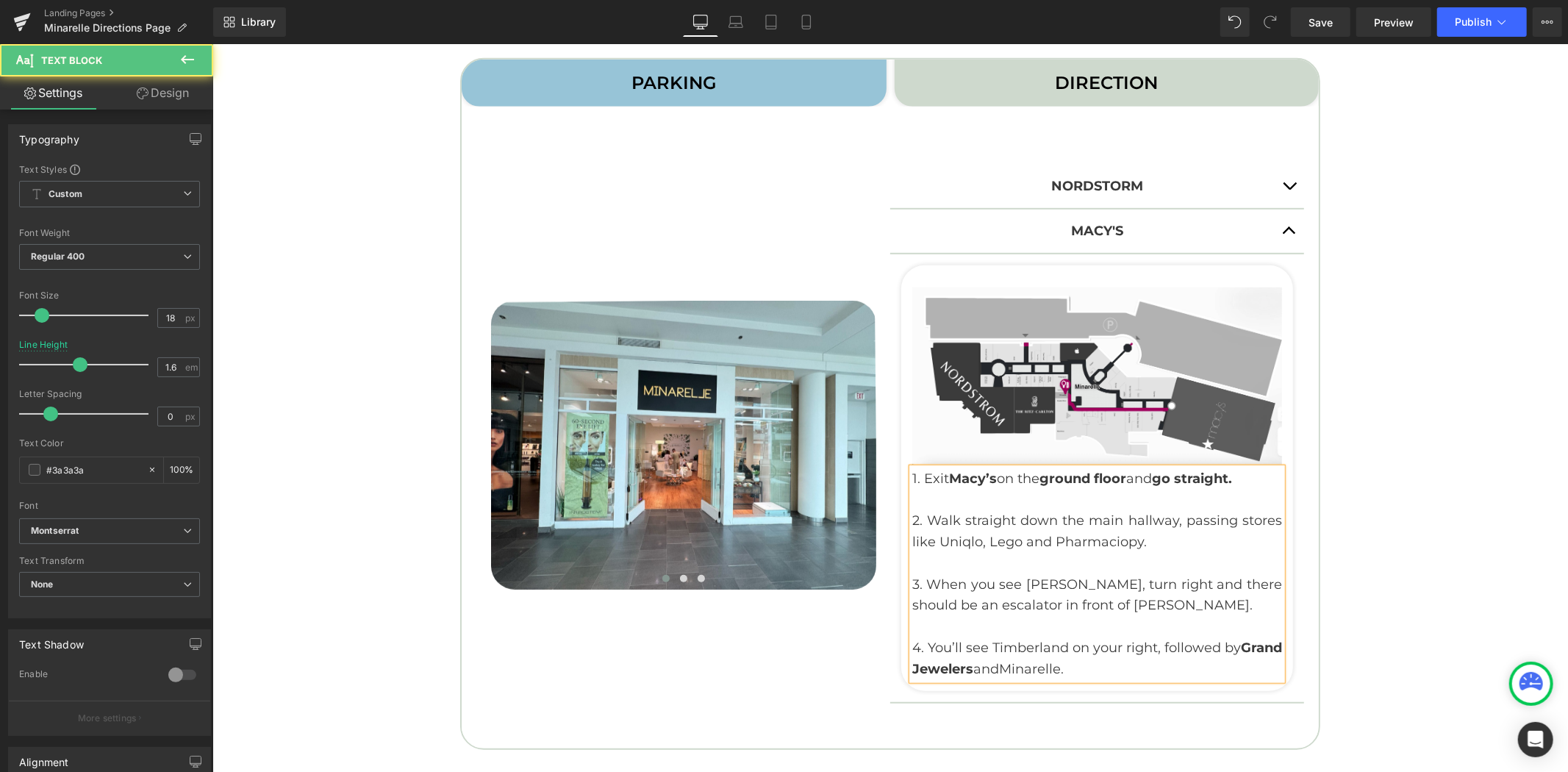
click at [1062, 648] on p "4. You’ll see Timberland on your right, followed by Grand Jewelers and Minarell…" at bounding box center [1095, 658] width 369 height 43
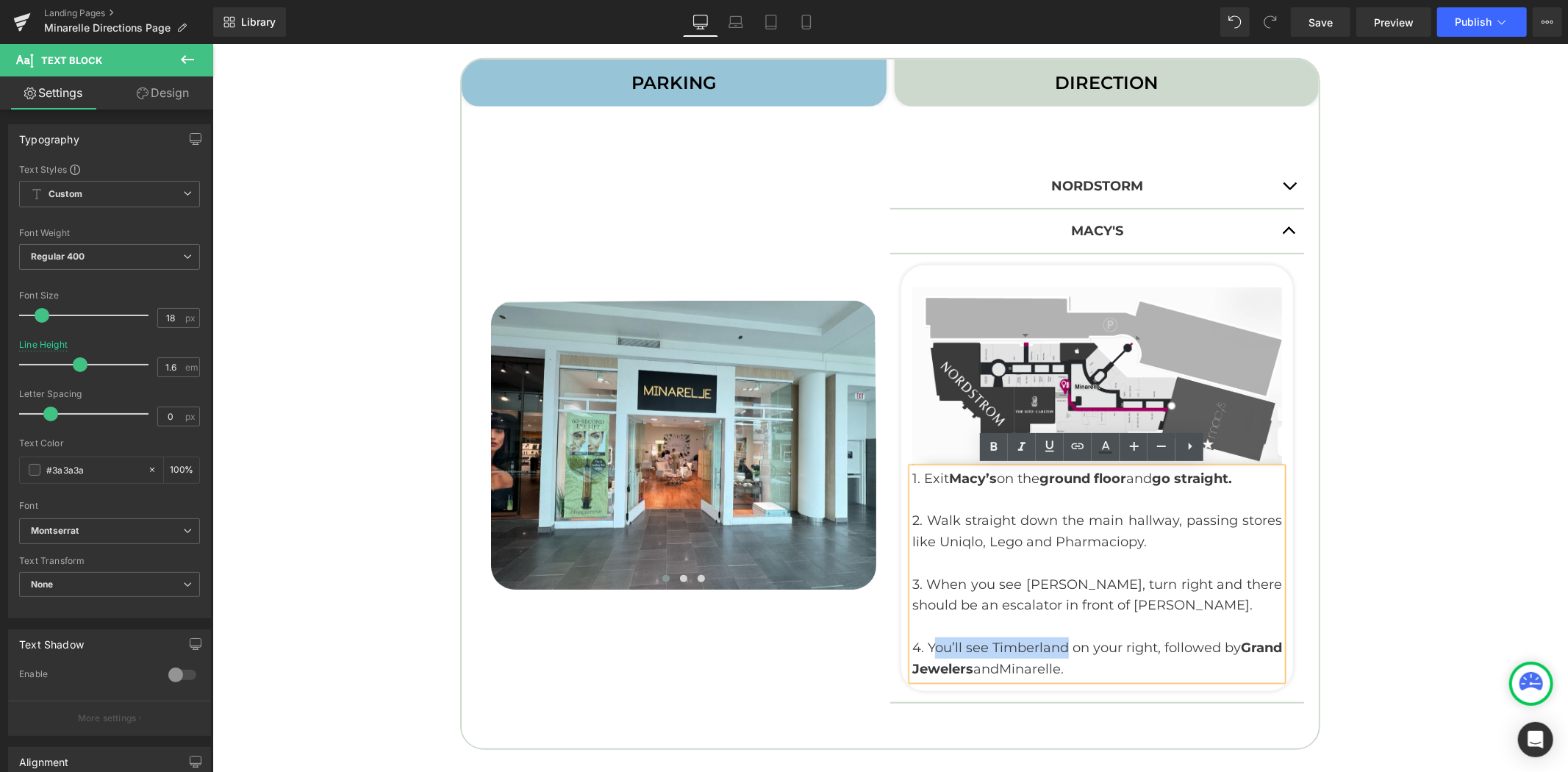
drag, startPoint x: 1074, startPoint y: 647, endPoint x: 930, endPoint y: 643, distance: 144.1
click at [930, 643] on p "4. You’ll see Timberland on your right, followed by Grand Jewelers and Minarell…" at bounding box center [1095, 658] width 369 height 43
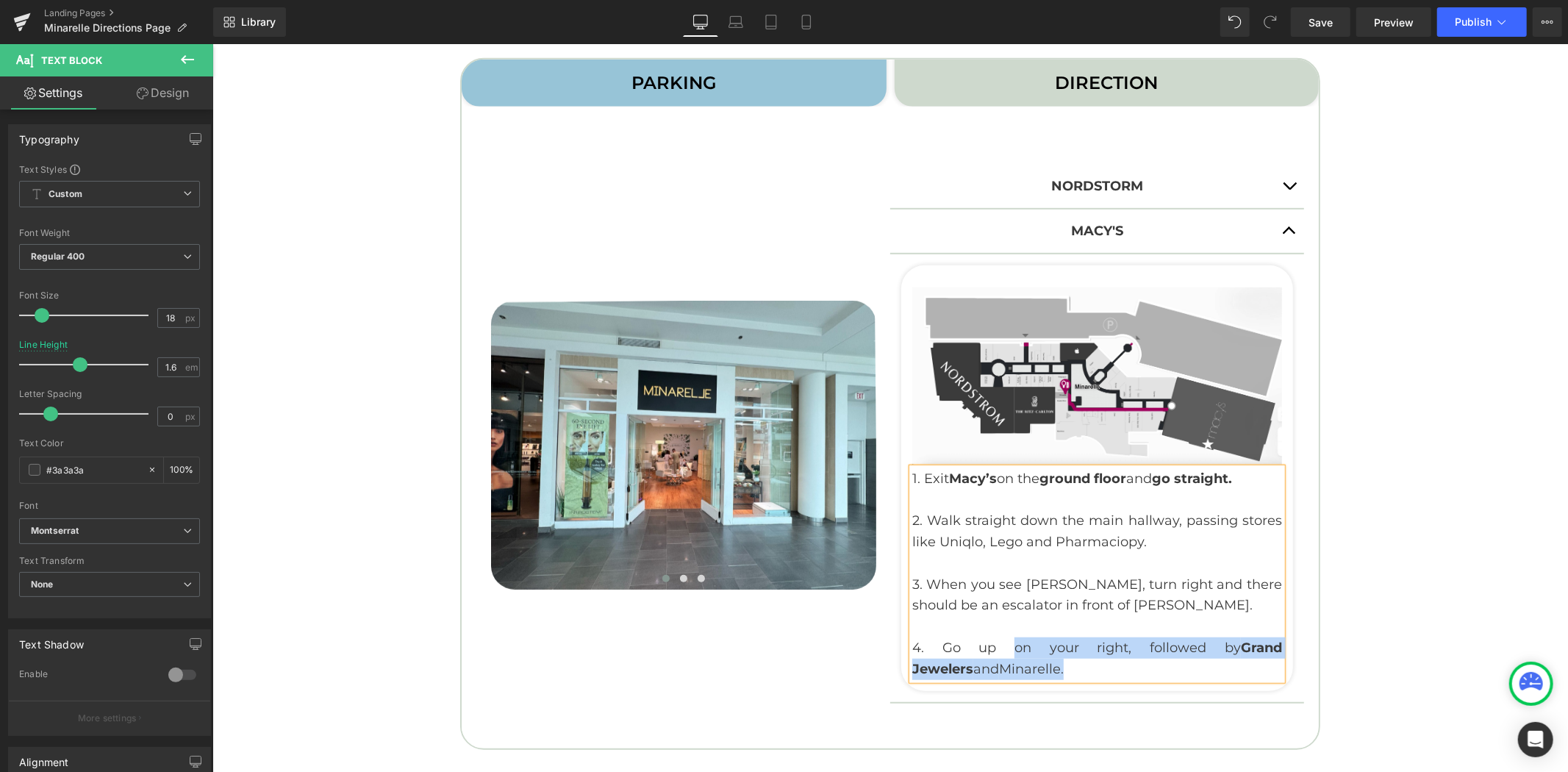
drag, startPoint x: 1080, startPoint y: 669, endPoint x: 976, endPoint y: 647, distance: 106.3
click at [976, 647] on p "4. Go up on your right, followed by Grand Jewelers and Minarelle." at bounding box center [1095, 658] width 369 height 43
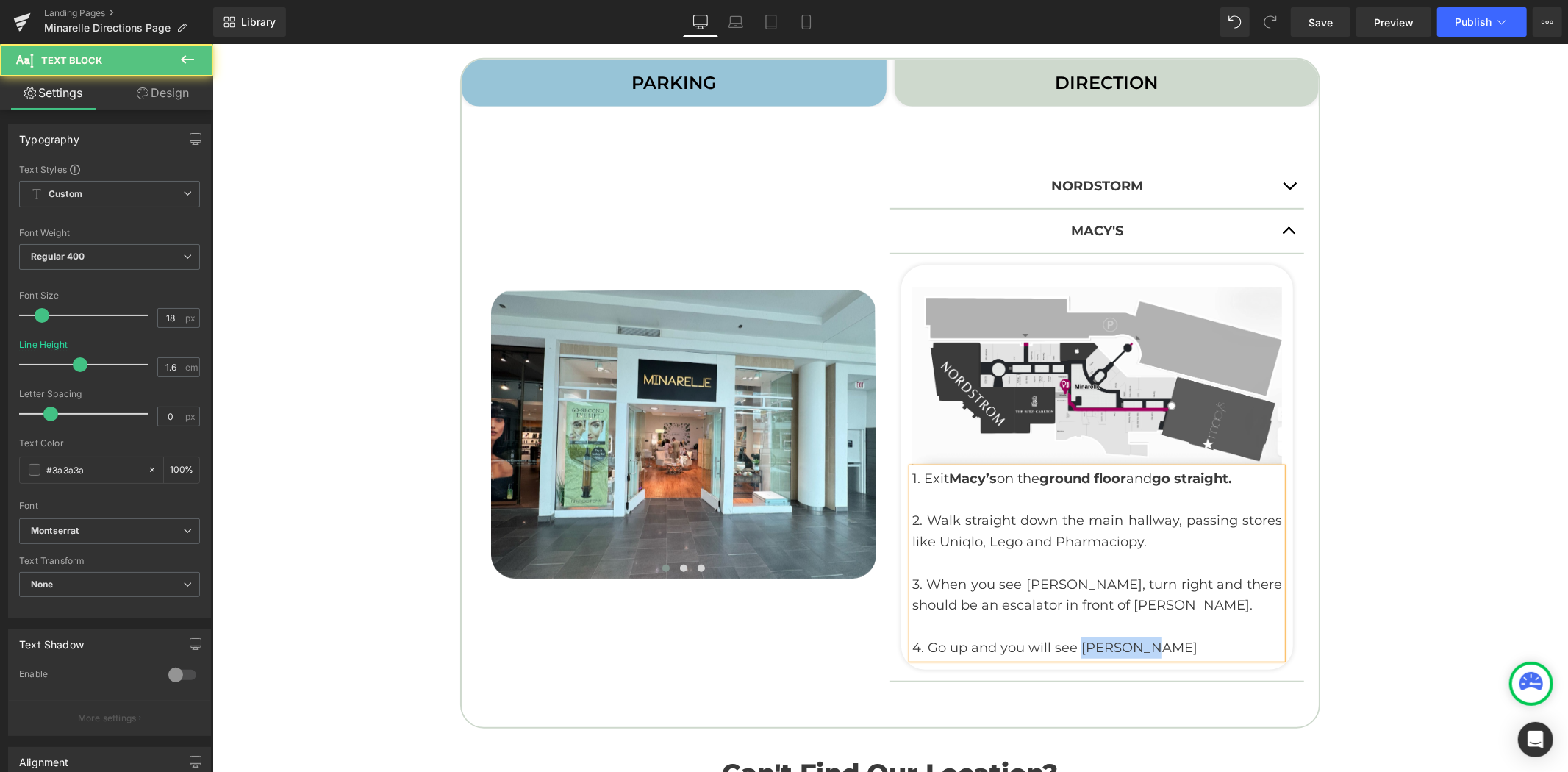
drag, startPoint x: 1074, startPoint y: 647, endPoint x: 1138, endPoint y: 648, distance: 64.0
click at [1138, 648] on p "4. Go up and you will see Minarelle" at bounding box center [1095, 647] width 369 height 21
click at [1172, 645] on p "4. Go up and you will see Minarelle" at bounding box center [1095, 647] width 369 height 21
drag, startPoint x: 1141, startPoint y: 647, endPoint x: 1202, endPoint y: 649, distance: 61.0
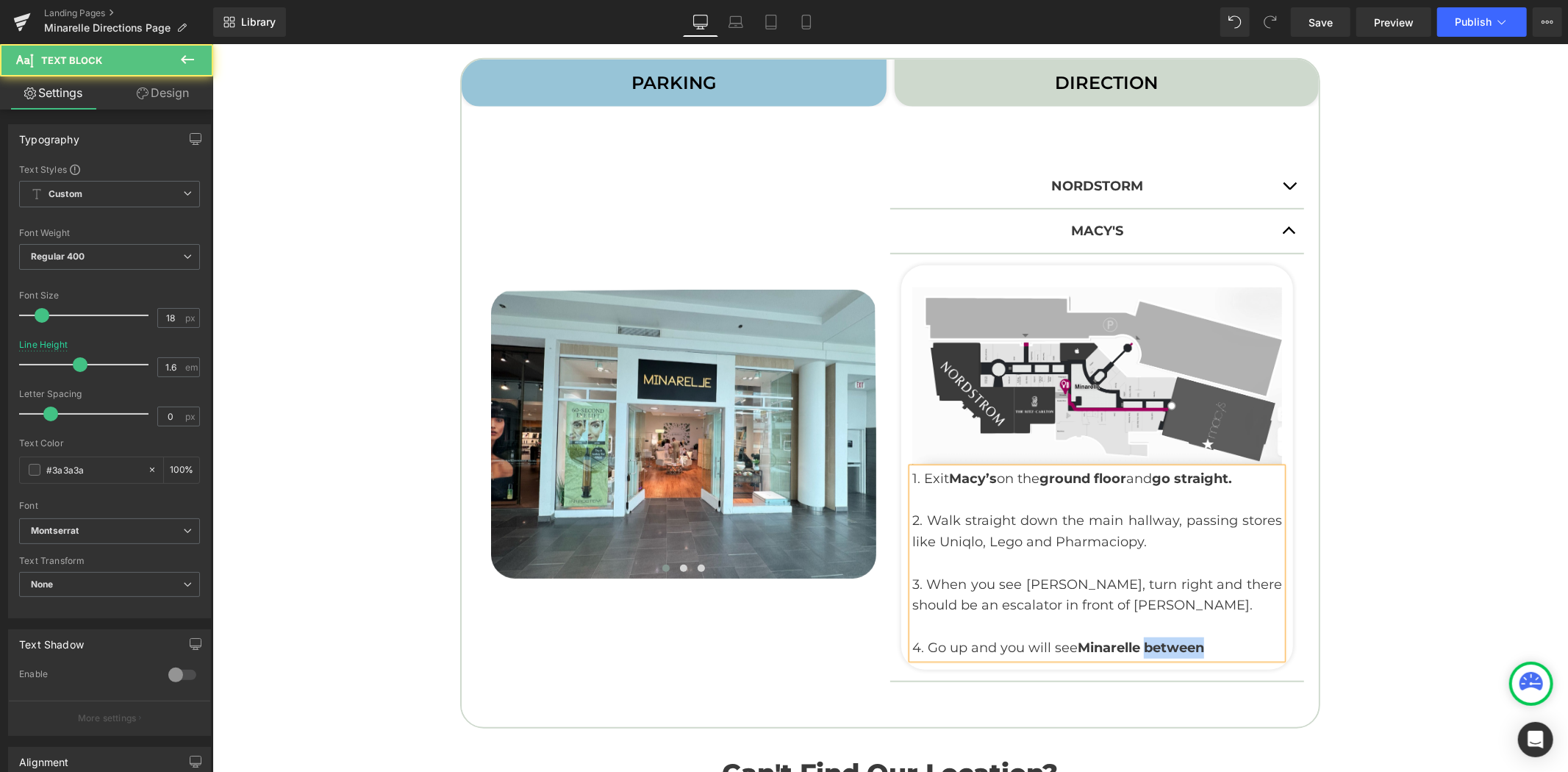
click at [1202, 649] on p "4. Go up and you will see Minarelle between" at bounding box center [1095, 647] width 369 height 21
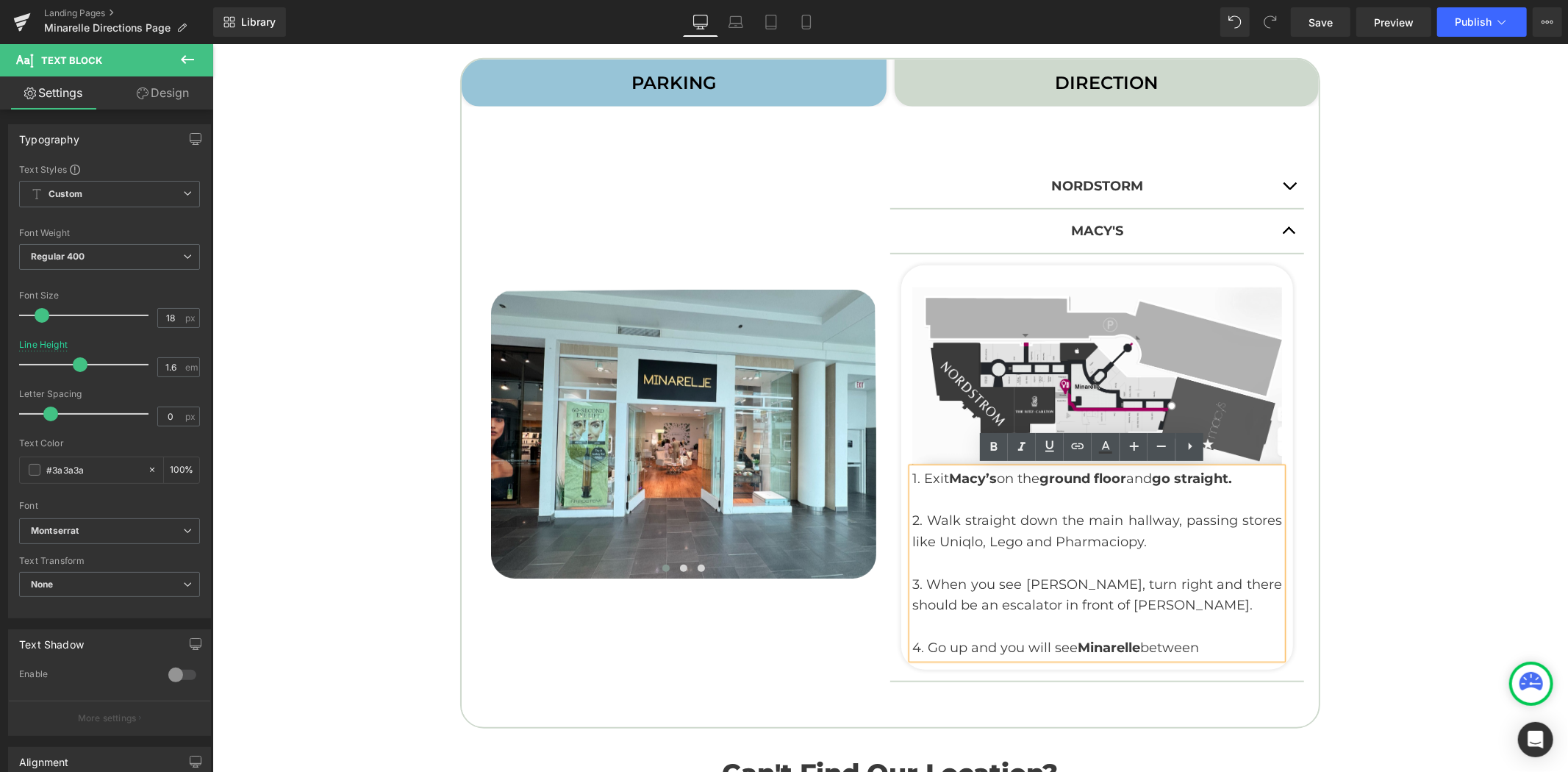
click at [1222, 647] on p "4. Go up and you will see Minarelle between" at bounding box center [1095, 647] width 369 height 21
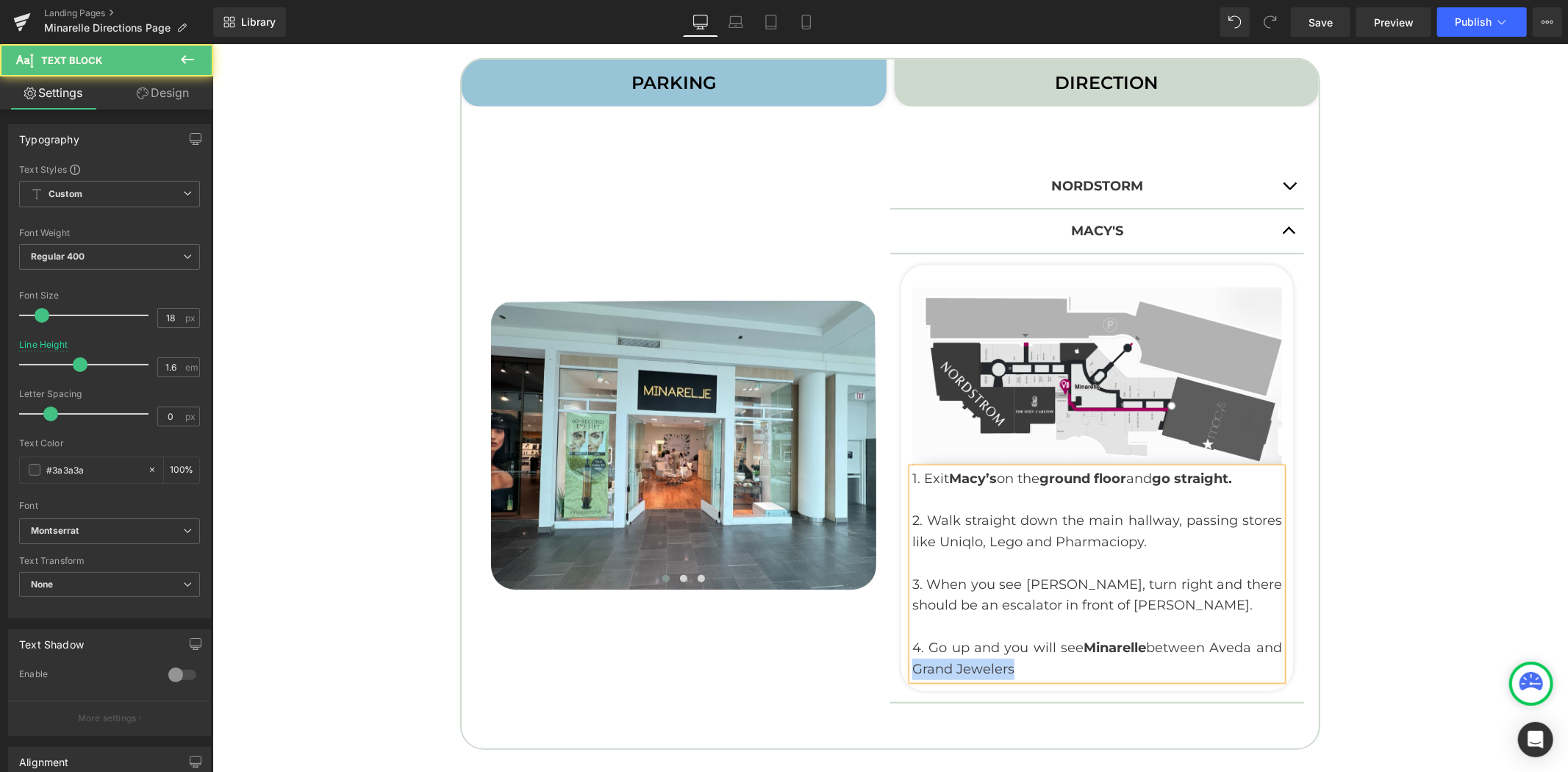
drag, startPoint x: 964, startPoint y: 669, endPoint x: 899, endPoint y: 666, distance: 65.1
click at [900, 666] on div "Image 1. Exit Macy’s on the ground floor and go straight. 2. Walk straight down…" at bounding box center [1096, 485] width 392 height 396
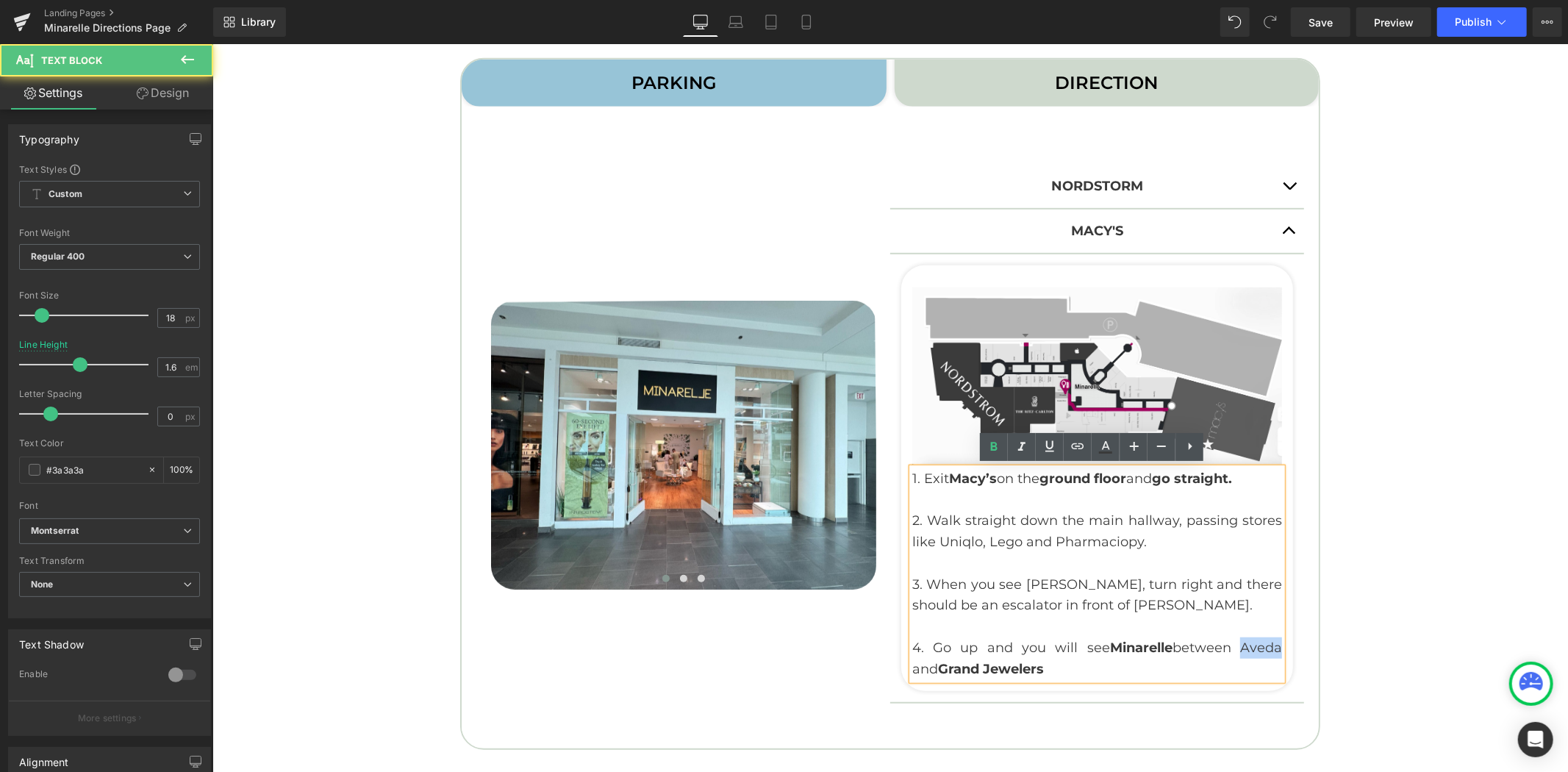
drag, startPoint x: 1205, startPoint y: 647, endPoint x: 1242, endPoint y: 648, distance: 37.0
click at [1242, 648] on p "4. Go up and you will see Minarelle between Aveda and Grand Jewelers" at bounding box center [1095, 658] width 369 height 43
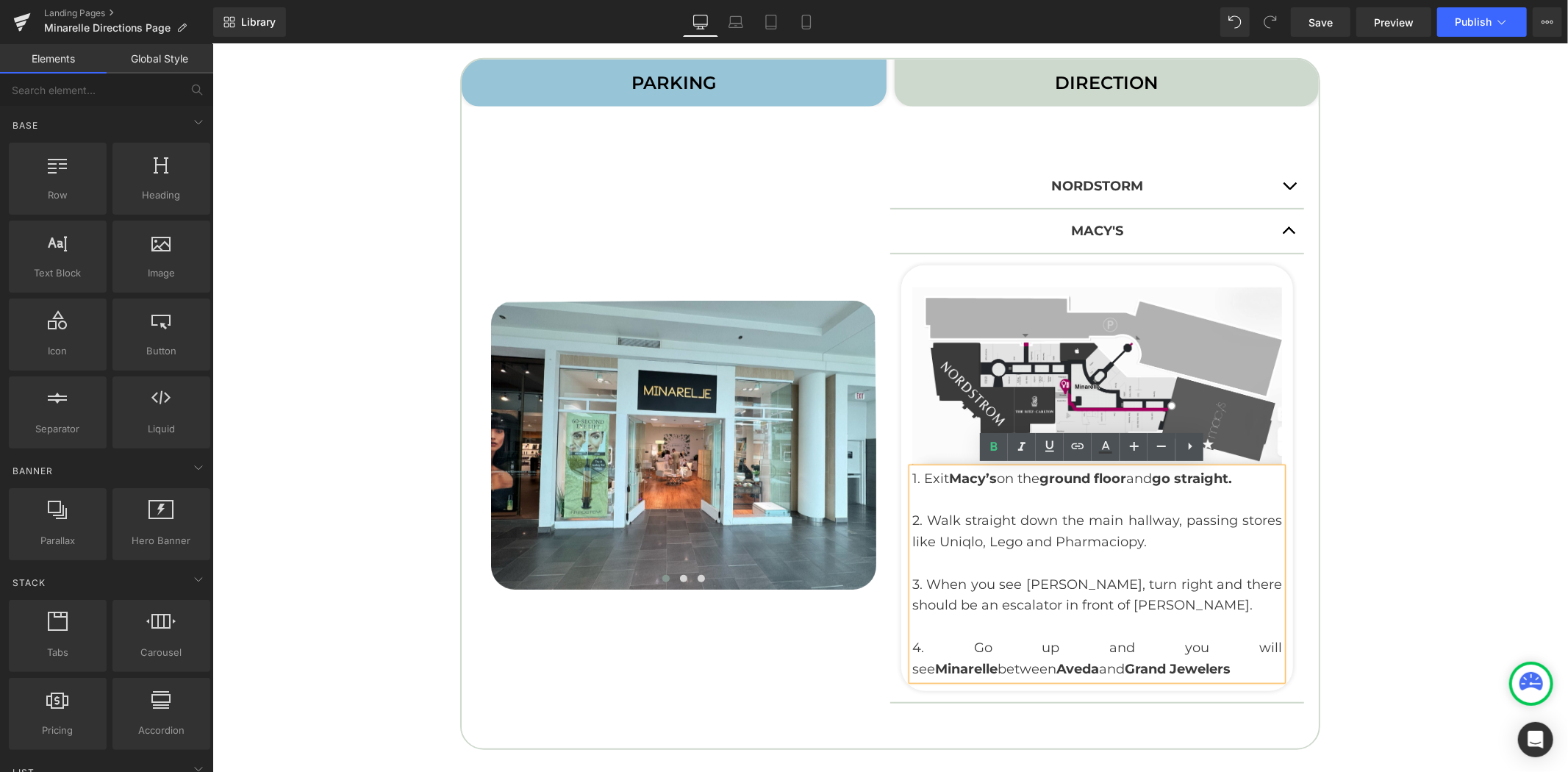
click at [1381, 591] on div "Liquid Image Image Row Row Google Maps Fashion Centre at Pentagon City Text Blo…" at bounding box center [890, 263] width 1355 height 1829
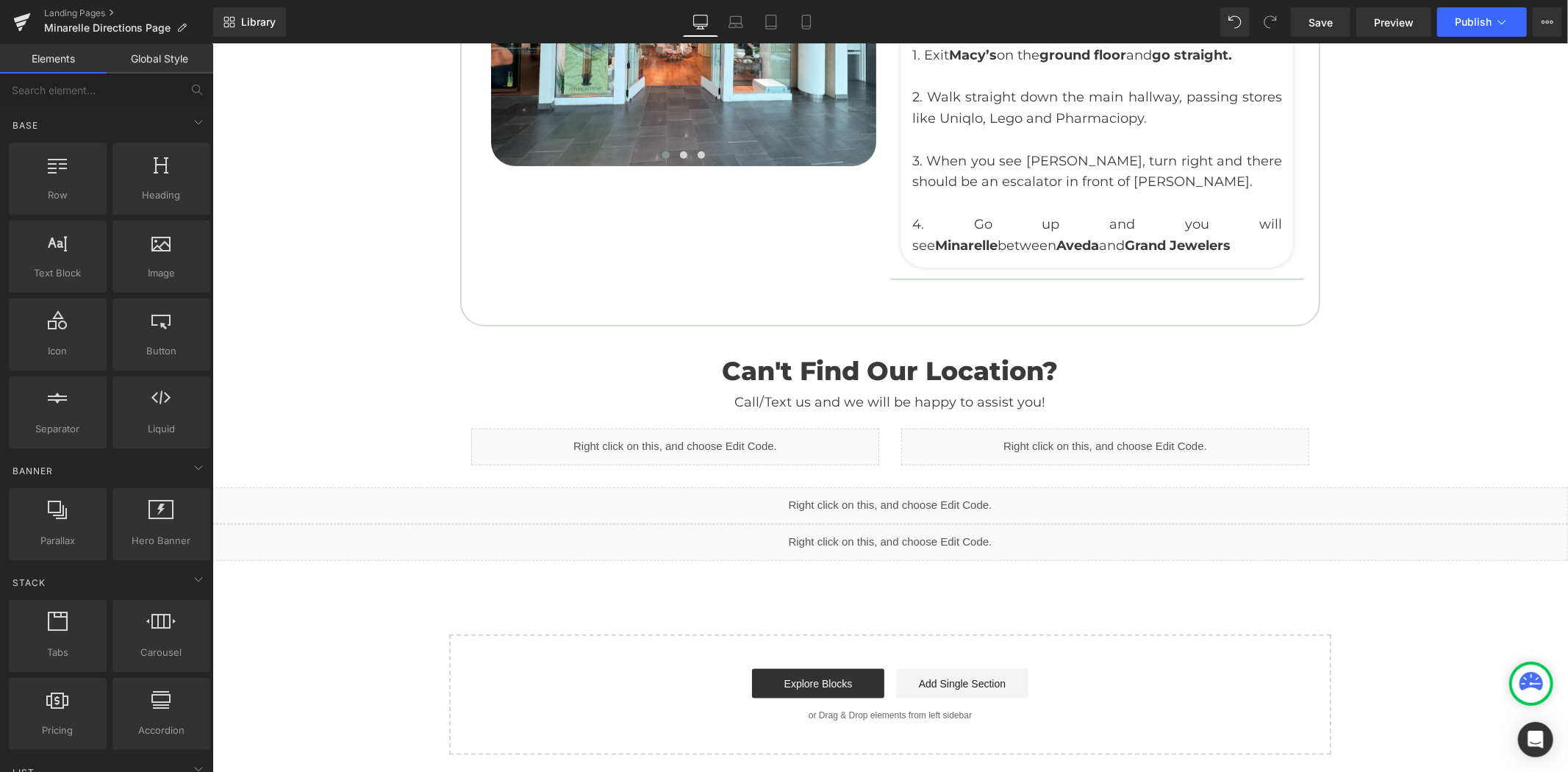
scroll to position [587, 0]
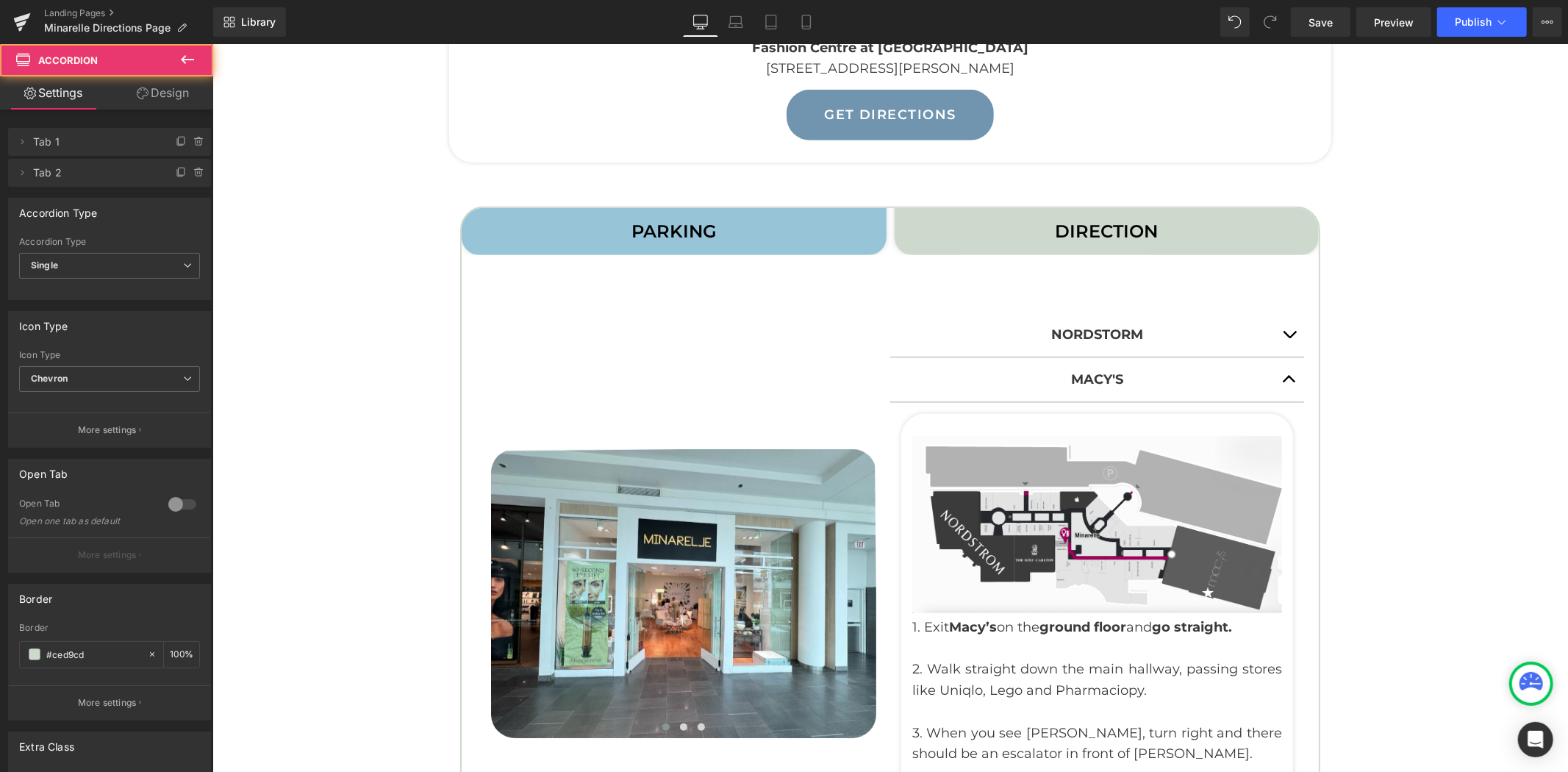
click at [1280, 373] on button "button" at bounding box center [1288, 379] width 29 height 44
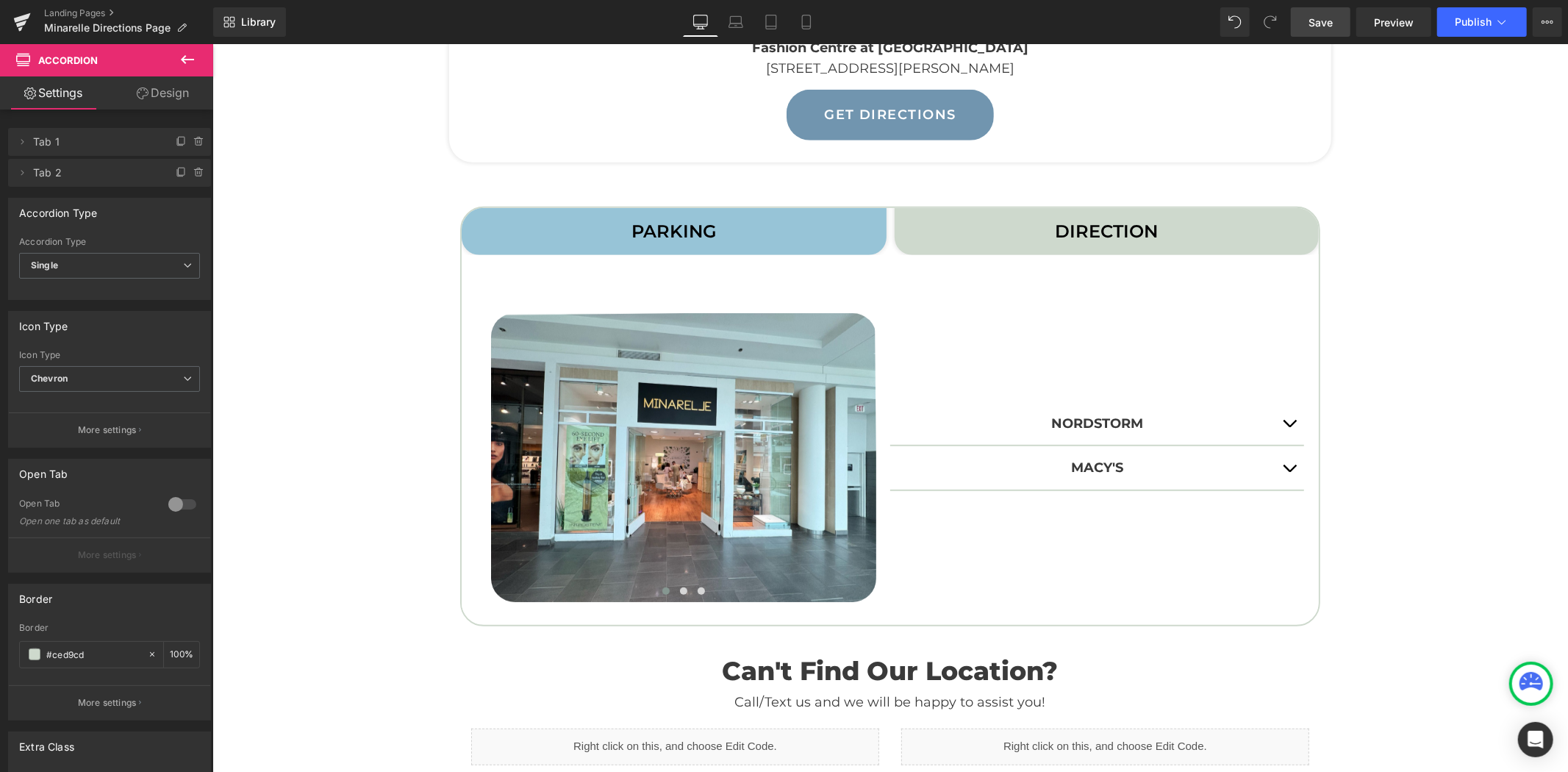
click at [1323, 25] on span "Save" at bounding box center [1320, 22] width 24 height 15
click at [1459, 28] on span "Publish" at bounding box center [1473, 21] width 37 height 11
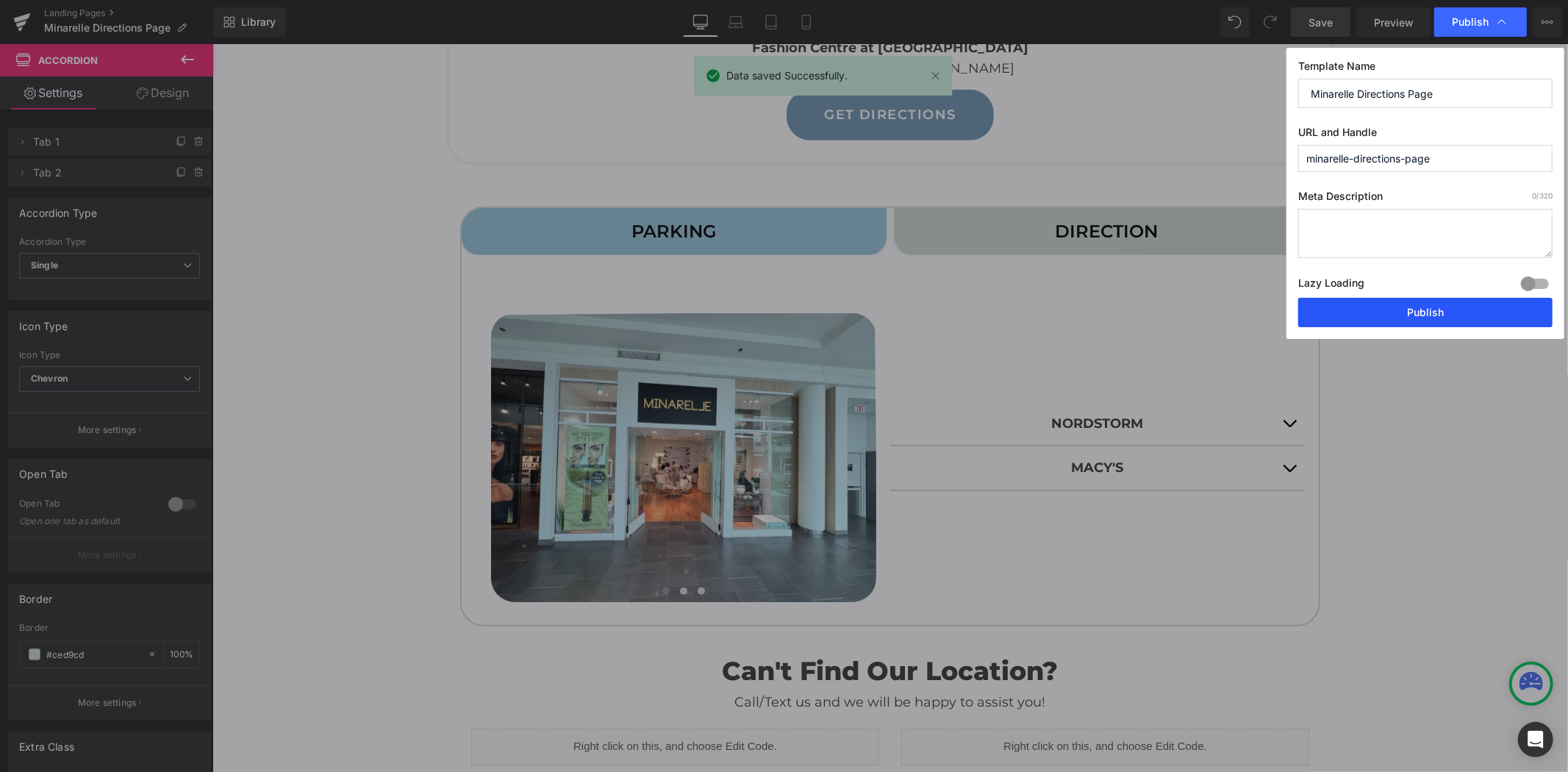
click at [1368, 318] on button "Publish" at bounding box center [1425, 312] width 254 height 29
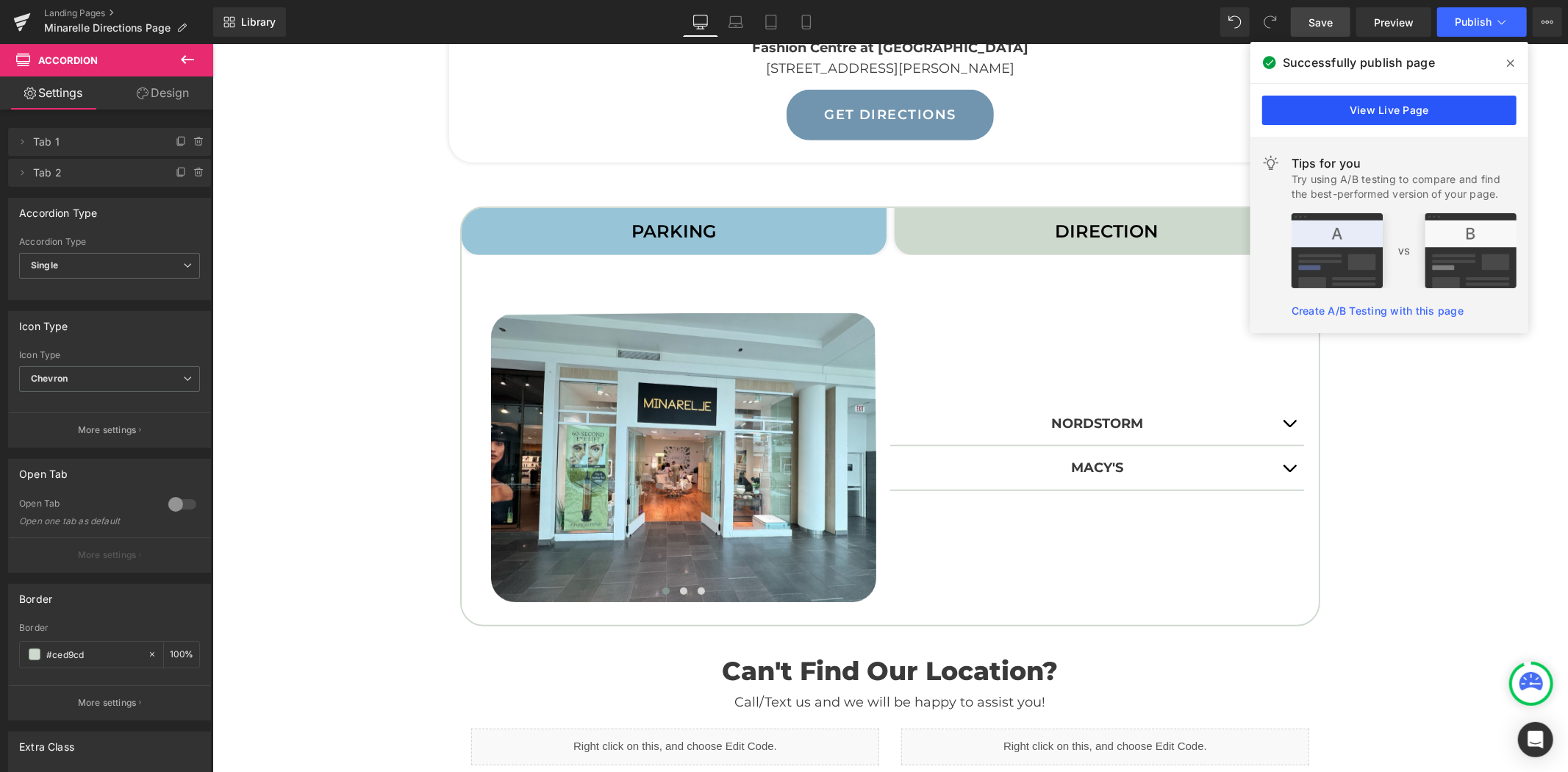
click at [1331, 112] on link "View Live Page" at bounding box center [1389, 110] width 254 height 29
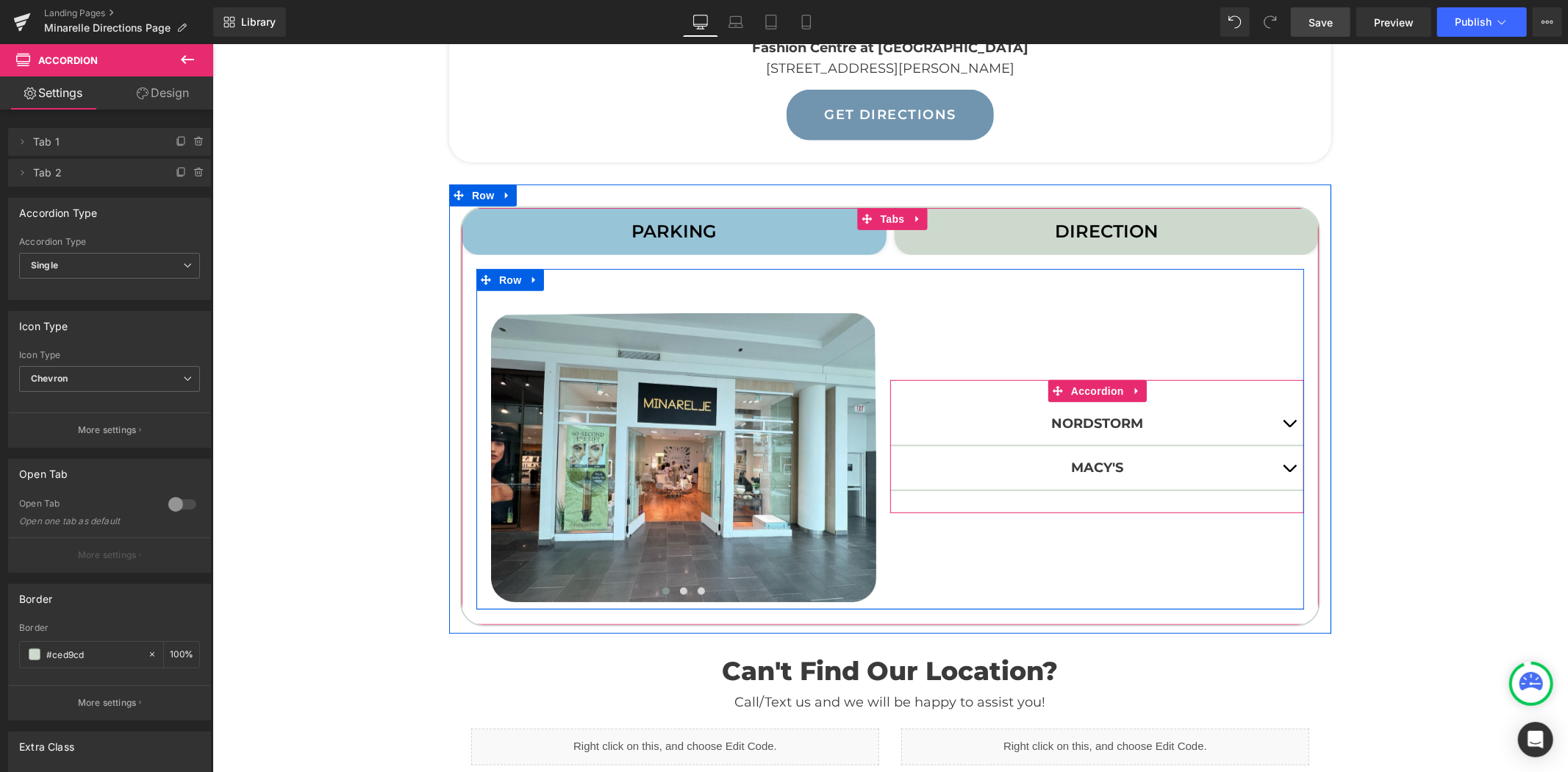
click at [1288, 471] on span "button" at bounding box center [1288, 471] width 0 height 0
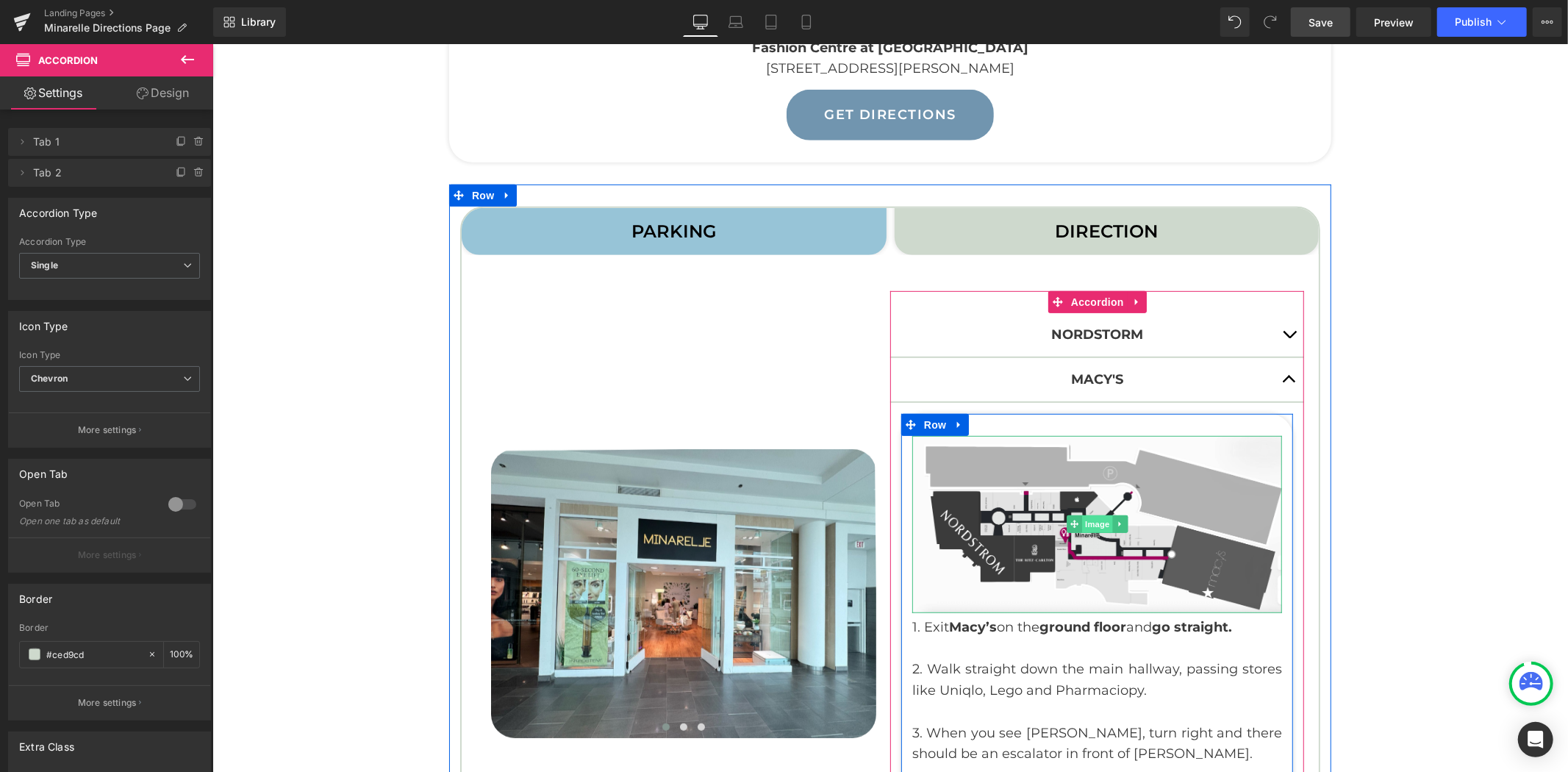
click at [1088, 516] on span "Image" at bounding box center [1096, 523] width 31 height 18
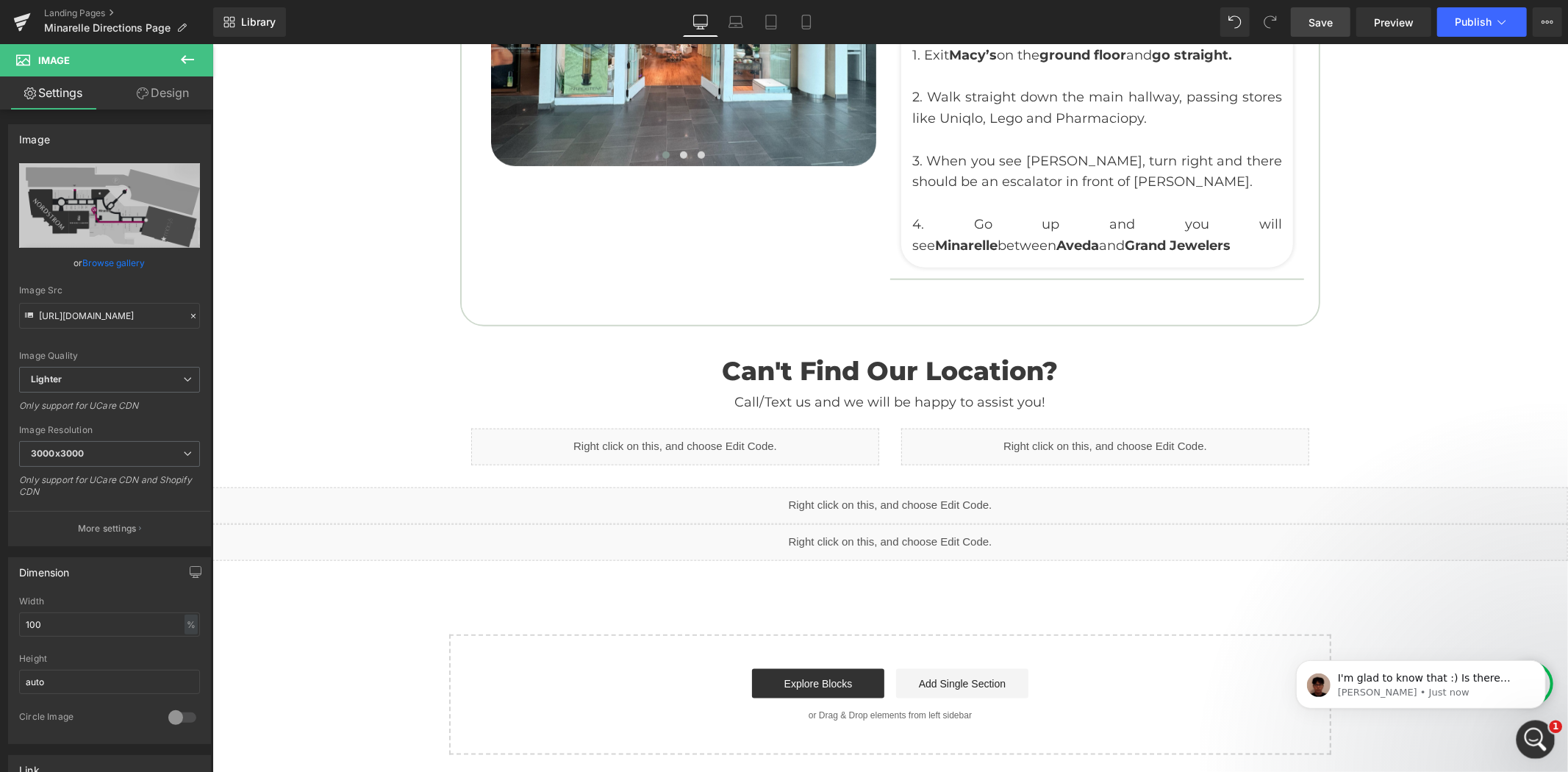
click at [1542, 745] on div "Open Intercom Messenger" at bounding box center [1533, 737] width 48 height 48
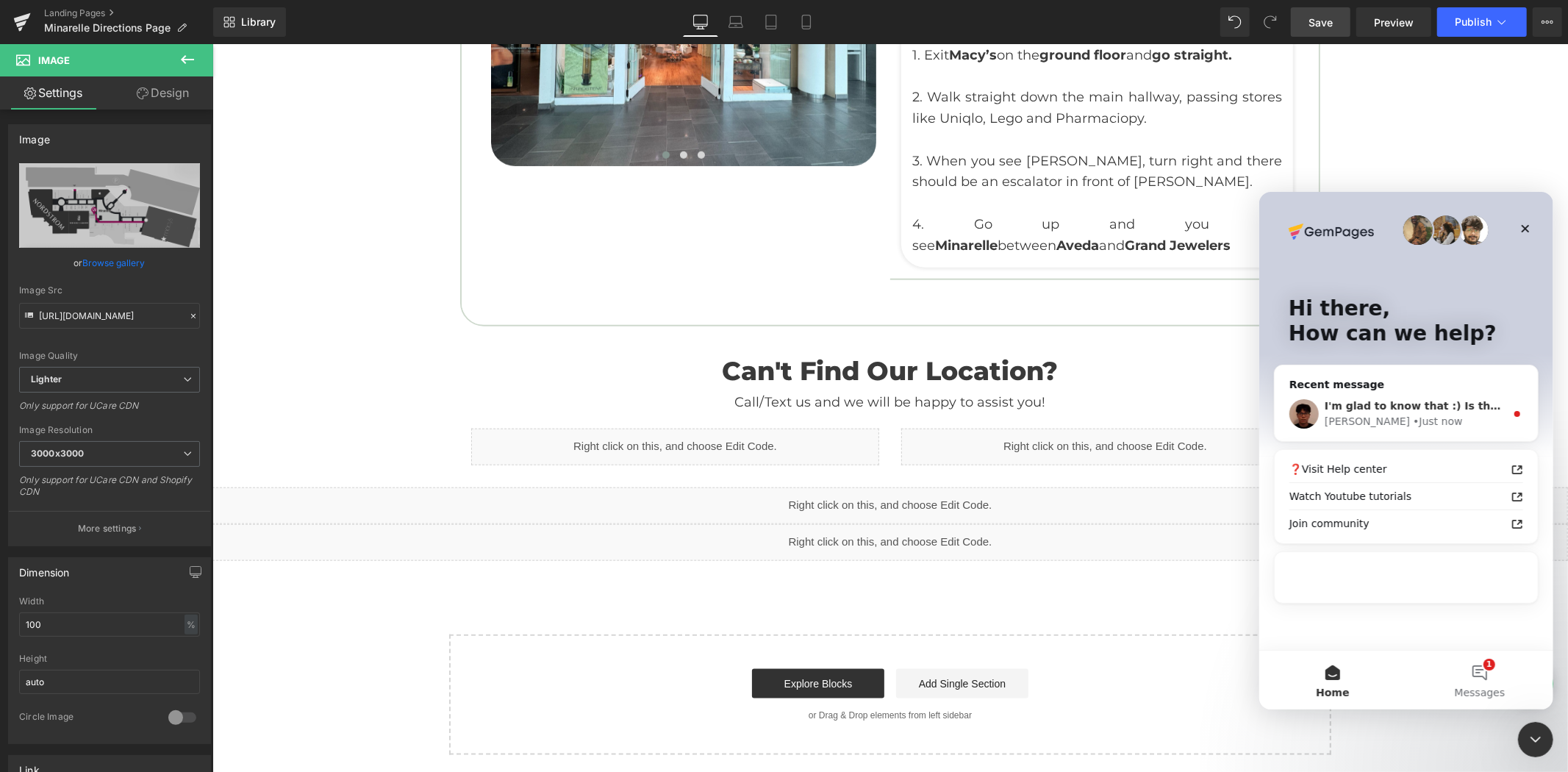
click at [1412, 413] on div "• Just now" at bounding box center [1436, 421] width 49 height 15
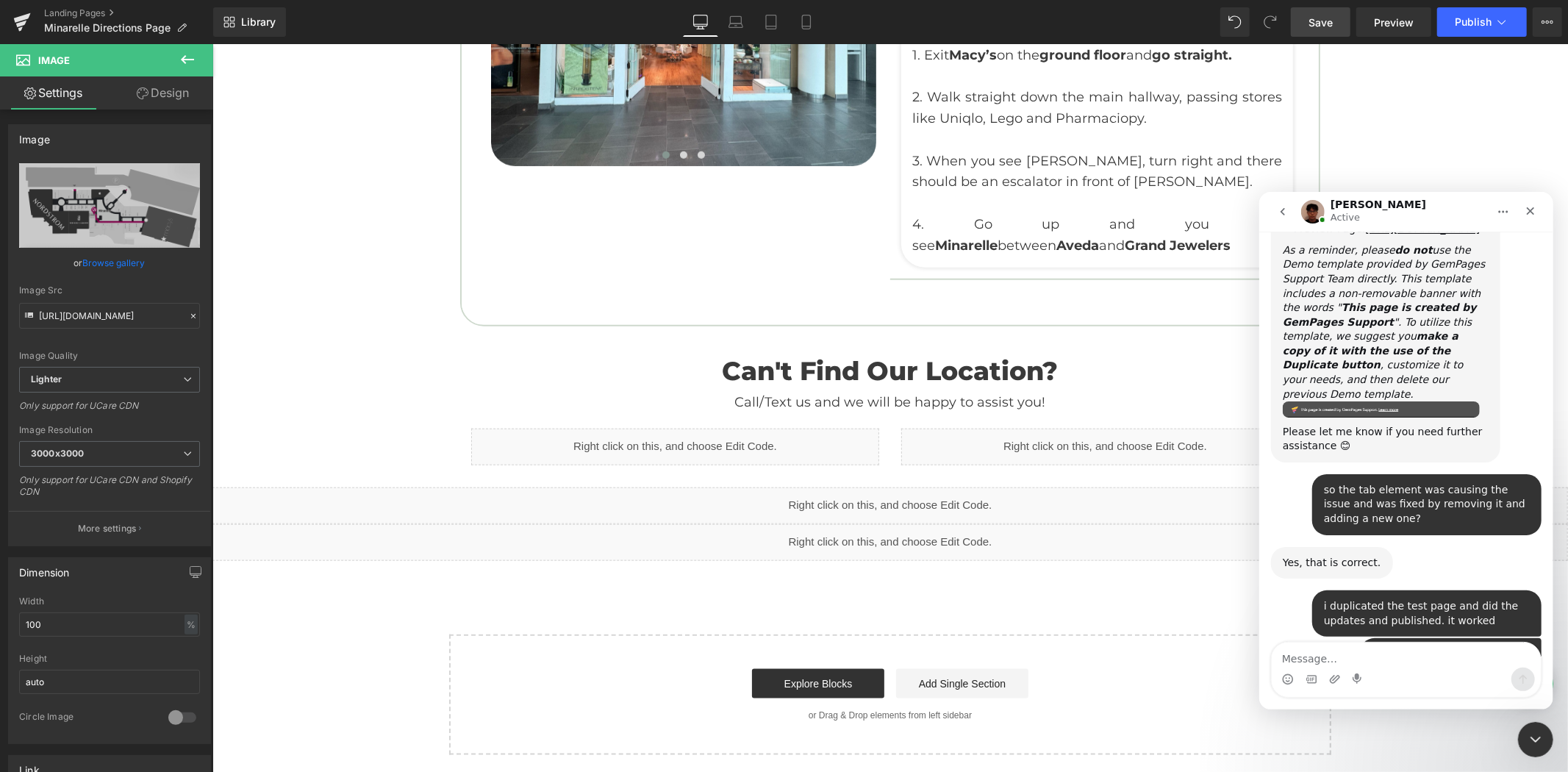
scroll to position [3860, 0]
type textarea "y"
type textarea "all good. thank you for the help"
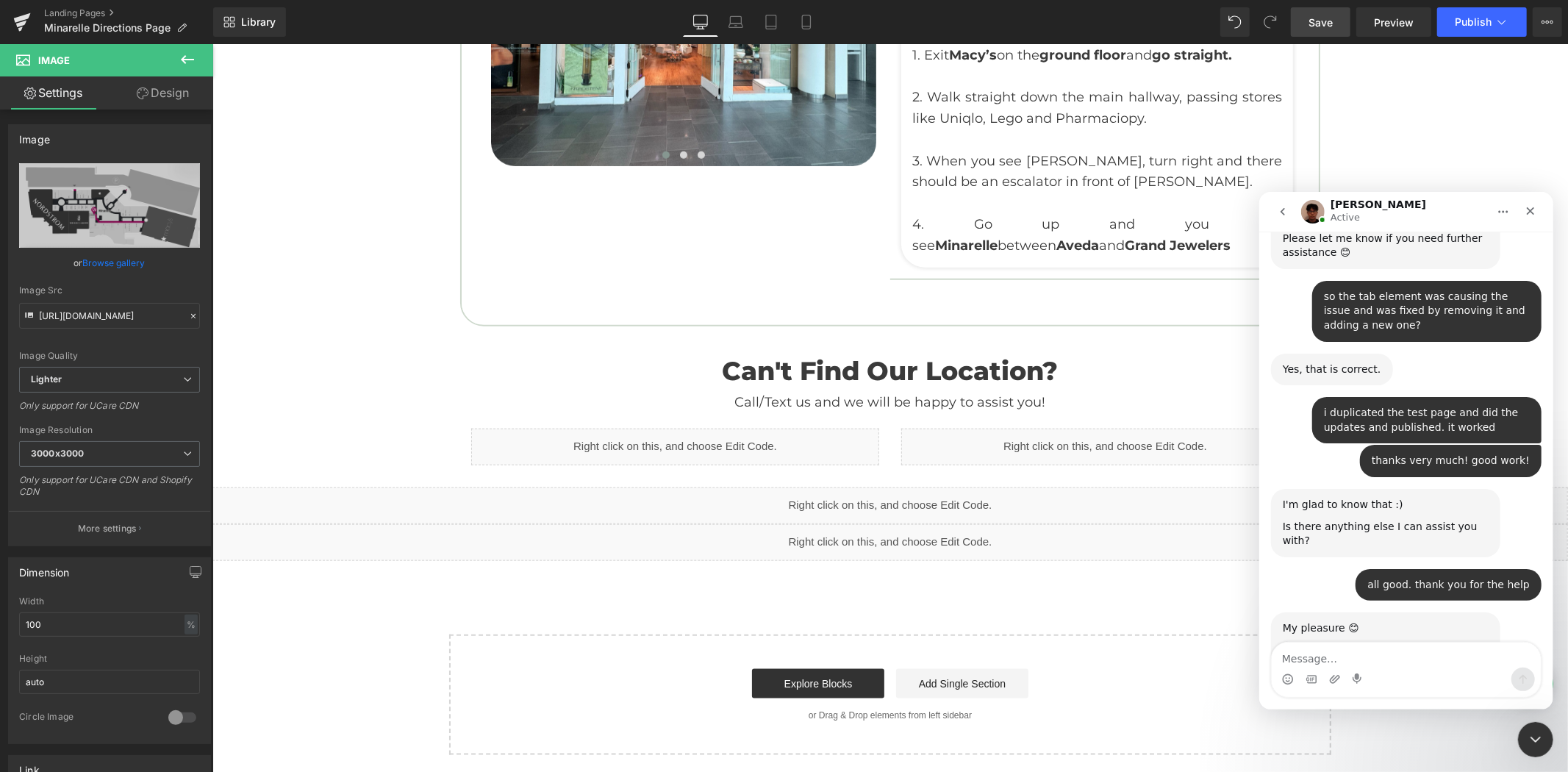
scroll to position [4068, 0]
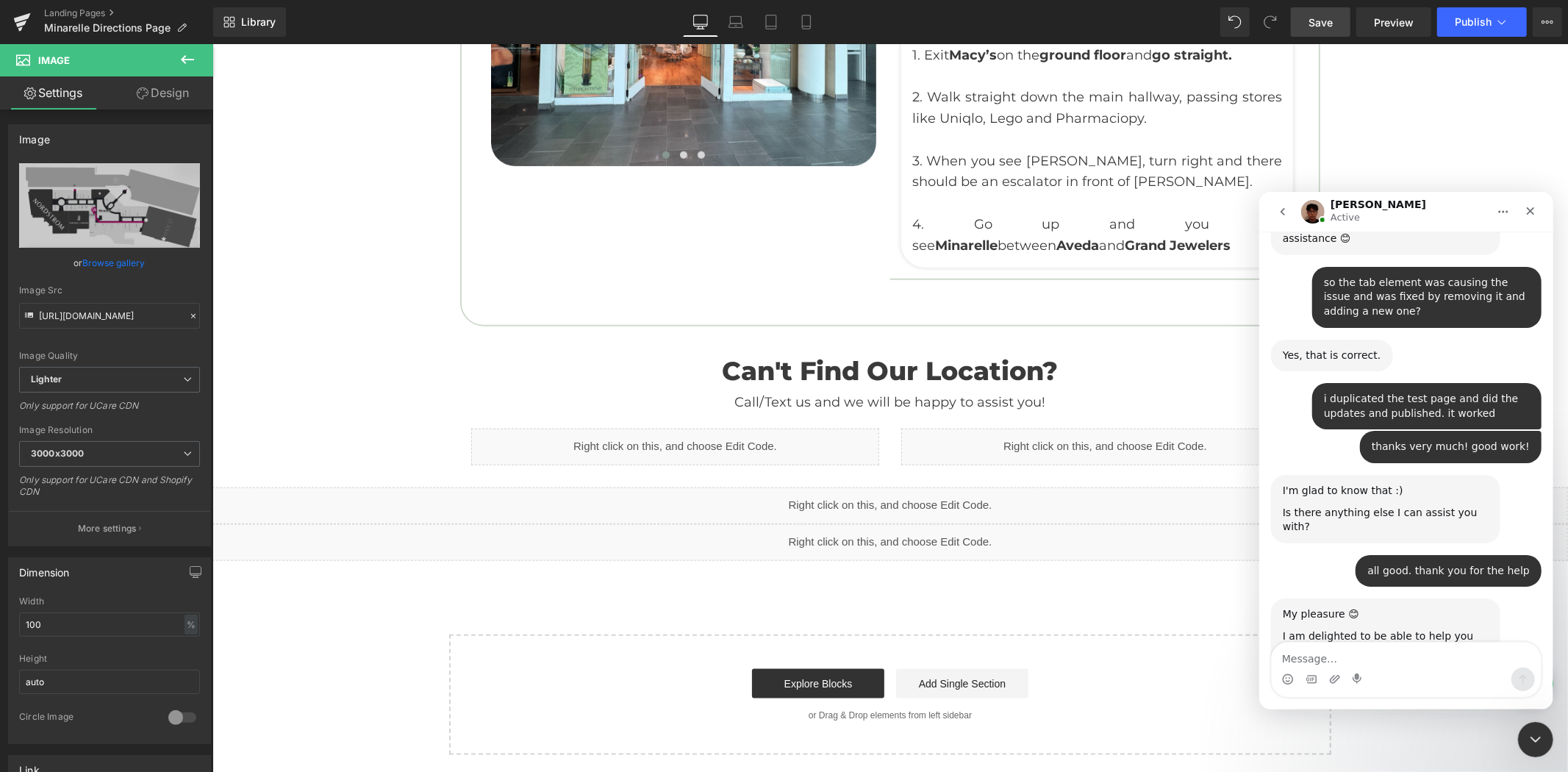
click at [1357, 731] on link "https://apps.shopify.com/gempages/reviews" at bounding box center [1339, 736] width 115 height 11
click at [1342, 664] on textarea "Message…" at bounding box center [1405, 654] width 269 height 25
type textarea "will do. thanks again"
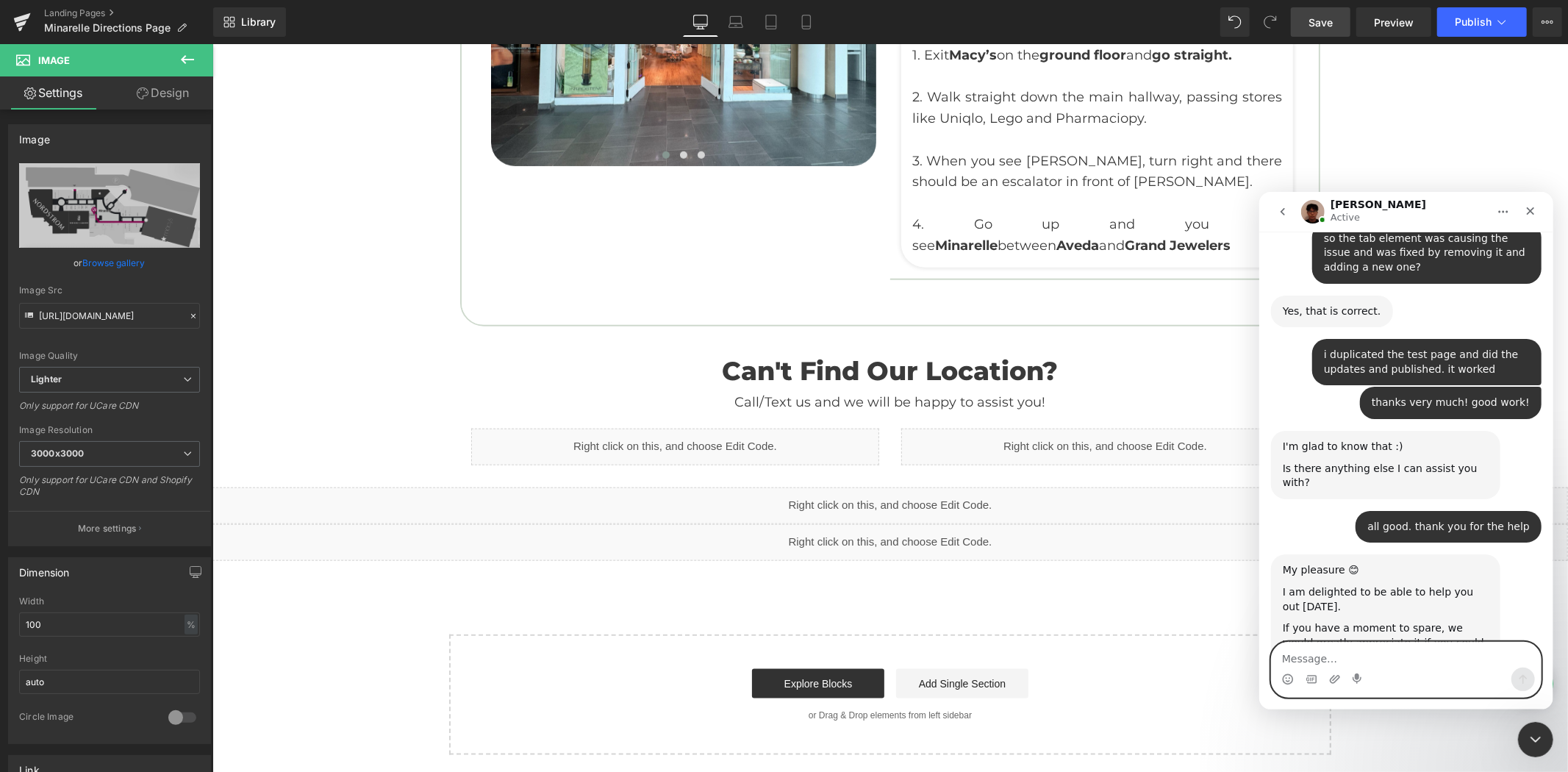
scroll to position [4169, 0]
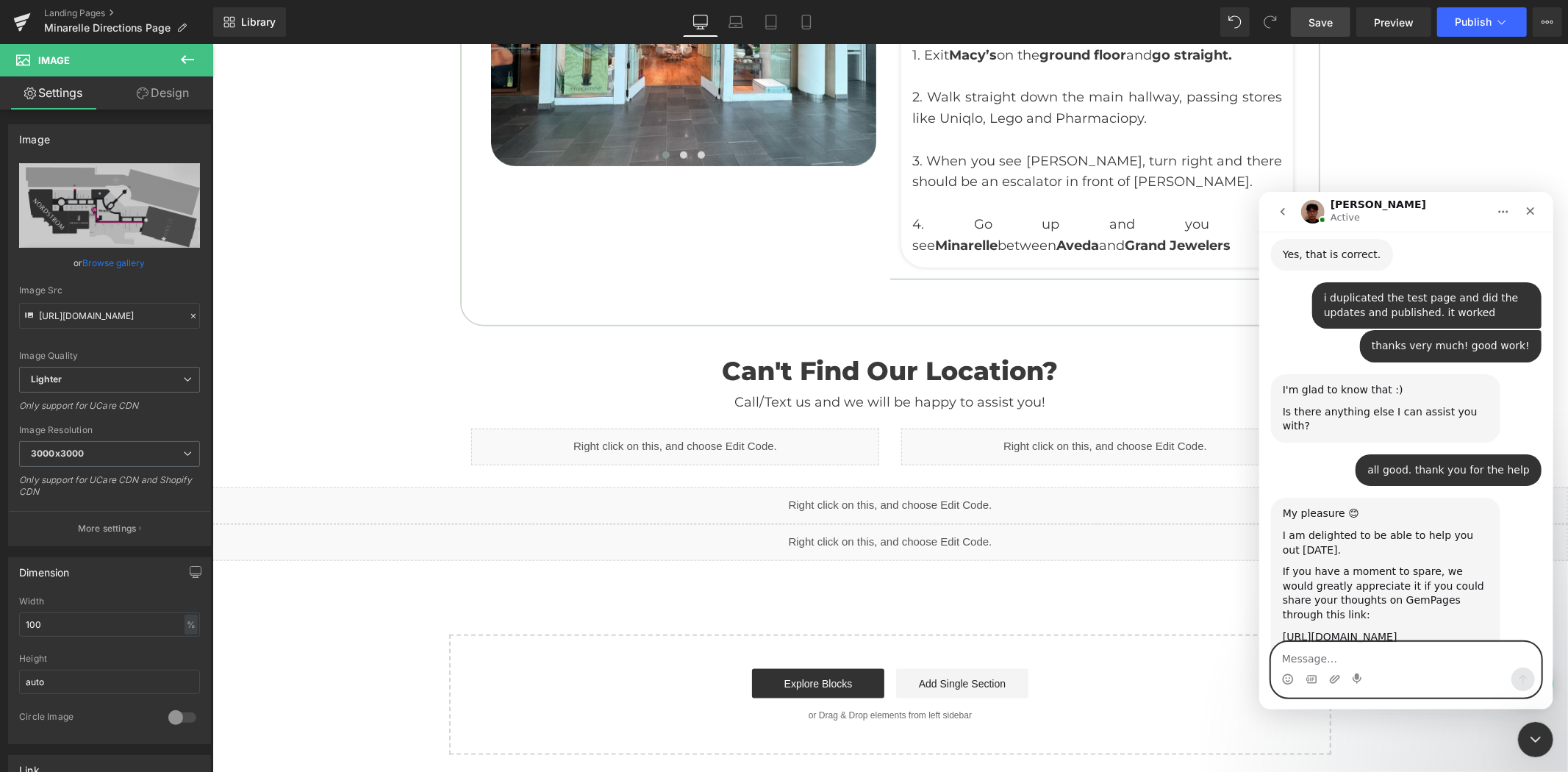
click at [1335, 655] on textarea "Message…" at bounding box center [1405, 654] width 269 height 25
click at [1118, 591] on div at bounding box center [784, 363] width 1568 height 728
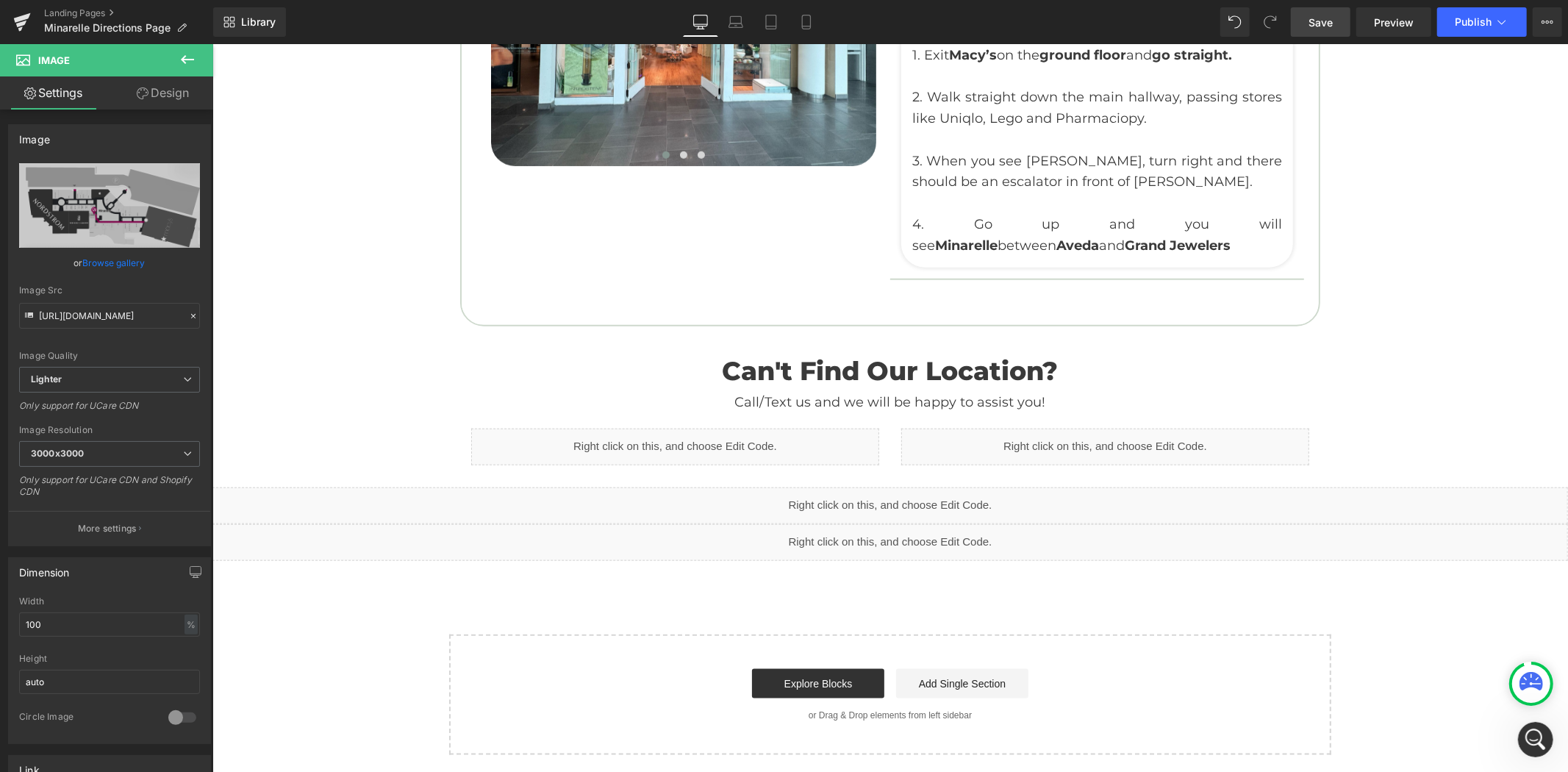
scroll to position [4112, 0]
